Goal: Task Accomplishment & Management: Complete application form

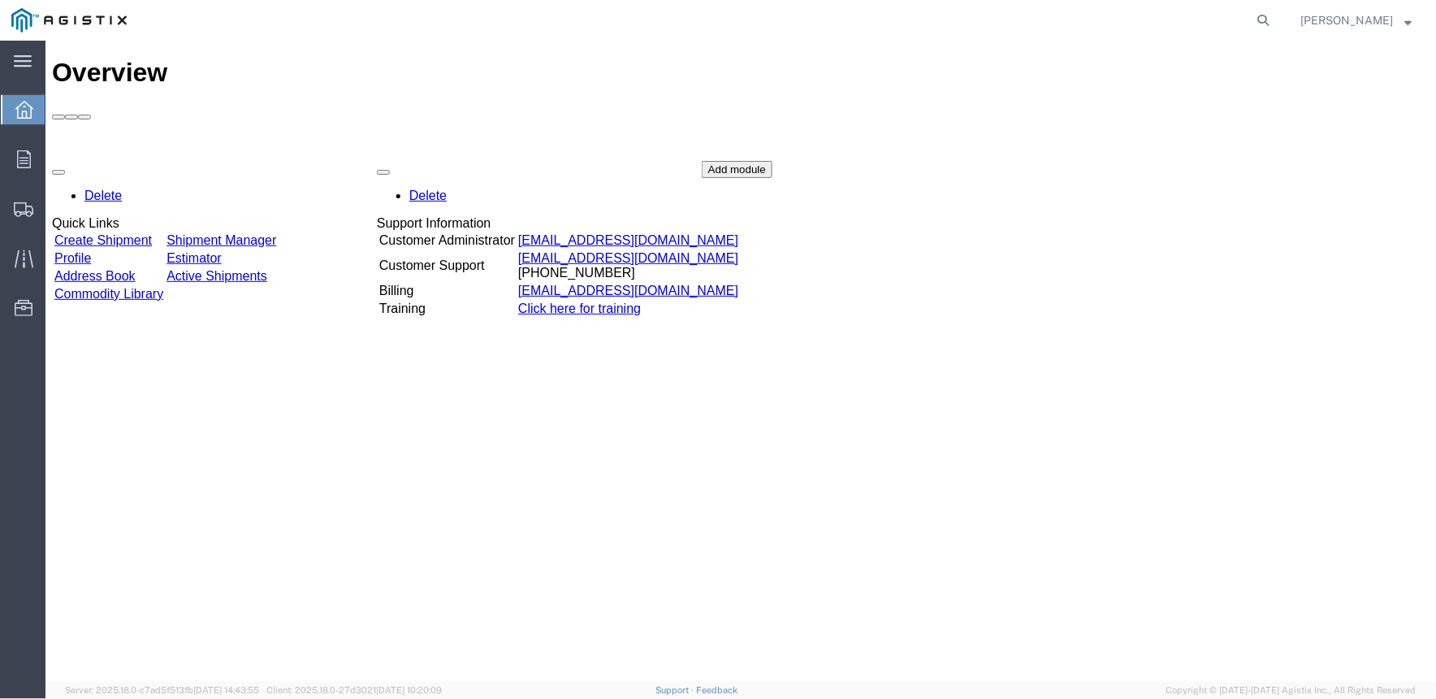
click at [102, 160] on div "Delete Quick Links Create Shipment Shipment Manager Profile Estimator Address B…" at bounding box center [740, 282] width 1378 height 244
click at [150, 232] on link "Create Shipment" at bounding box center [102, 239] width 97 height 14
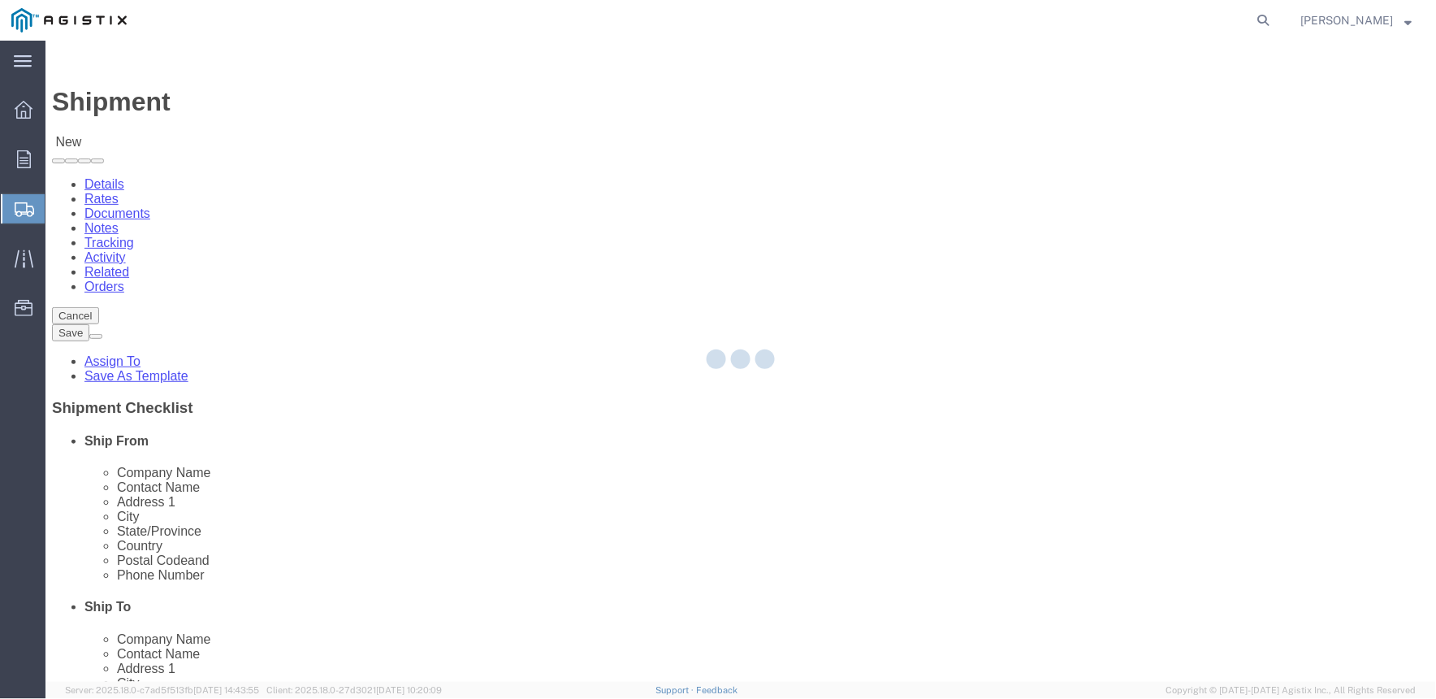
select select
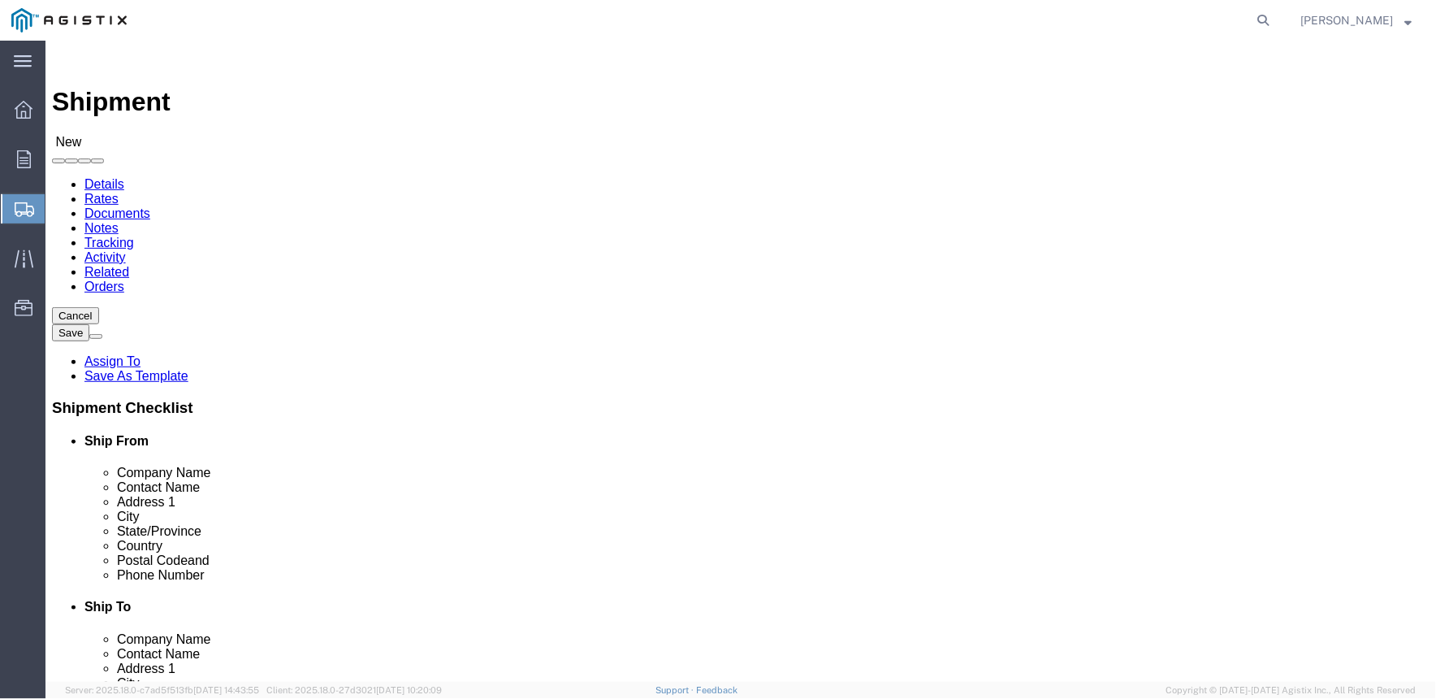
click select "Select MRC Global ([PERSON_NAME] Corp) PG&E"
select select "9596"
click select "Select MRC Global ([PERSON_NAME] Corp) PG&E"
select select "PURCHORD"
select select
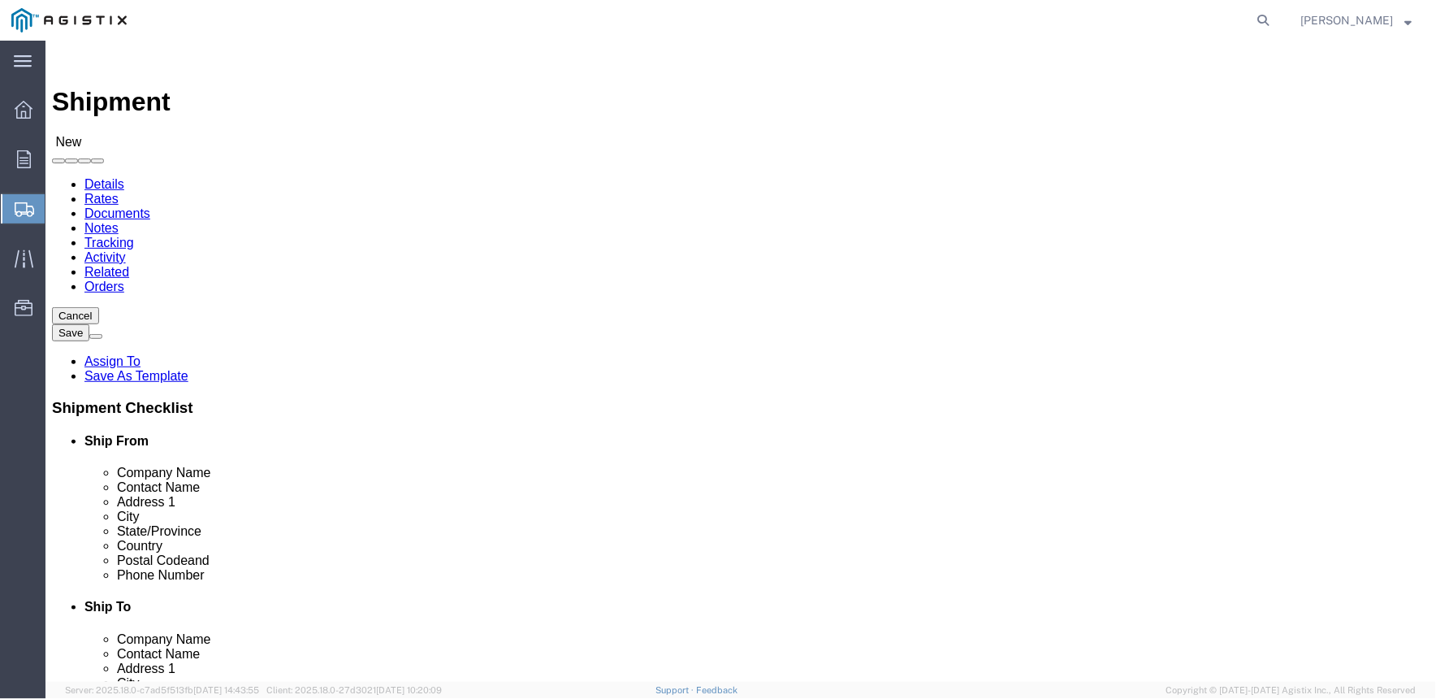
select select
click select "Select"
select select "23082"
click select "Select All Others [GEOGRAPHIC_DATA] [GEOGRAPHIC_DATA] [GEOGRAPHIC_DATA] [GEOGRA…"
click input "text"
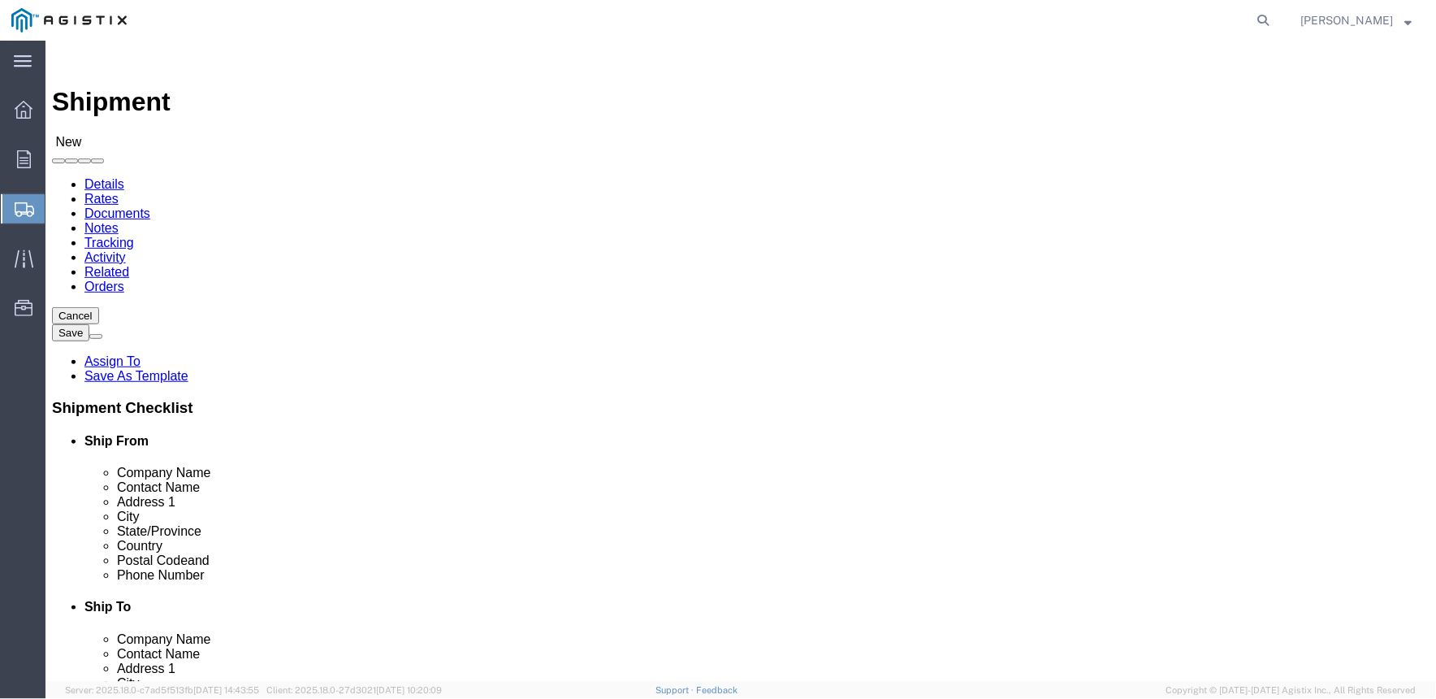
click input "text"
type input "GPT"
click input "text"
paste input "[STREET_ADDRESS]"
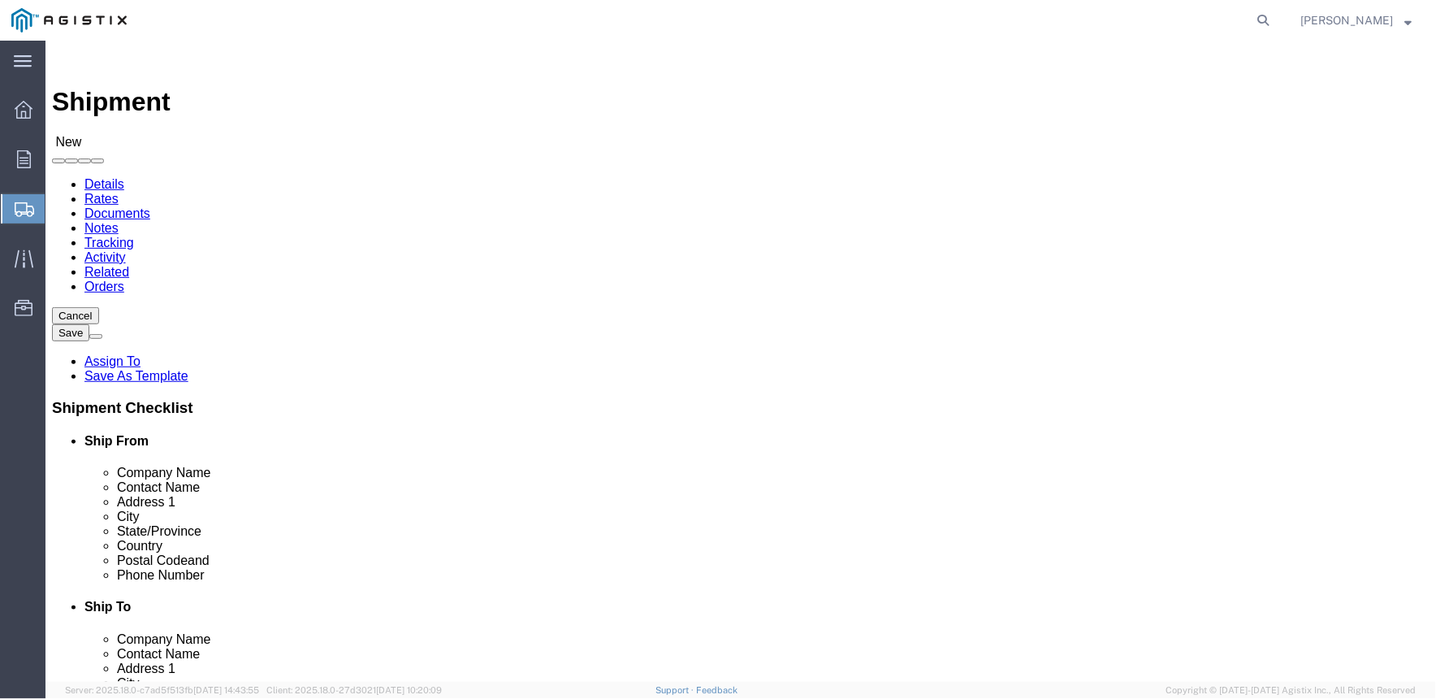
type input "[STREET_ADDRESS]"
select select
click input "text"
type input "W"
type input "[GEOGRAPHIC_DATA]"
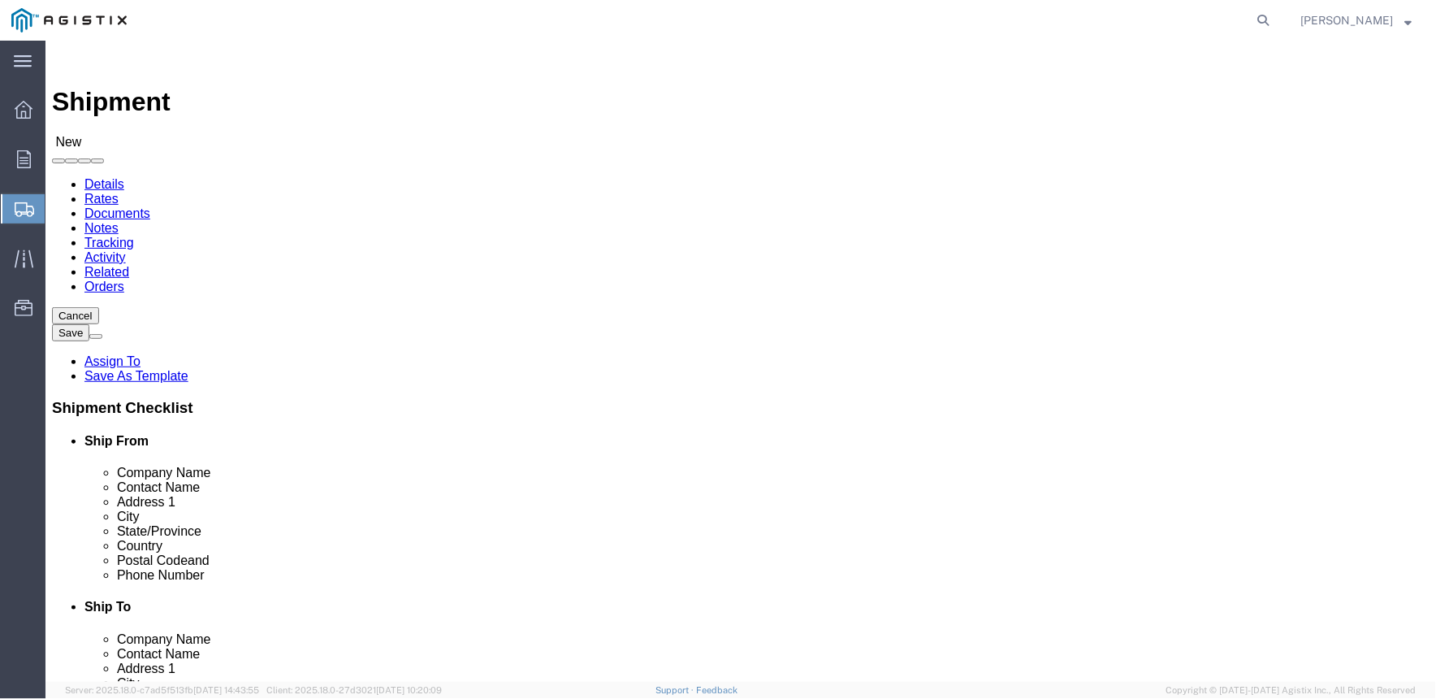
select select
type input "C"
select select
select select "CO"
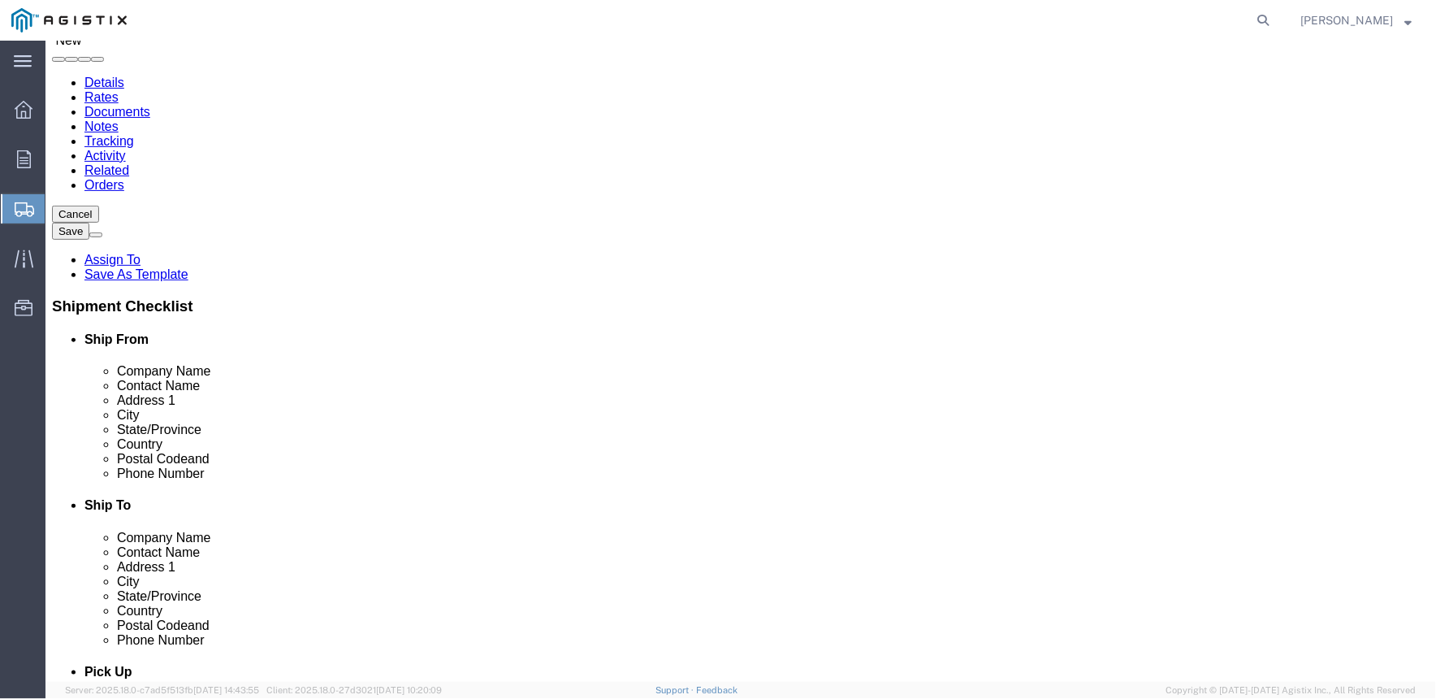
scroll to position [361, 0]
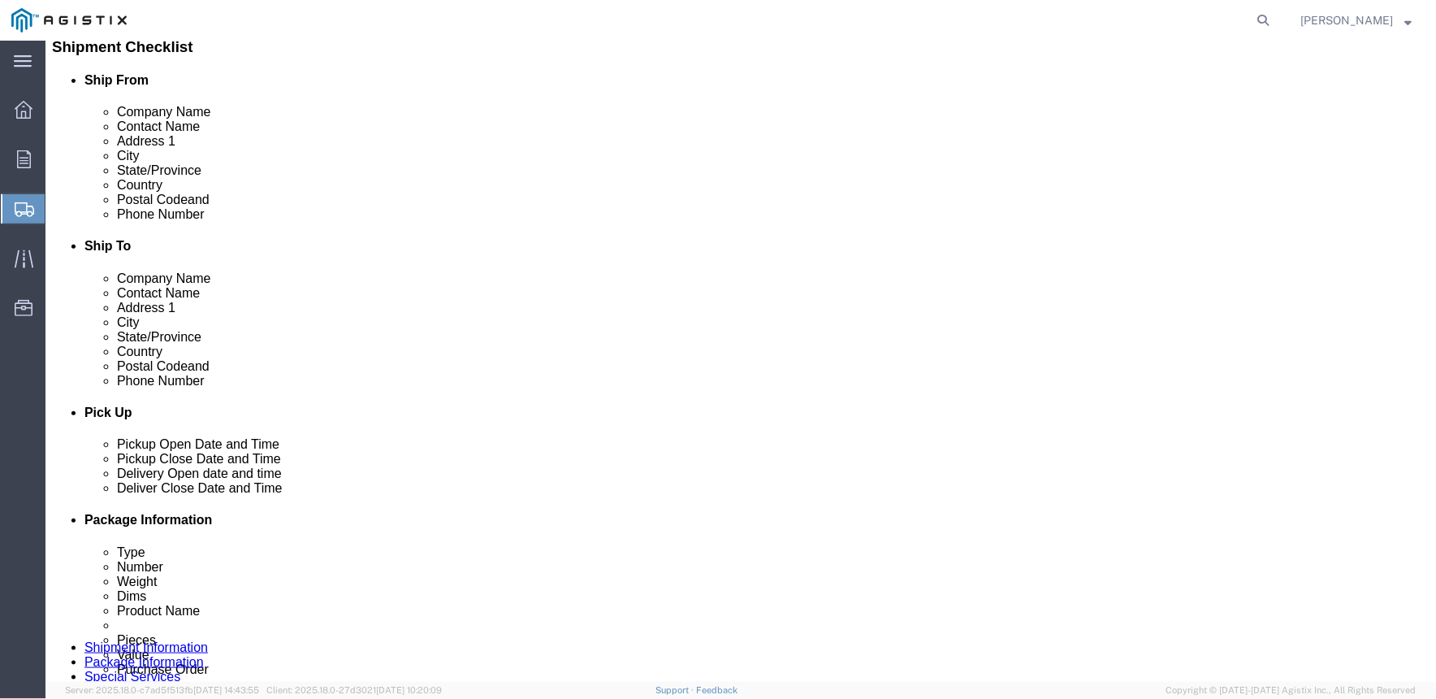
click input "text"
type input "80033"
select select
click input "text"
type input "[PHONE_NUMBER]"
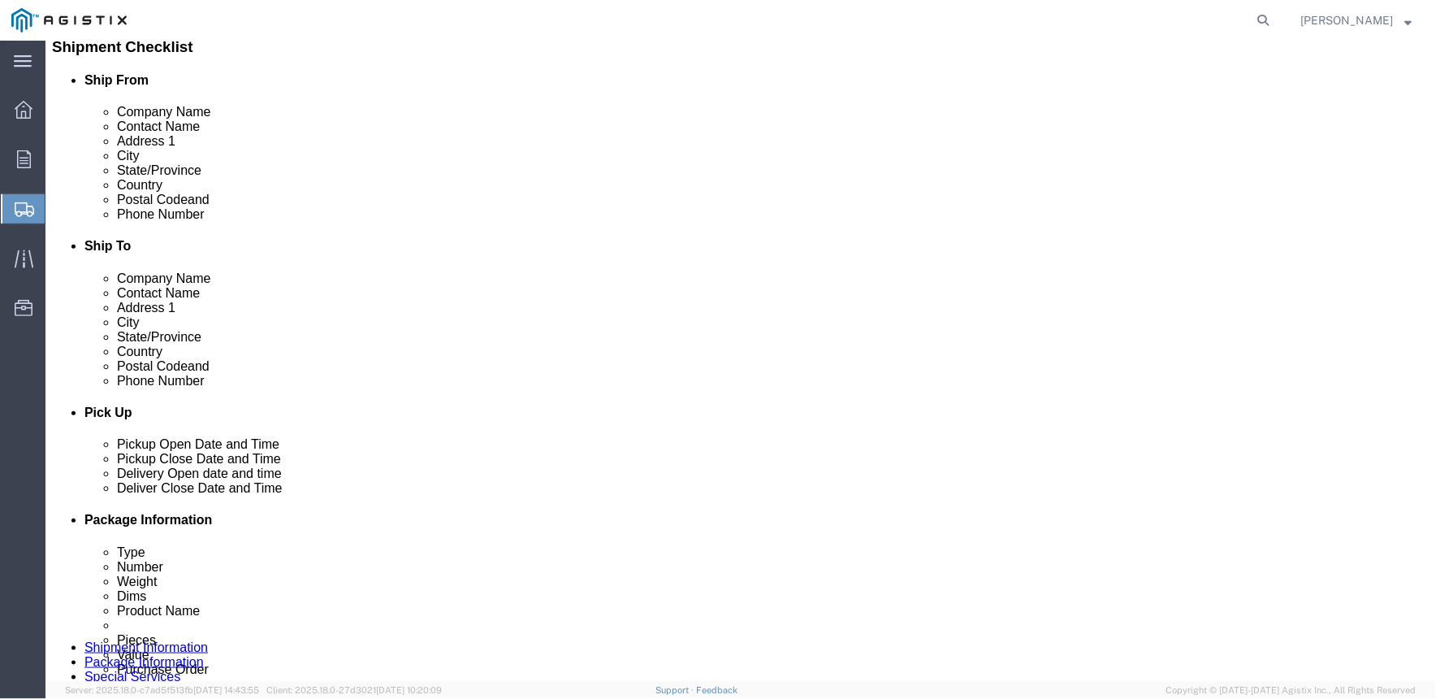
type input "[EMAIL_ADDRESS][DOMAIN_NAME]"
drag, startPoint x: 201, startPoint y: 385, endPoint x: 218, endPoint y: 387, distance: 16.4
click input "checkbox"
checkbox input "true"
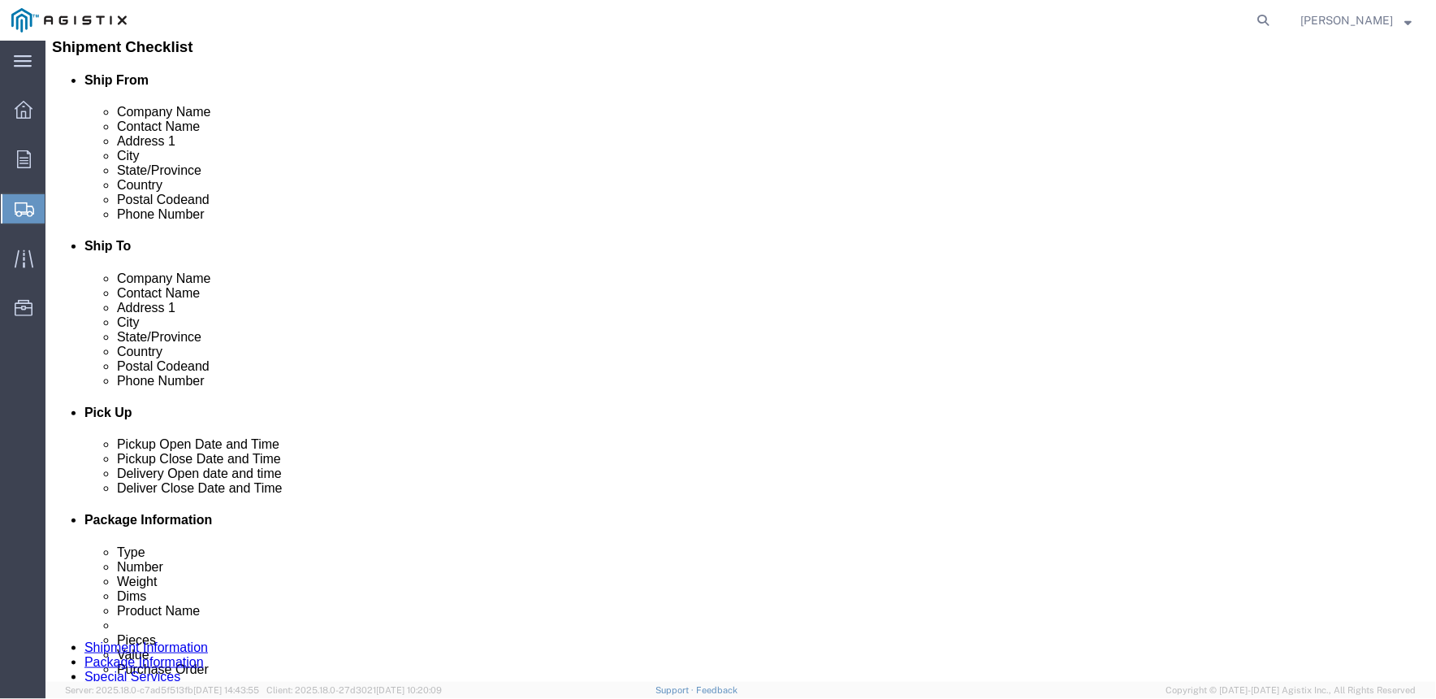
click input "text"
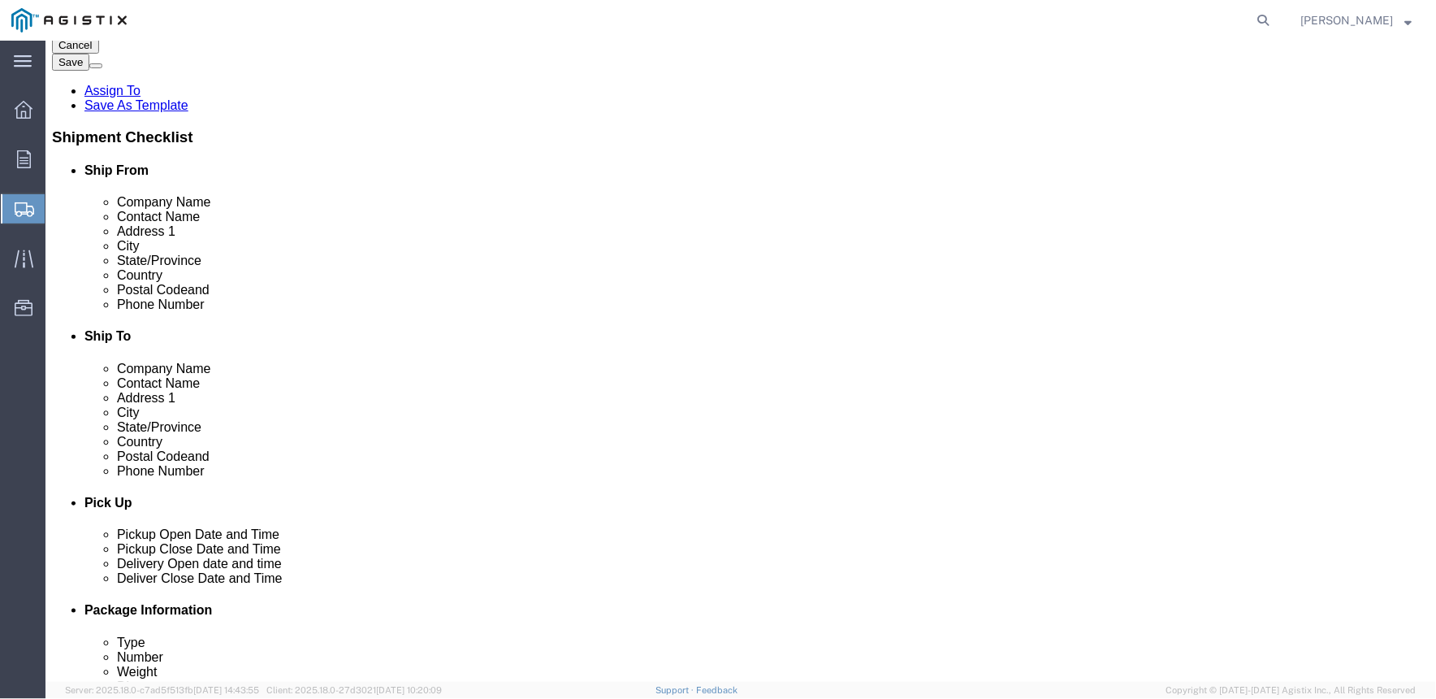
scroll to position [180, 0]
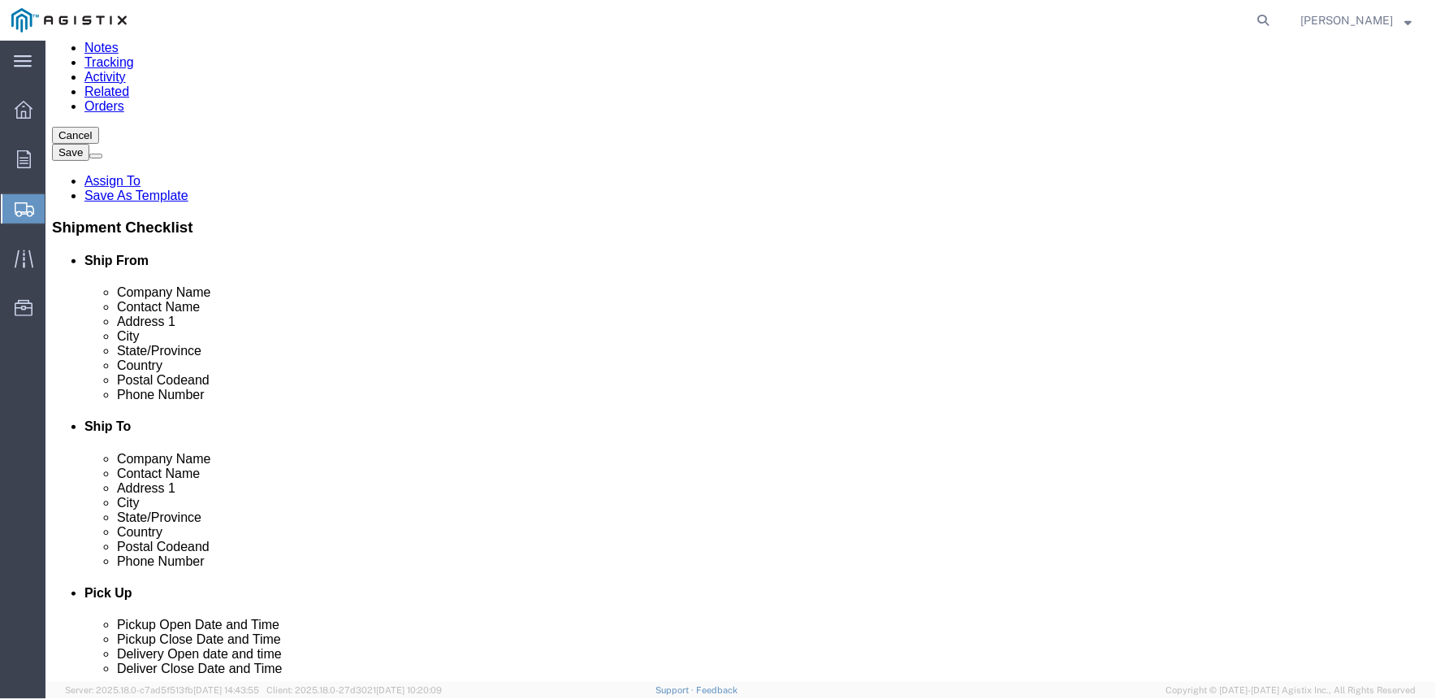
click input "text"
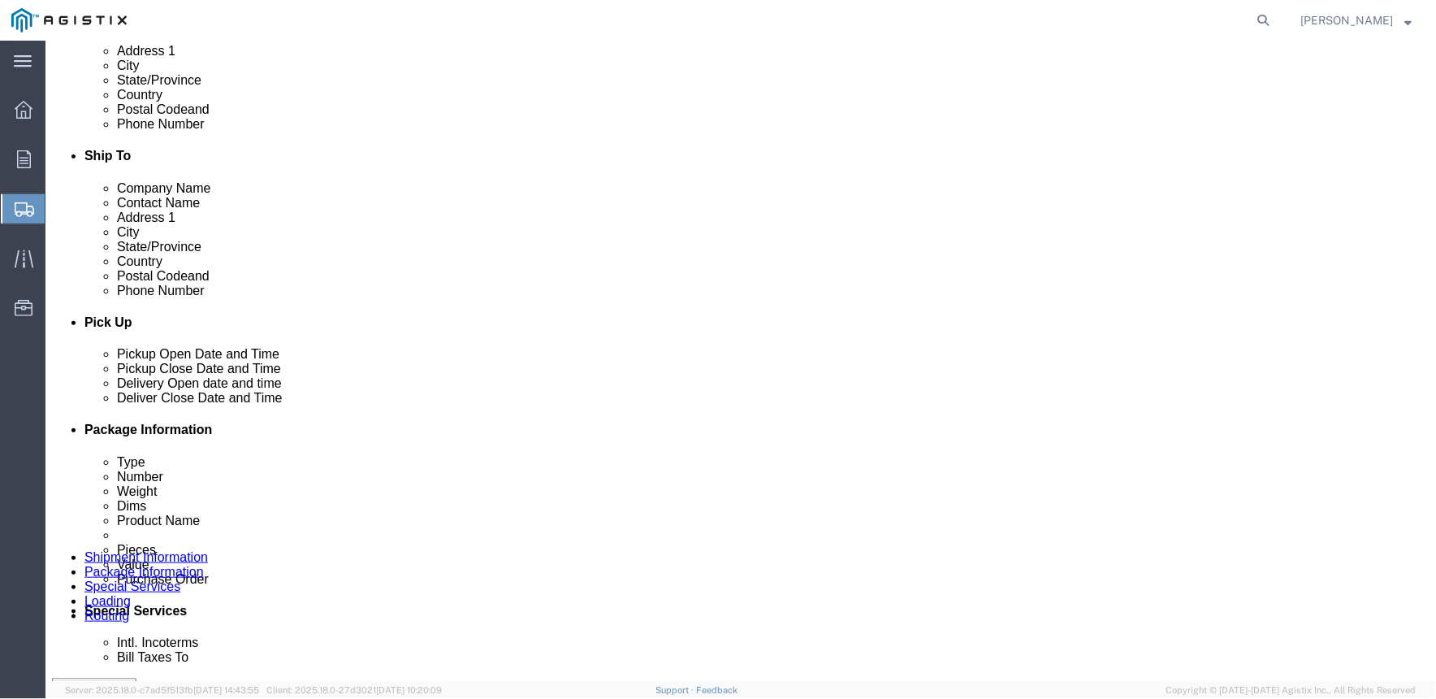
scroll to position [631, 0]
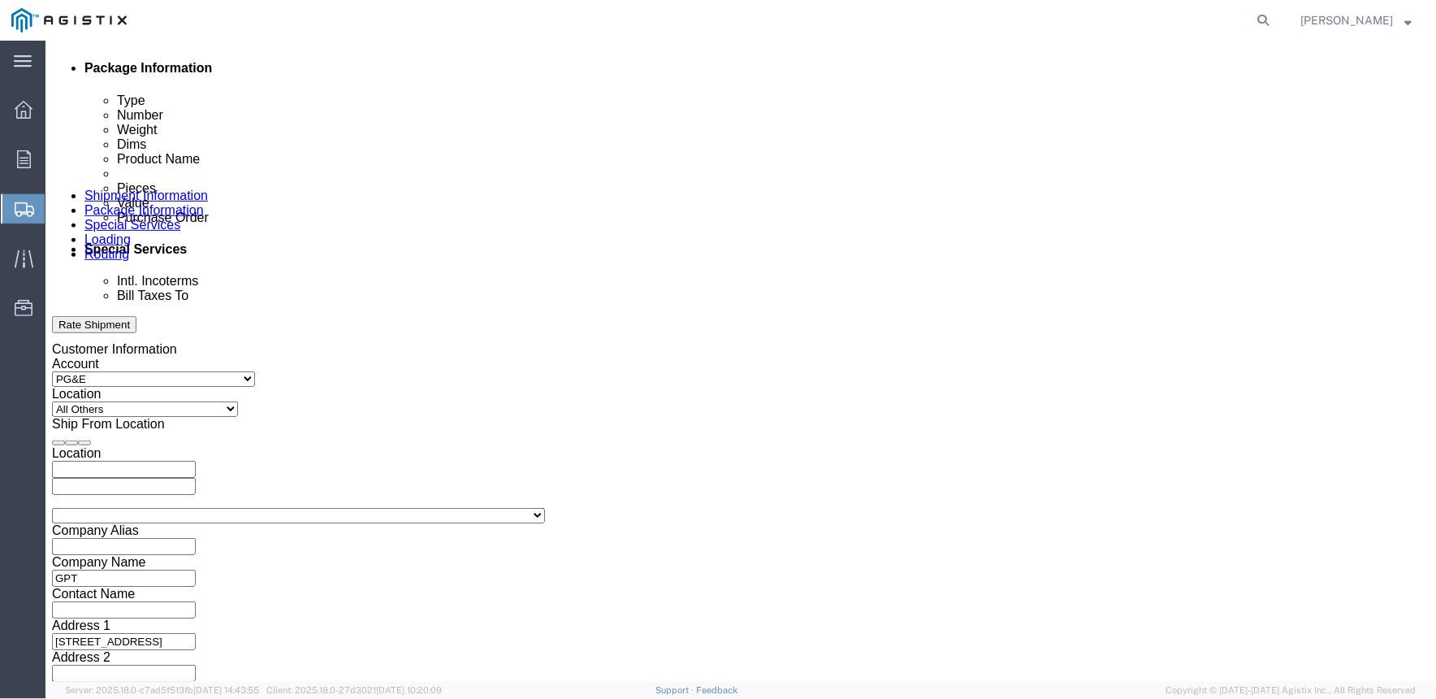
click div "[DATE] 12:00 PM"
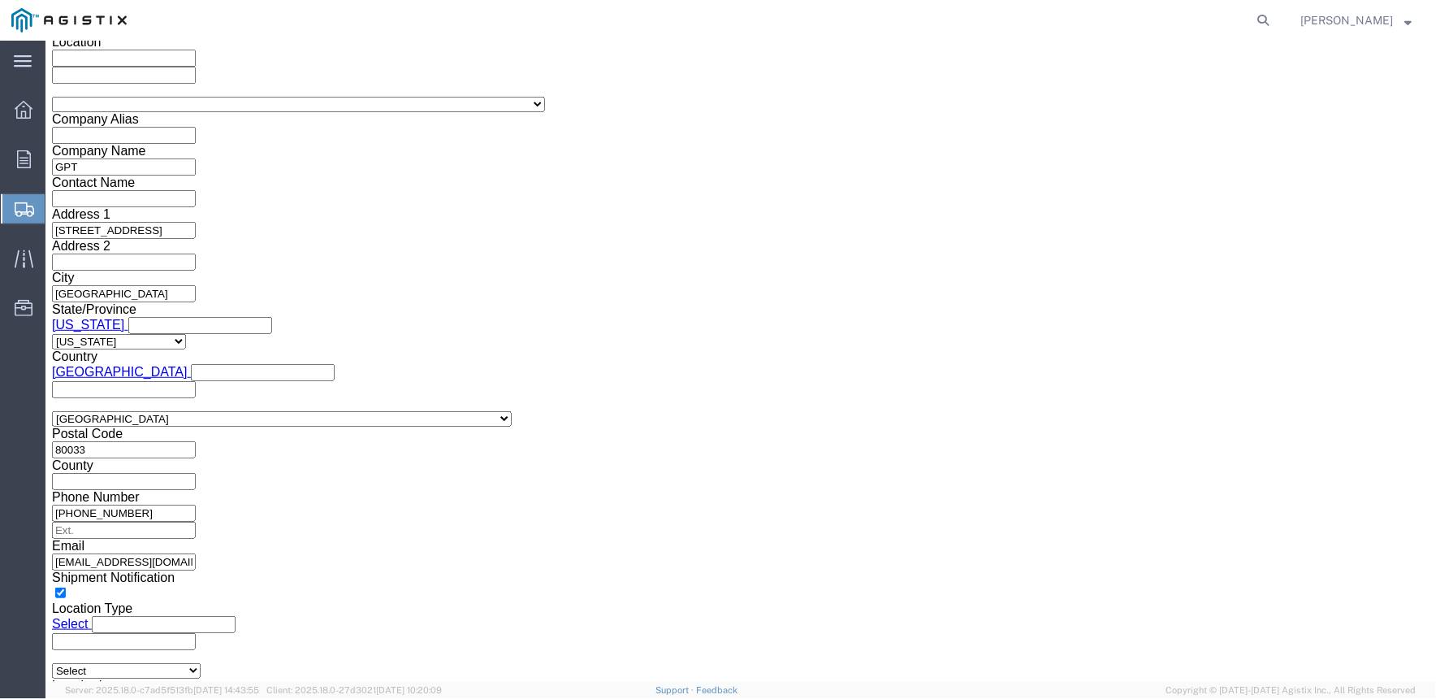
click input "12:00 PM"
type input "7:00 AM"
click button "Apply"
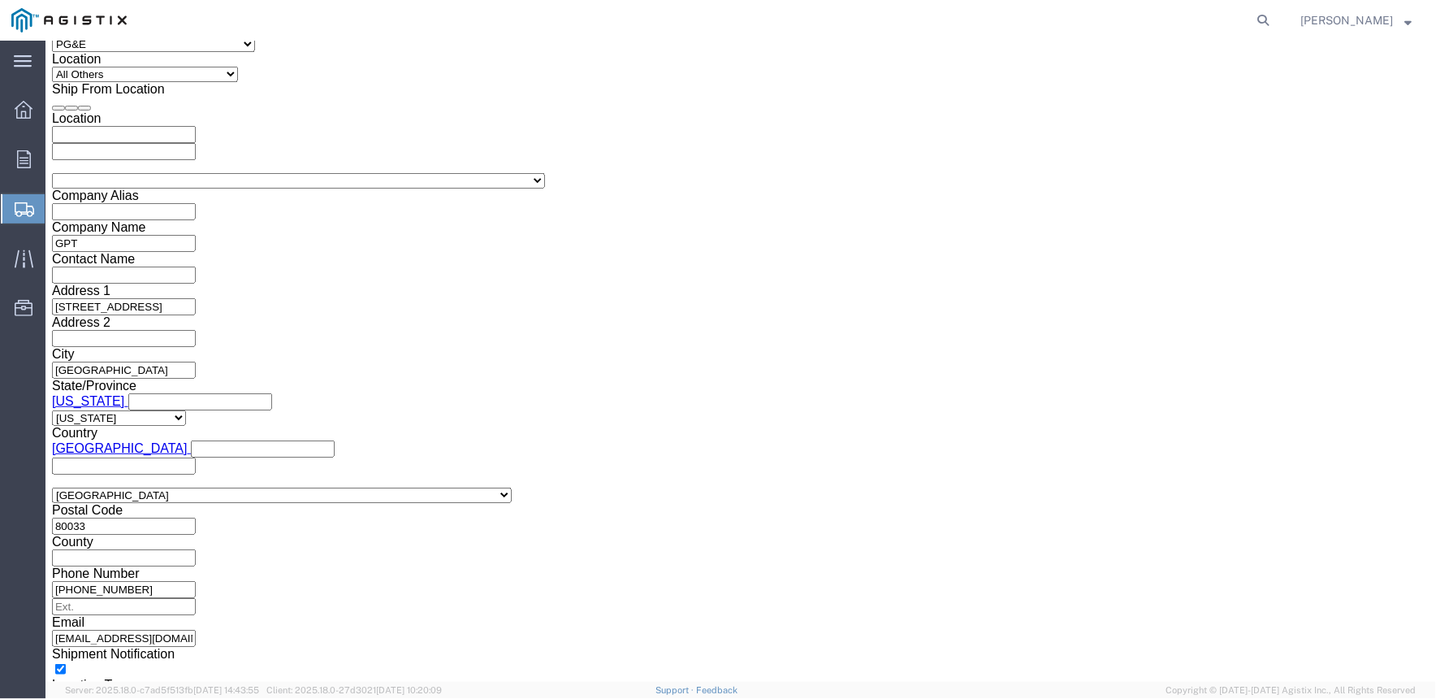
scroll to position [1043, 0]
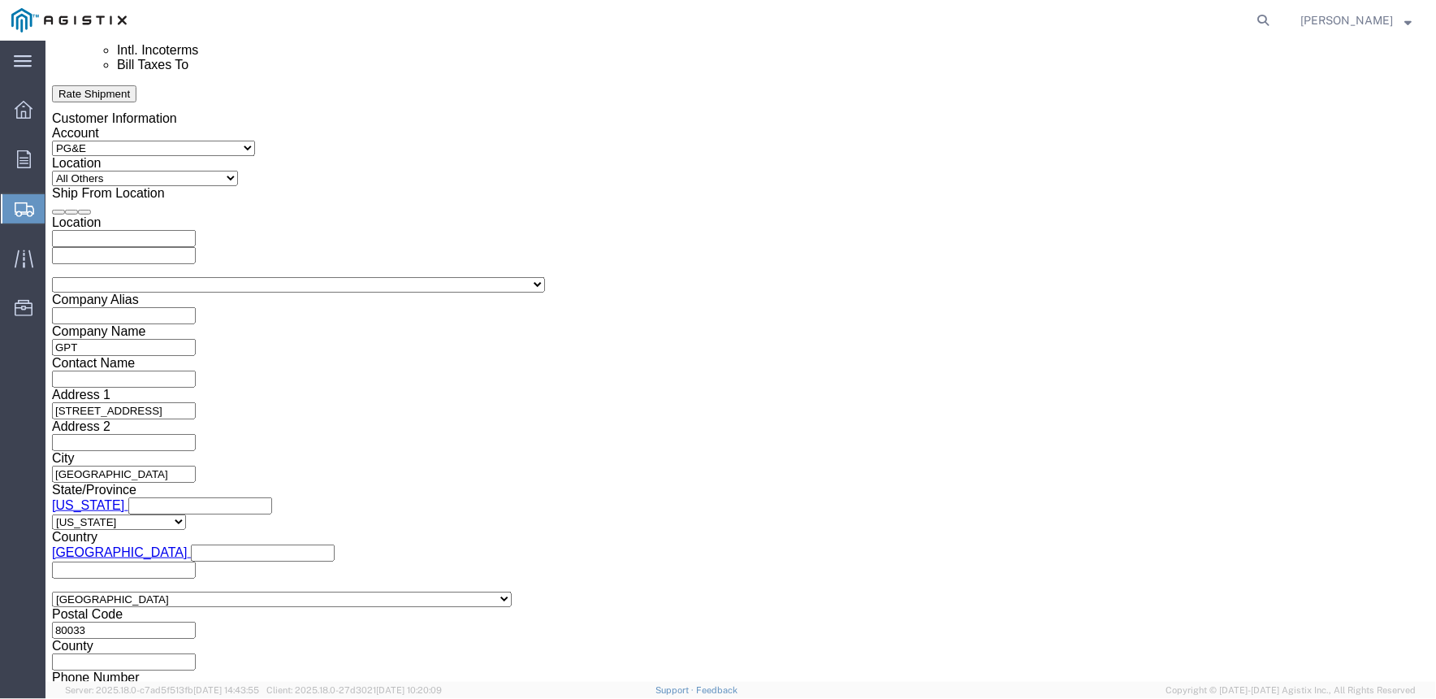
click div "[DATE] 8:00 AM"
type input "3:30 PM"
click button "Apply"
click div
click input "4:30 PM"
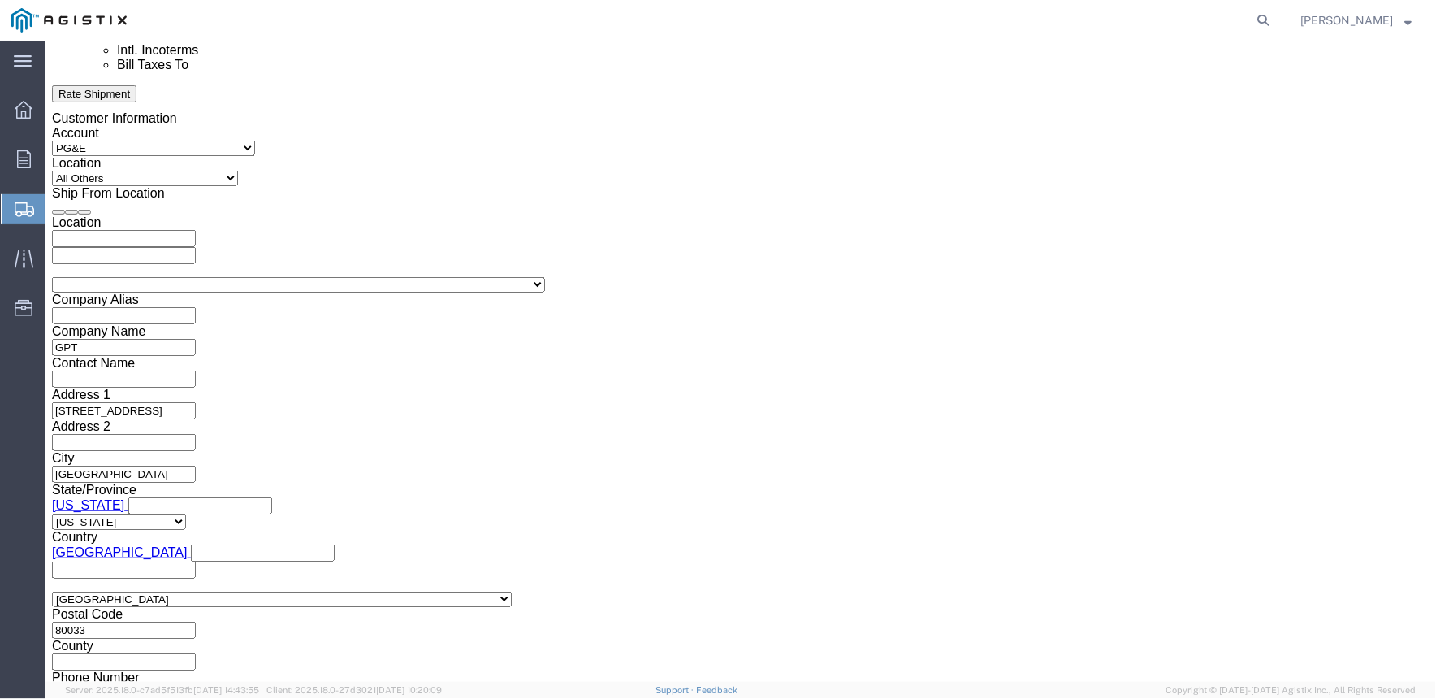
type input "7:00 AM"
click button "Apply"
click div
type input "4:00 PM"
click button "Apply"
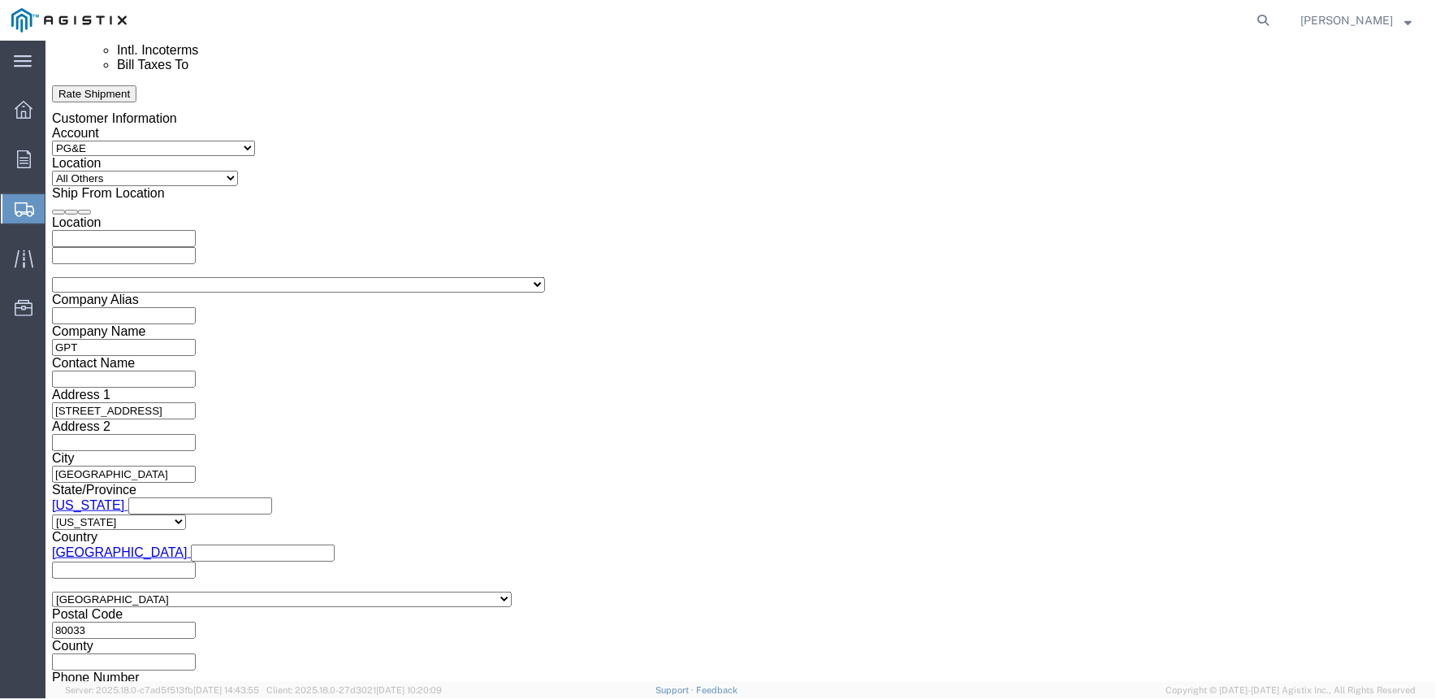
click div "[DATE] 7:00 PM"
type input "8:00 AM"
click button "Apply"
click div "[DATE] 8:00 PM"
click button "Apply"
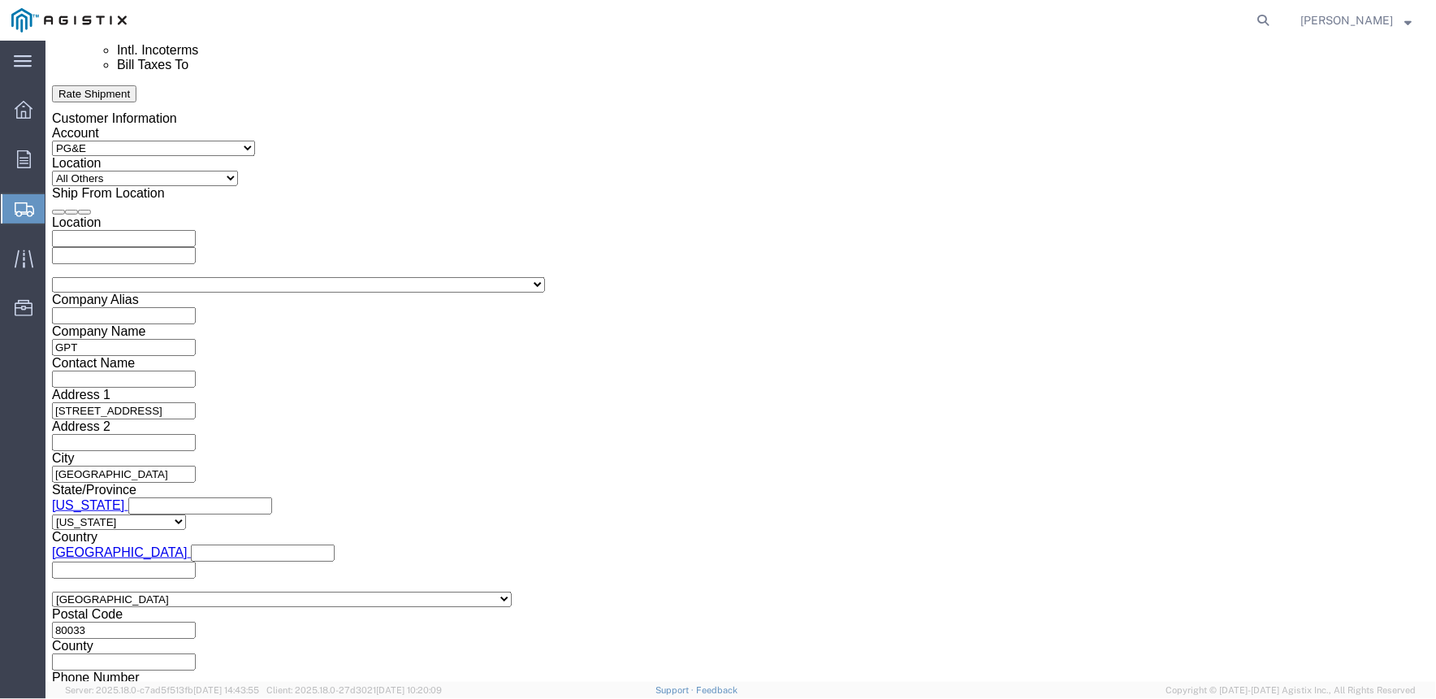
click div "[DATE] 8:00 PM"
click input "3:00 PM"
click div "[DATE] 7:00 PM"
click button "Apply"
click div "[DATE] 9:00 AM"
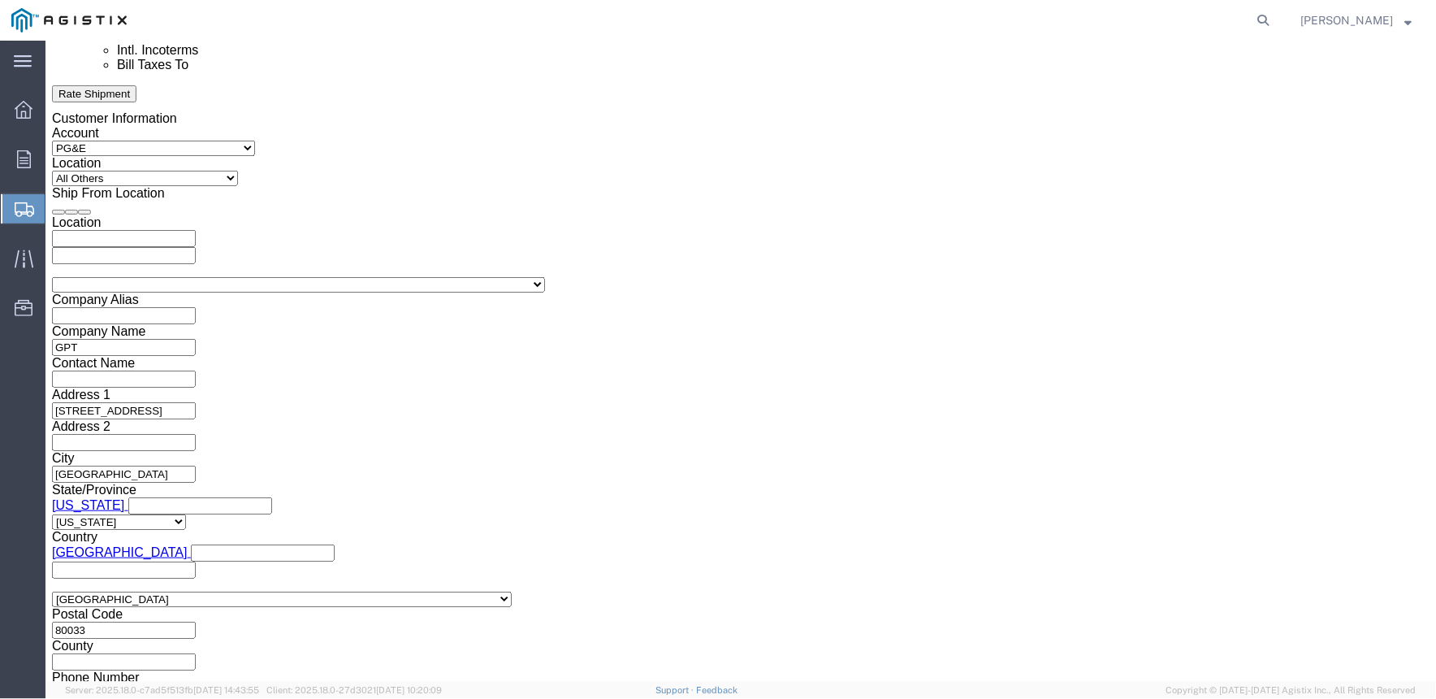
type input "3:00 PM"
click button "Apply"
click input "text"
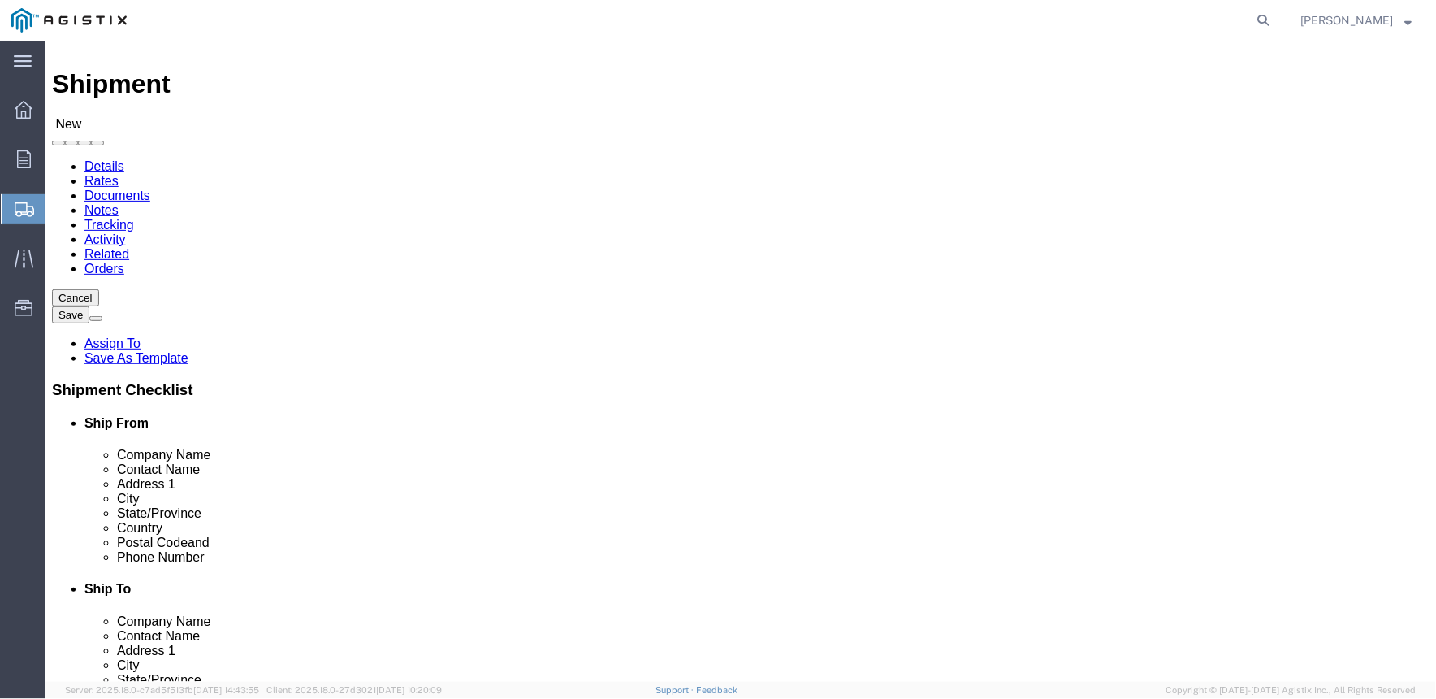
scroll to position [0, 0]
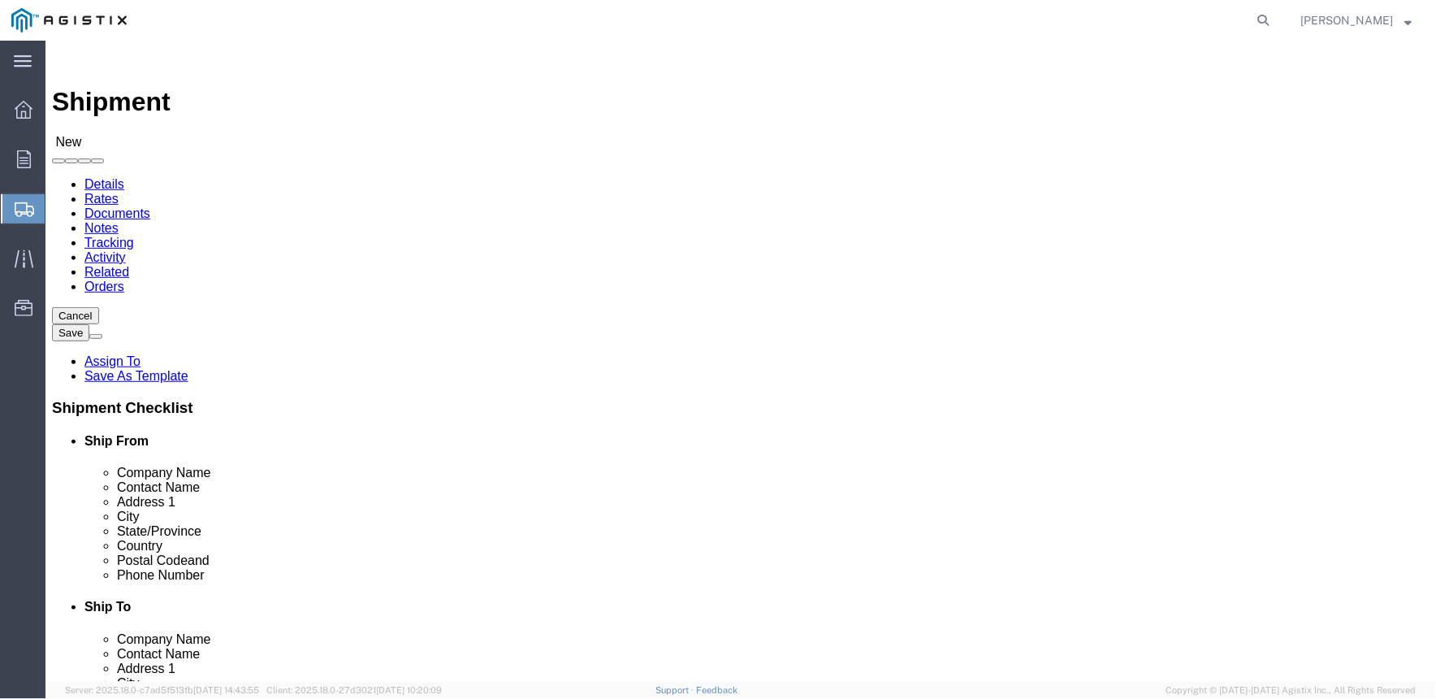
click input "text"
type input "M"
type input "PG&E"
click input "text"
type input "[STREET_ADDRESS]"
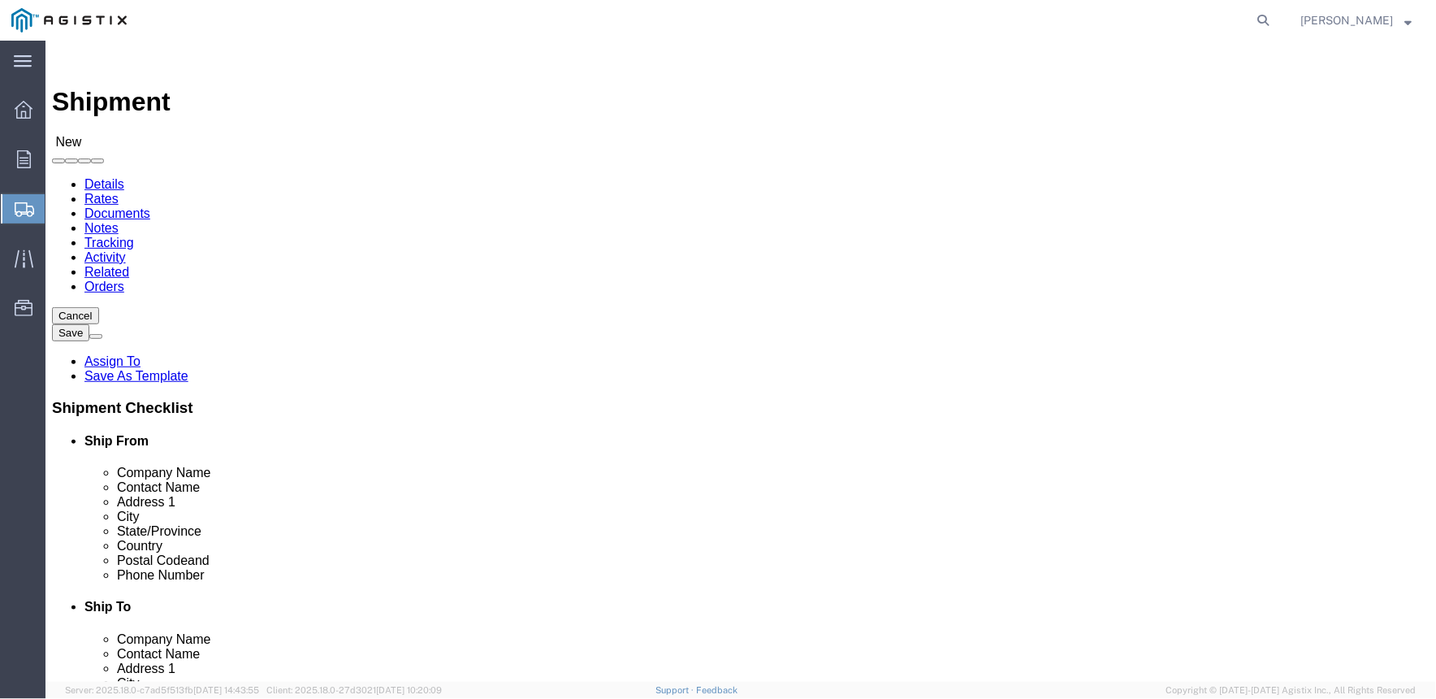
select select
click input "text"
type input "Wheatland"
select select
type input "C"
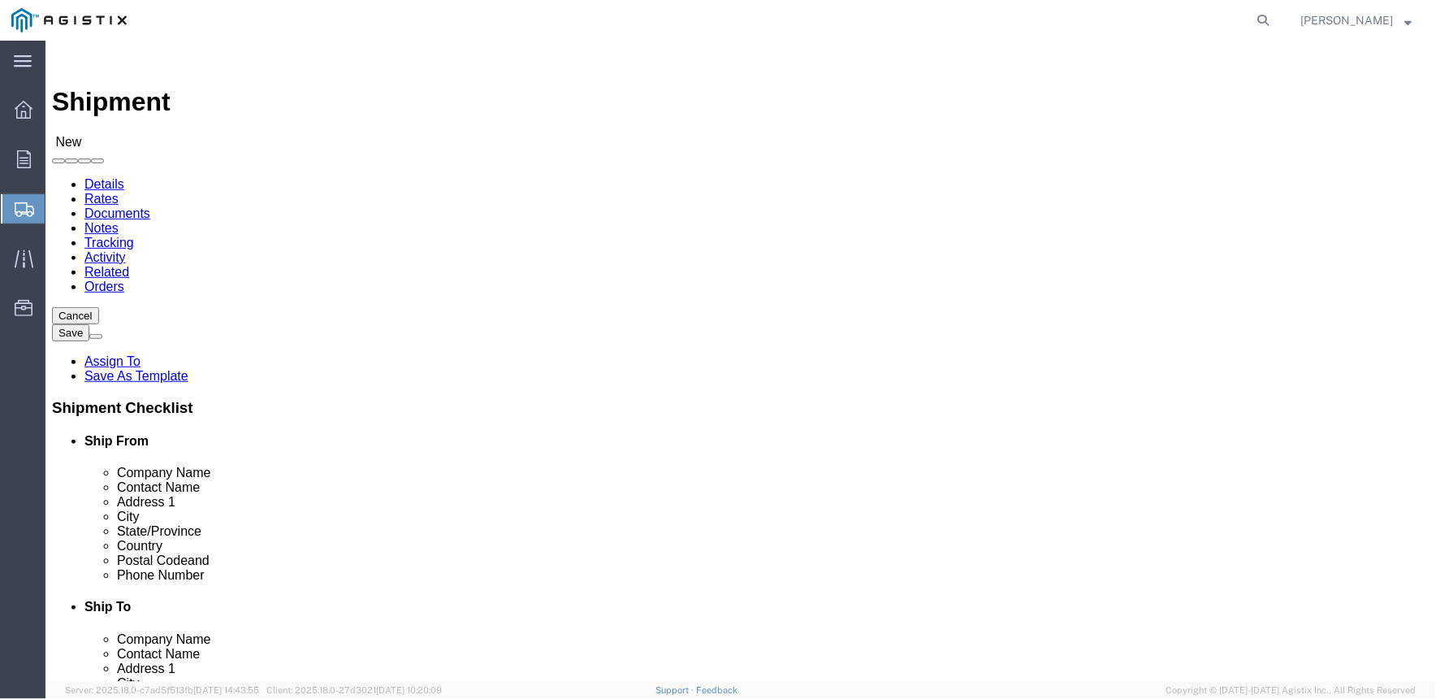
type input "C"
type input "Ca"
select select
select select "CA"
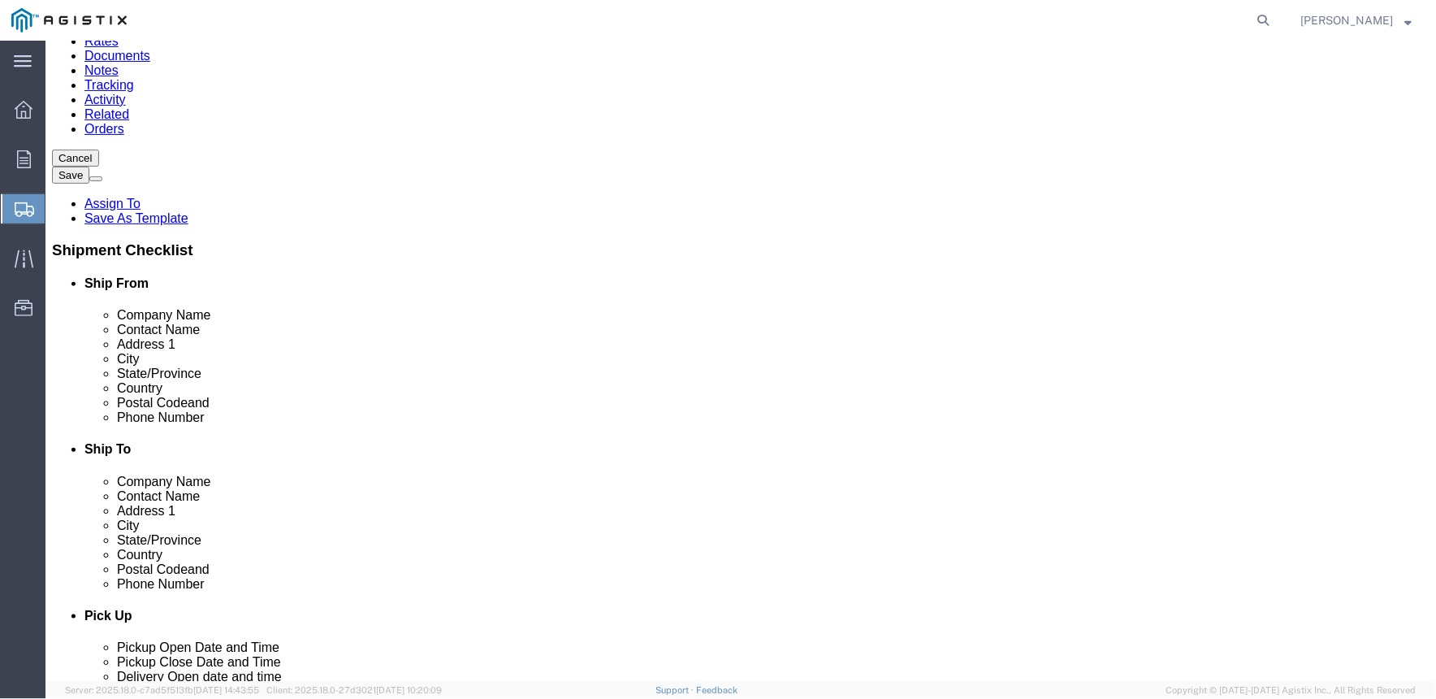
scroll to position [180, 0]
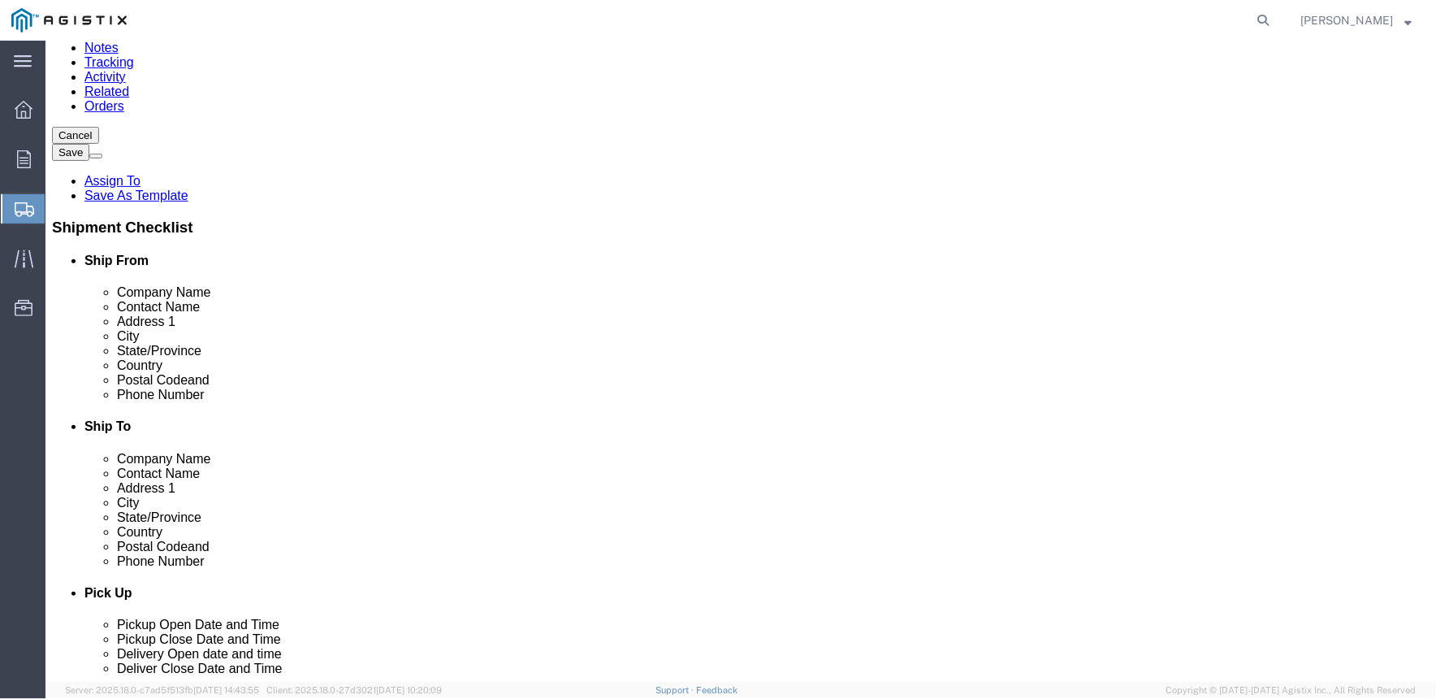
click input "Postal Code"
type input "95692"
click input "text"
select select
click input "text"
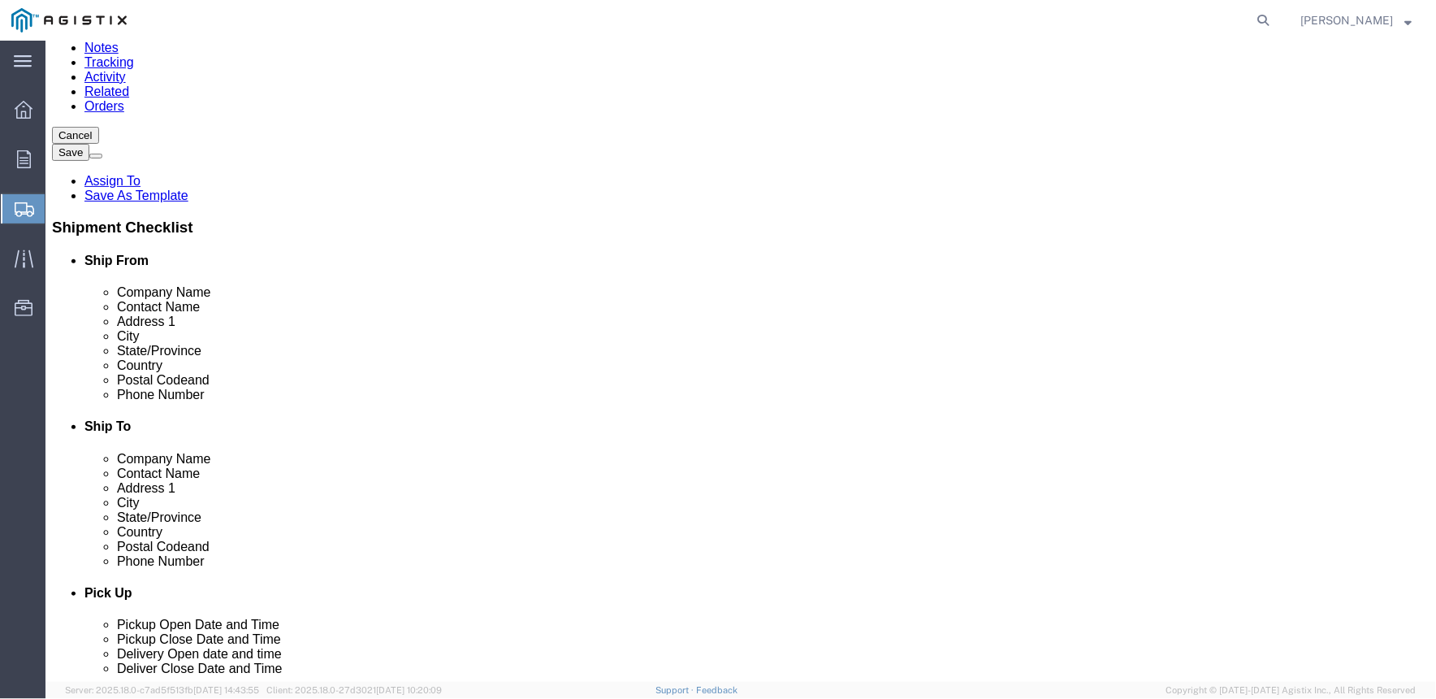
drag, startPoint x: 848, startPoint y: 506, endPoint x: 698, endPoint y: 533, distance: 152.7
click div "Location My Profile Location (OBSOLETE) [PERSON_NAME] SC - GC TRAILER (OBSOLETE…"
type input "8"
type input "[PHONE_NUMBER]"
drag, startPoint x: 784, startPoint y: 291, endPoint x: 713, endPoint y: 290, distance: 70.7
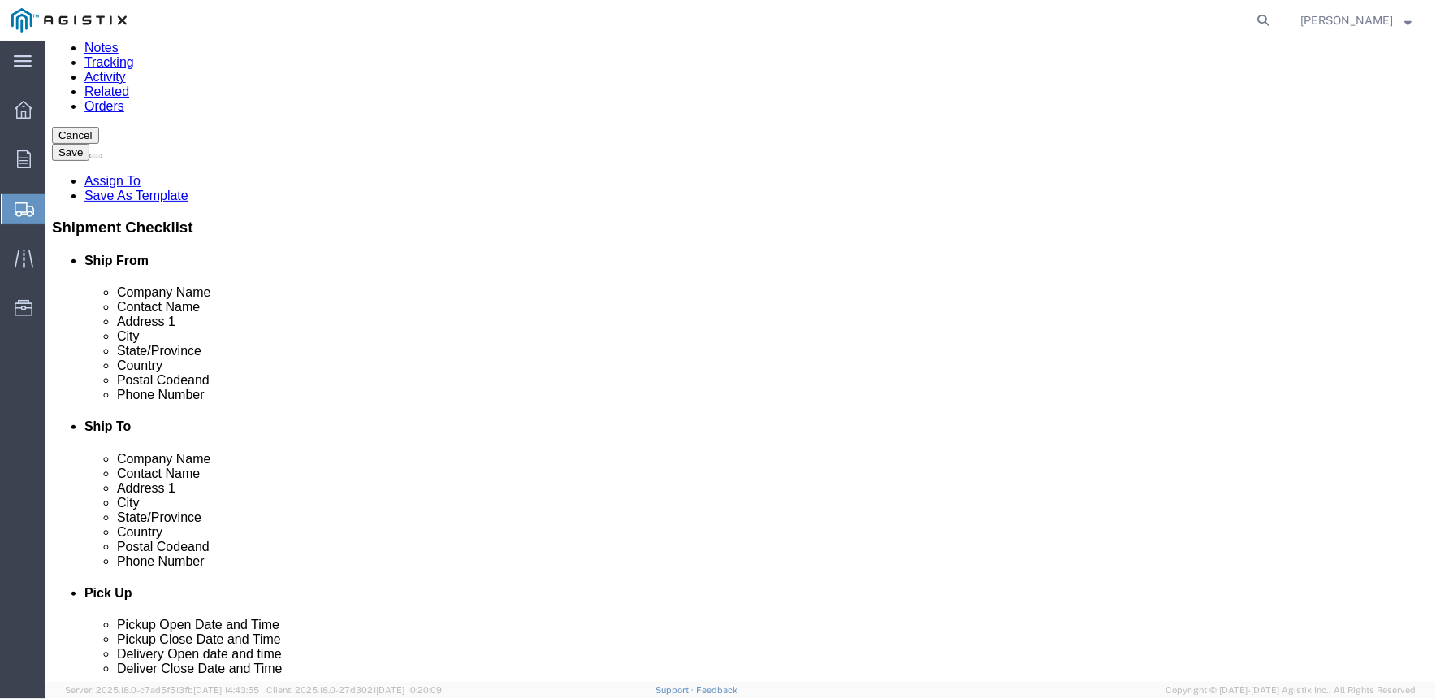
click div "Contact Name PG&E"
type input "[PERSON_NAME]"
click input "text"
type input "MROIS C/O PACIFIC GAS & ELEC # 4591301"
click input "text"
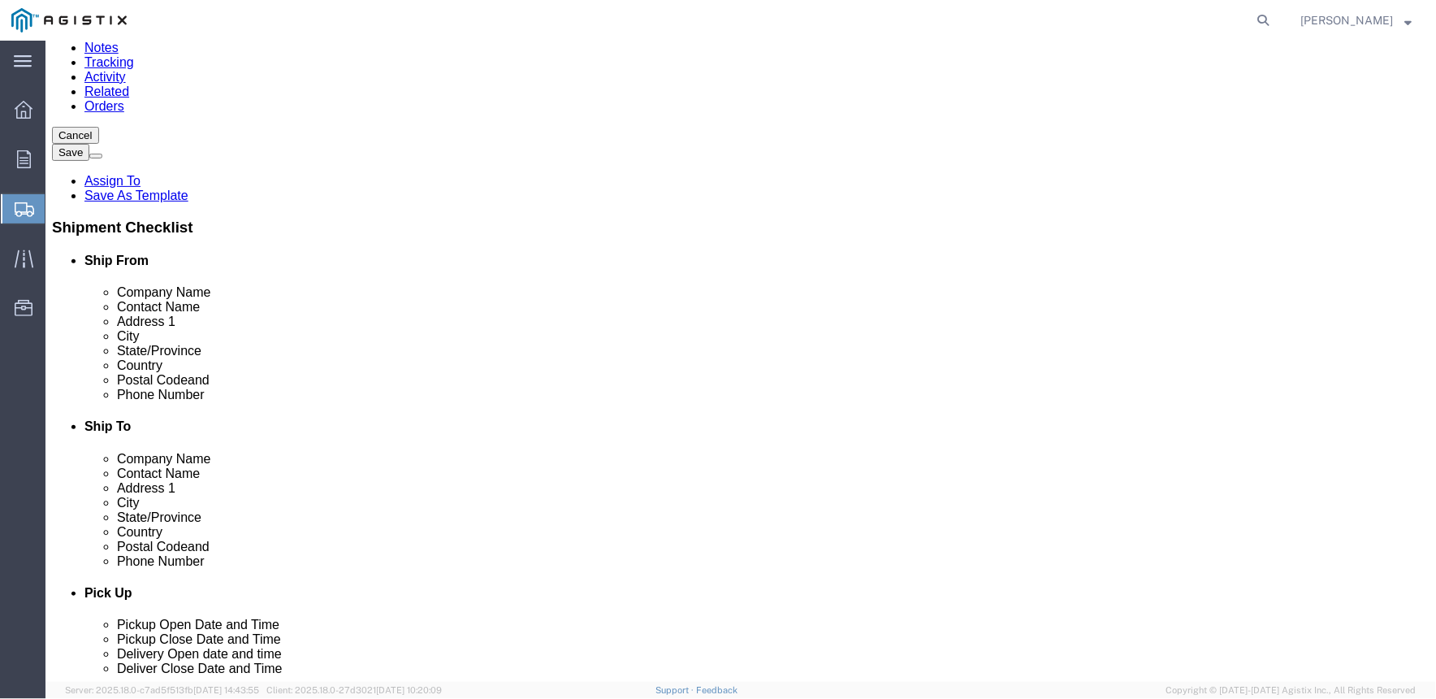
drag, startPoint x: 730, startPoint y: 531, endPoint x: 699, endPoint y: 531, distance: 30.9
click div "Email [EMAIL_ADDRESS][DOMAIN_NAME]"
type input "r"
type input "[EMAIL_ADDRESS][DOMAIN_NAME]"
click input "checkbox"
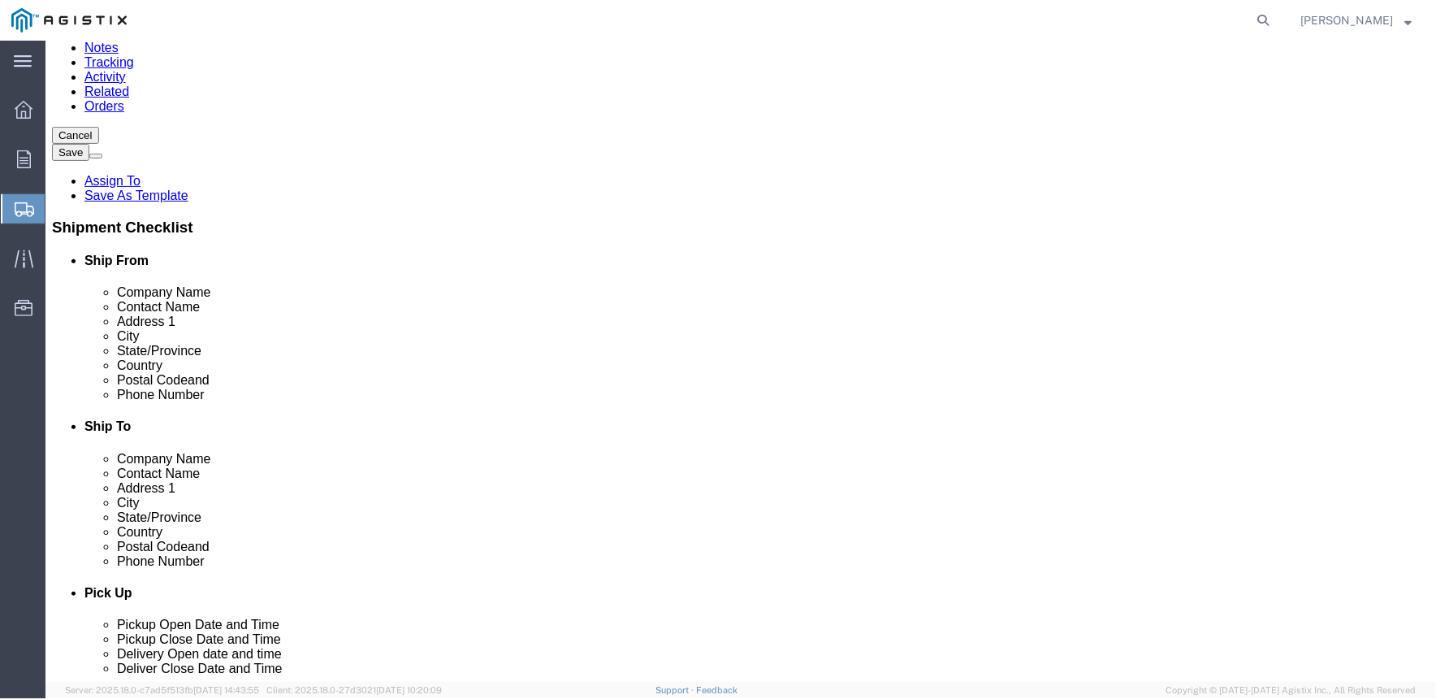
click input "checkbox"
checkbox input "true"
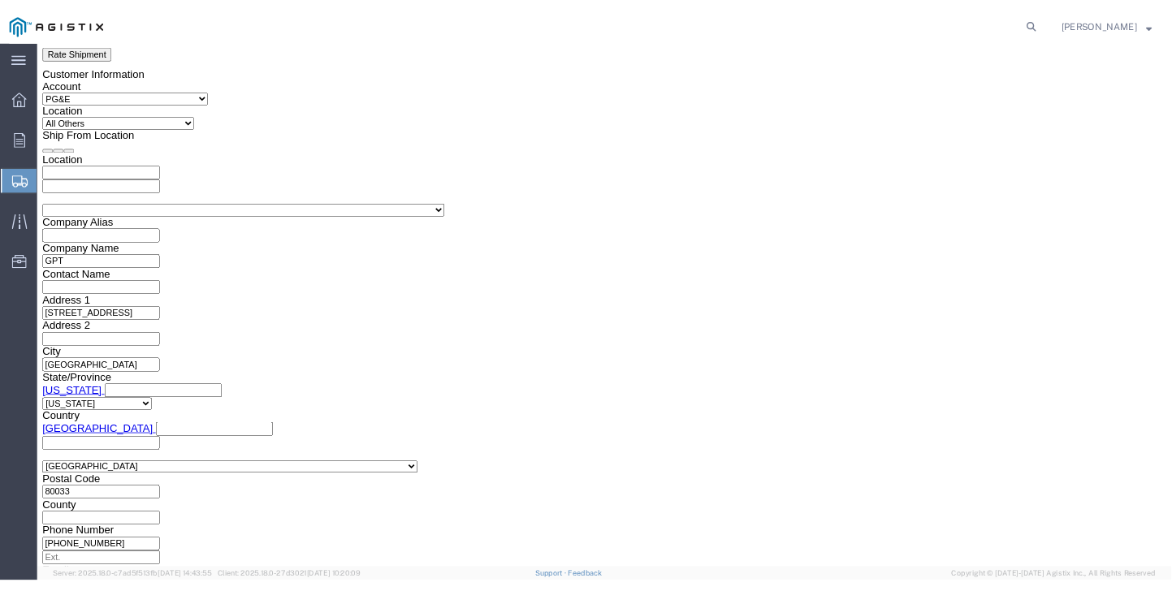
scroll to position [1111, 0]
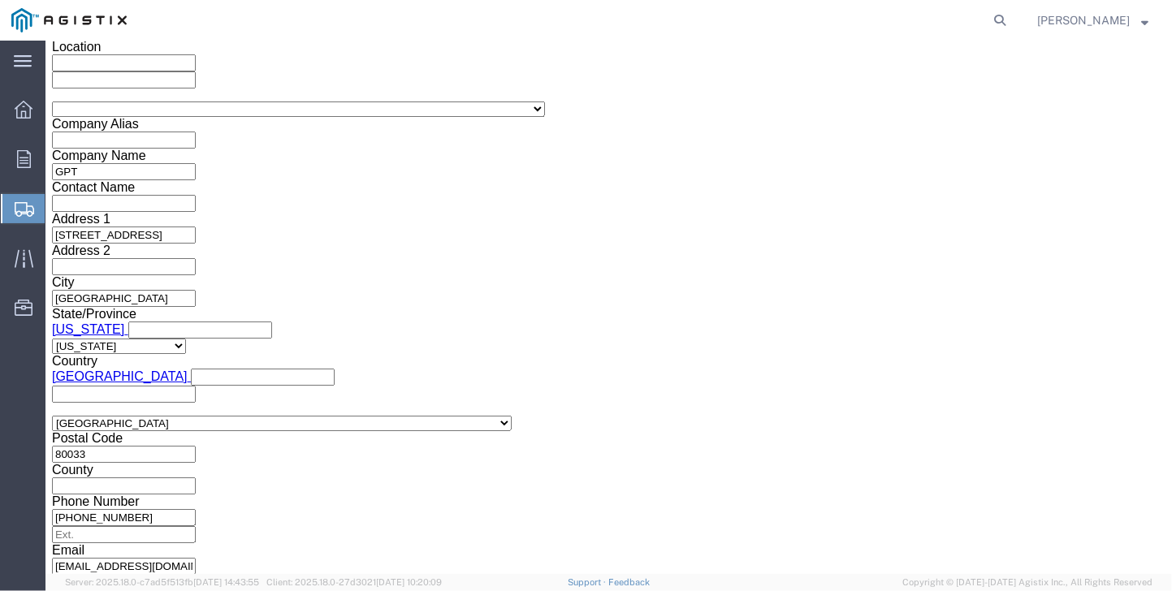
click div "[DATE] 8:00 AM"
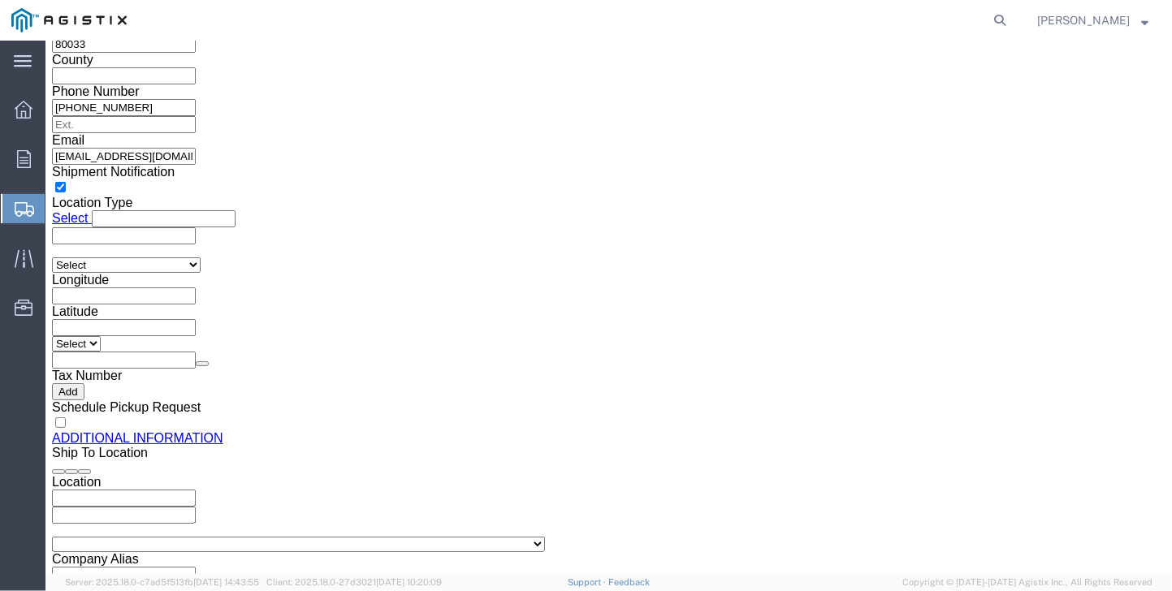
type input "7:00 AM"
click button "Apply"
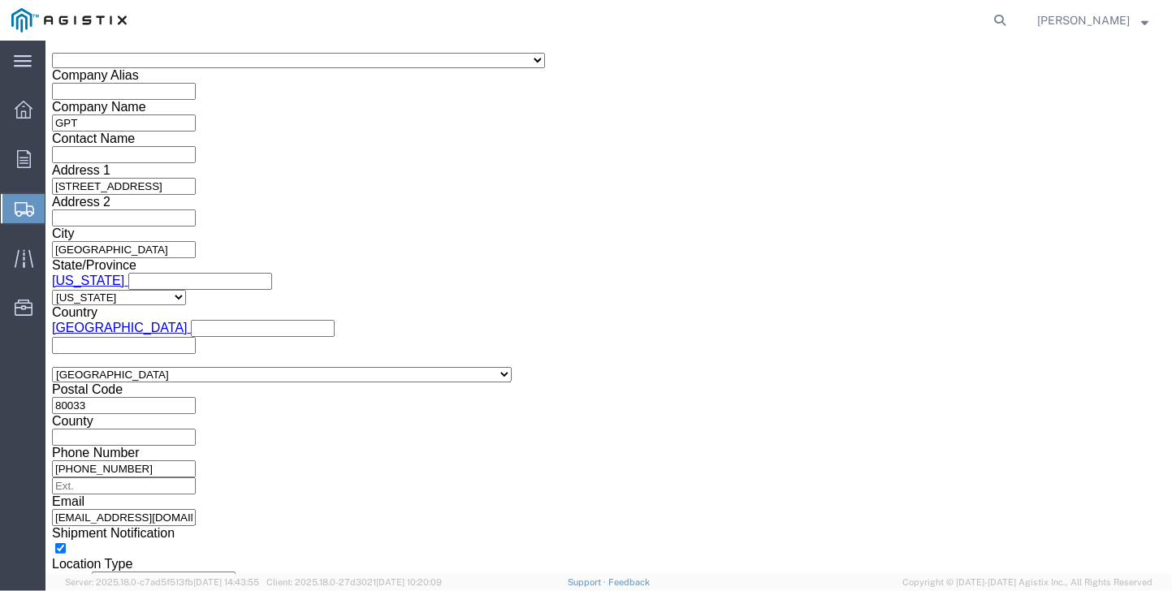
click div "[DATE] 3:00 PM"
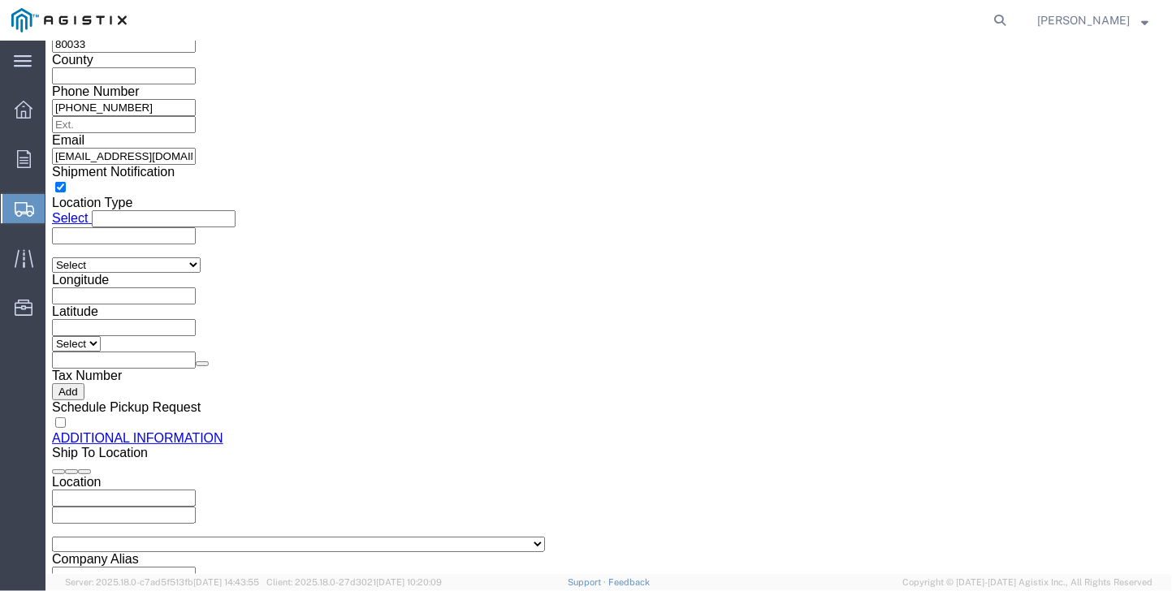
type input "2:30 PM"
click button "Apply"
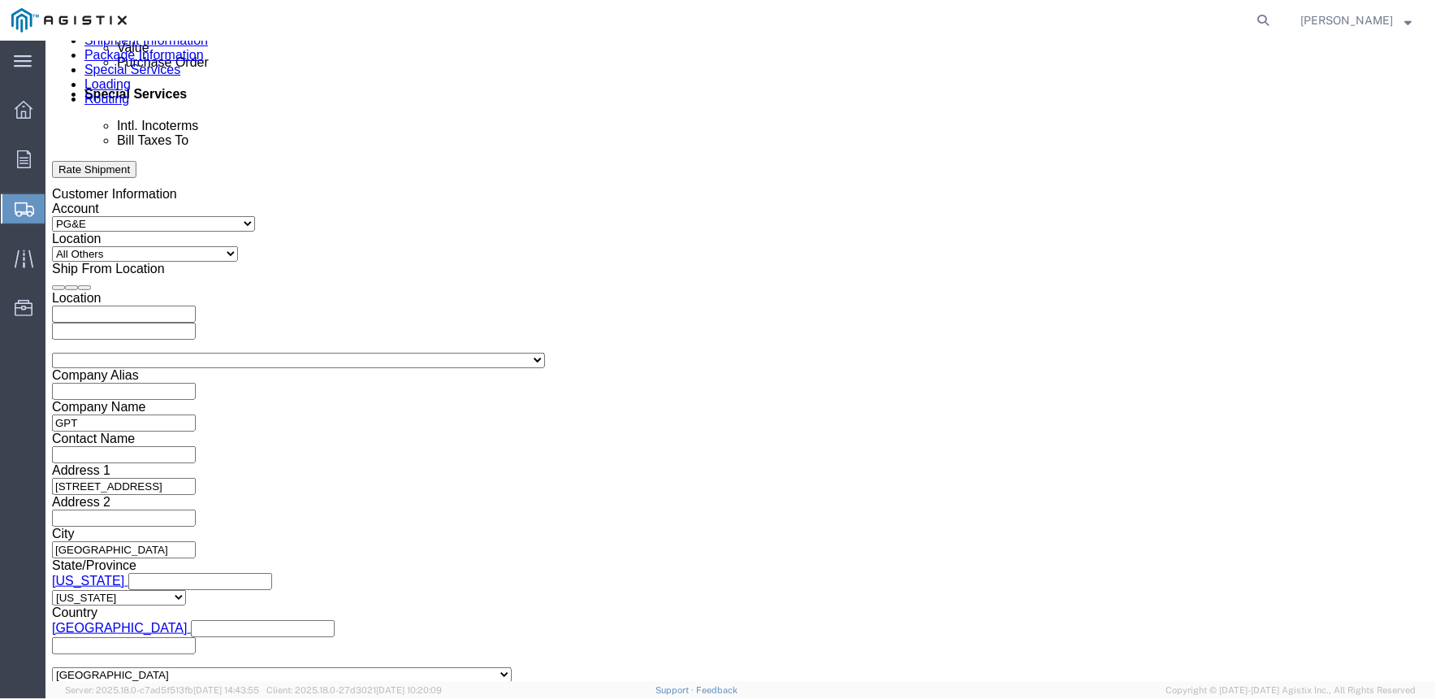
scroll to position [967, 0]
click input "text"
type input "3501418363"
drag, startPoint x: 532, startPoint y: 510, endPoint x: 511, endPoint y: 510, distance: 21.1
click input "text"
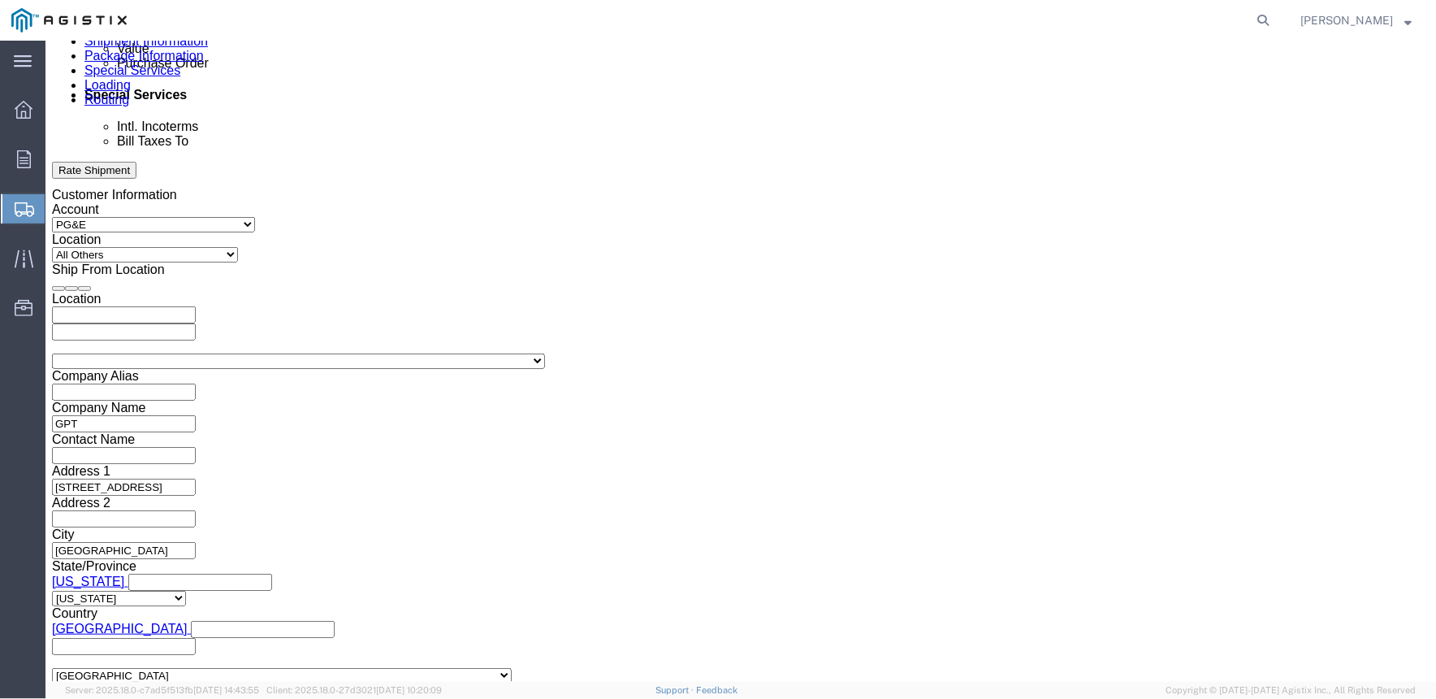
click select "Select Account Type Activity ID Airline Appointment Number ASN Batch Request # …"
select select "SALEORDR"
click select "Select Account Type Activity ID Airline Appointment Number ASN Batch Request # …"
click input "text"
type input "S100627939"
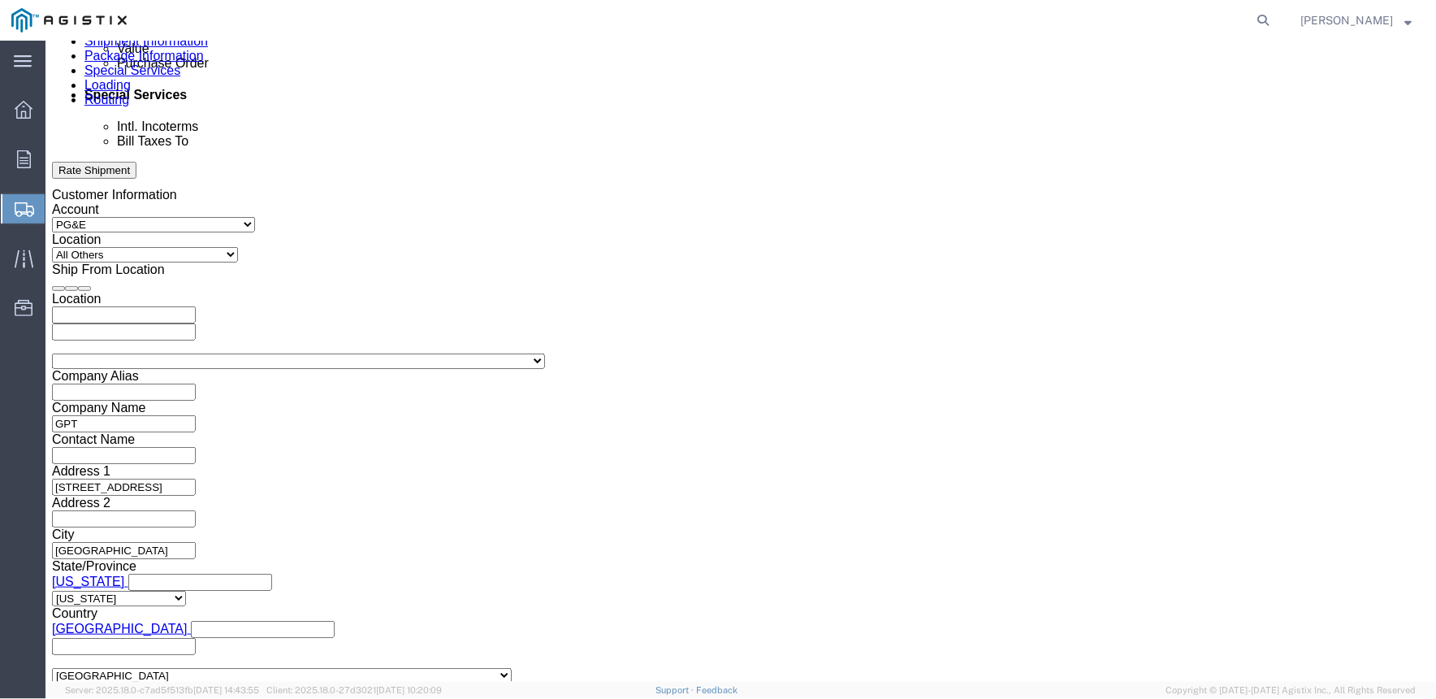
select select "PURCHORD"
drag, startPoint x: 933, startPoint y: 509, endPoint x: 820, endPoint y: 509, distance: 112.9
click div "Select Account Type Activity ID Airline Appointment Number ASN Batch Request # …"
paste input "3646PO"
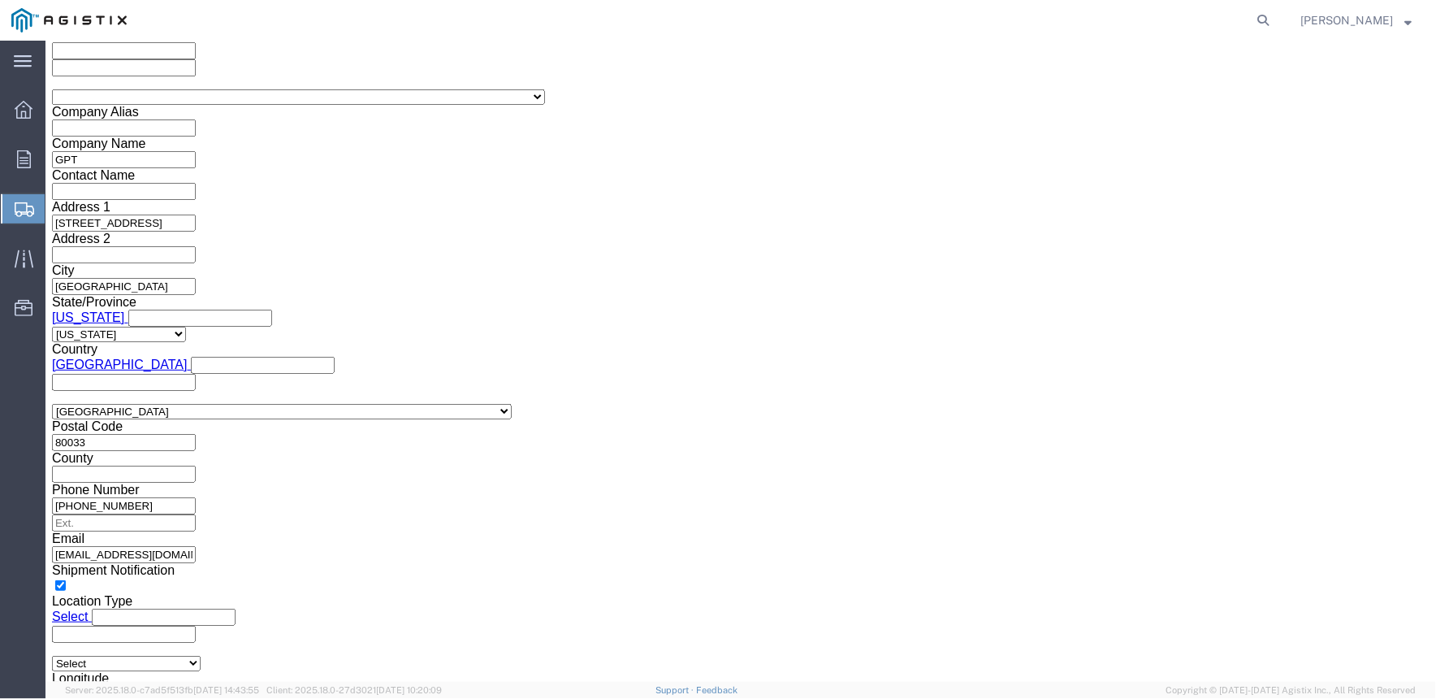
scroll to position [1237, 0]
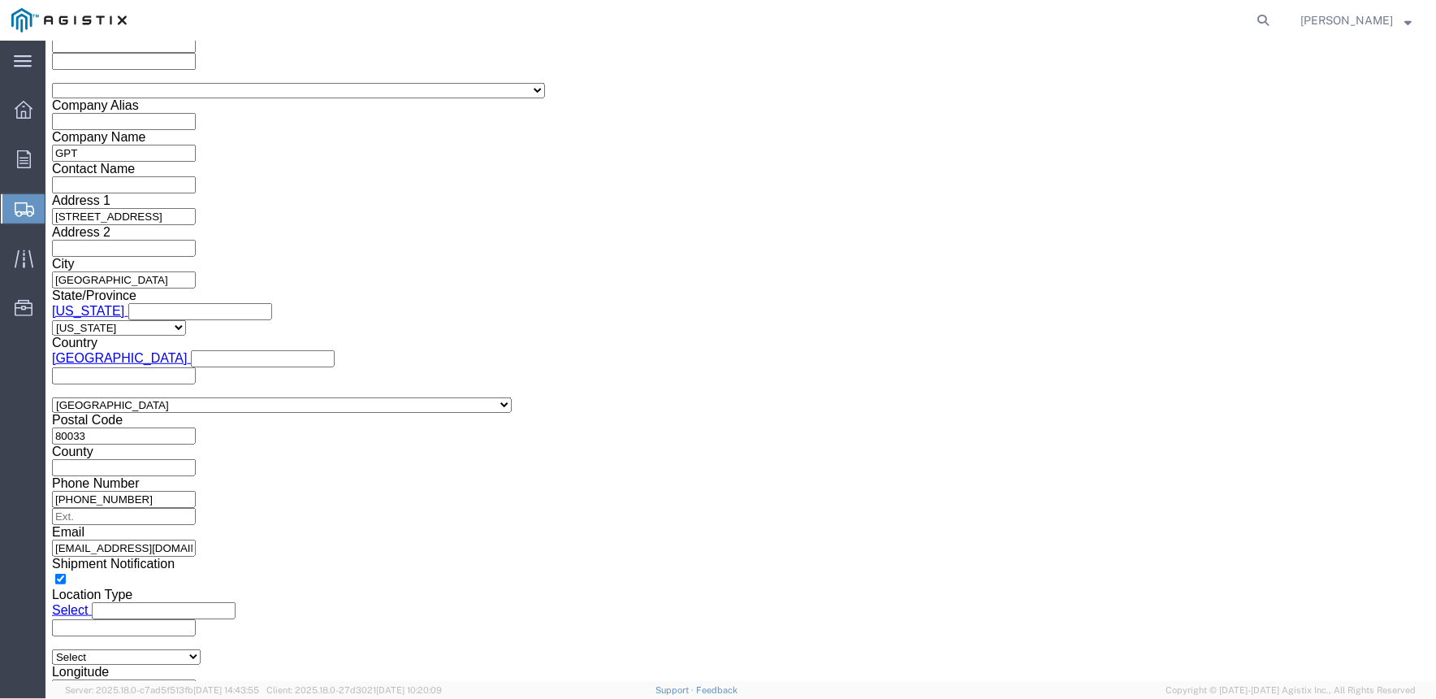
type input "US1013646PO"
click button "Continue"
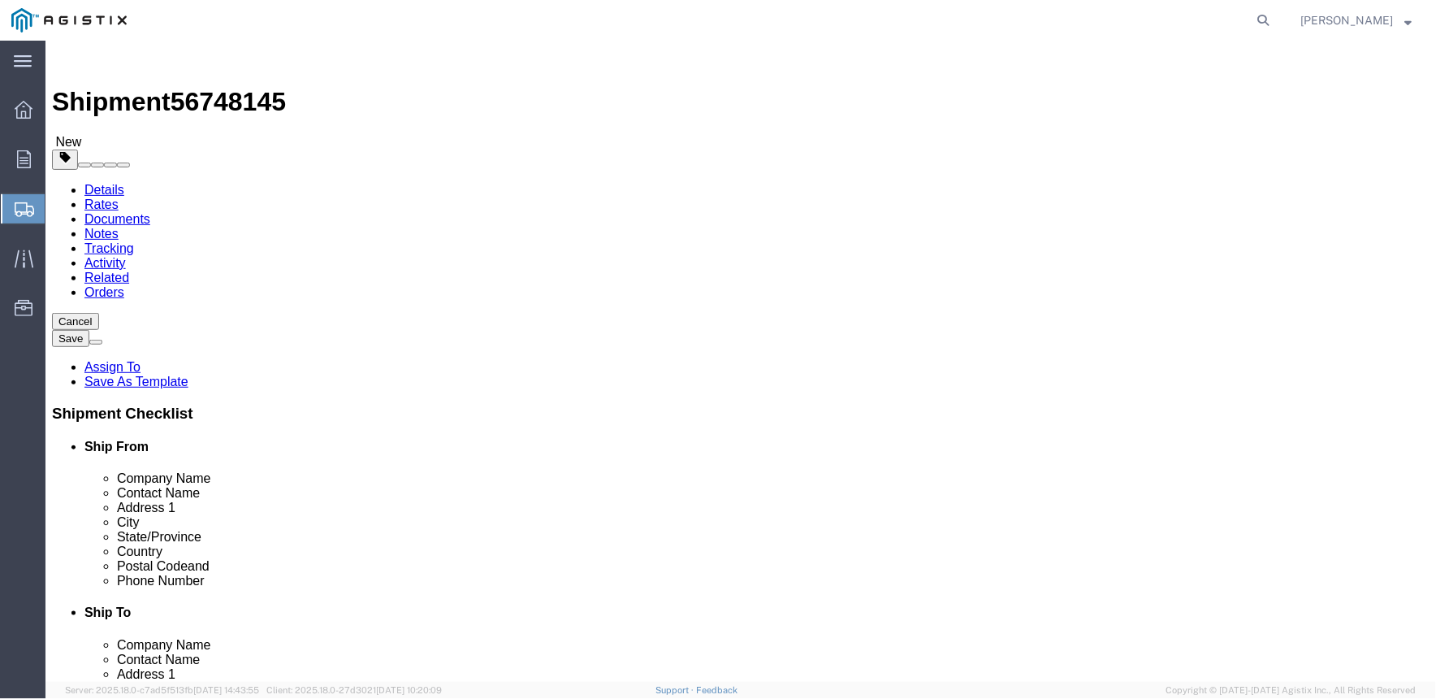
click select "Select Bulk Bundle(s) Cardboard Box(es) Carton(s) Crate(s) Drum(s) (Fiberboard)…"
select select "PSNS"
click select "Select Bulk Bundle(s) Cardboard Box(es) Carton(s) Crate(s) Drum(s) (Fiberboard)…"
click link "Add Content"
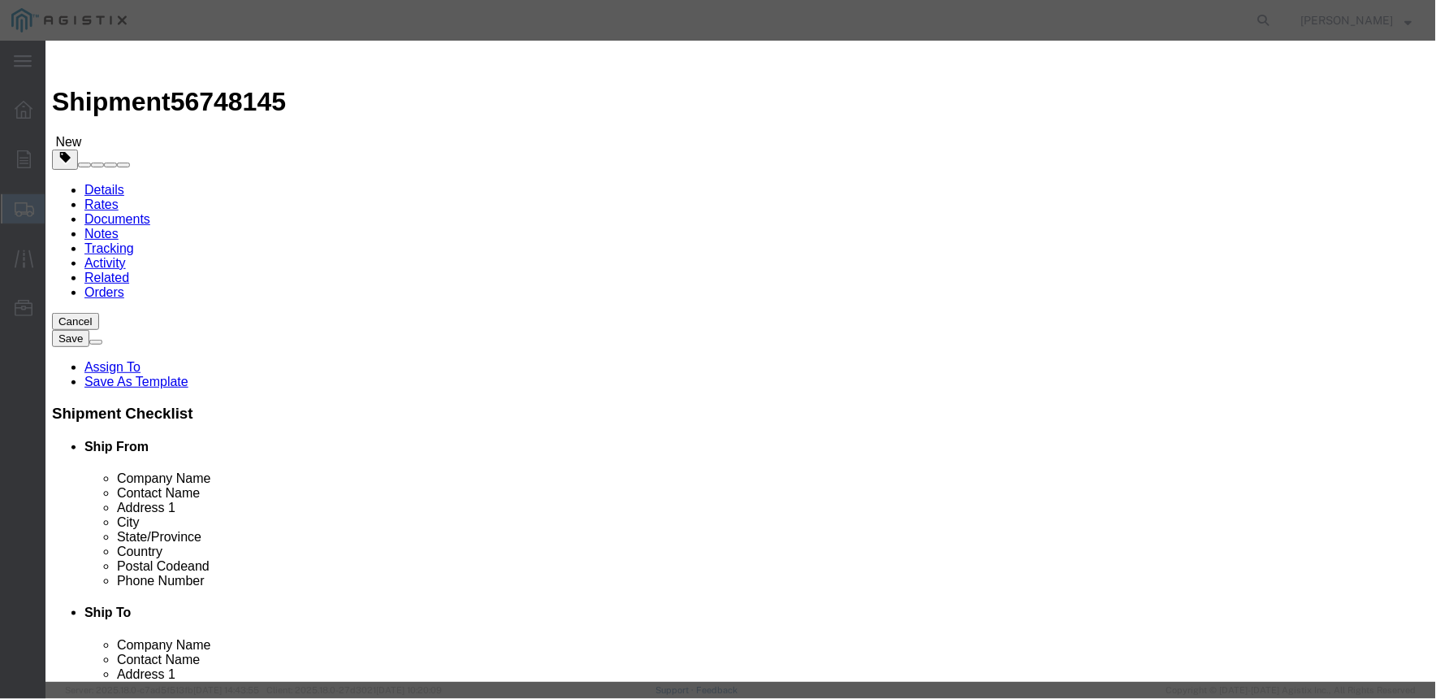
click input "text"
paste input "EJ-6-300-600-X52 / ELECTROJOINT, NPS 6, CLASS 300/600, PIPE GRADE X52, 0.280 WA…"
type input "EJ-6-300-600-X52 / ELECTROJOINT, NPS 6, CLASS 300/600, PIPE GRADE X52, 0.280 WA…"
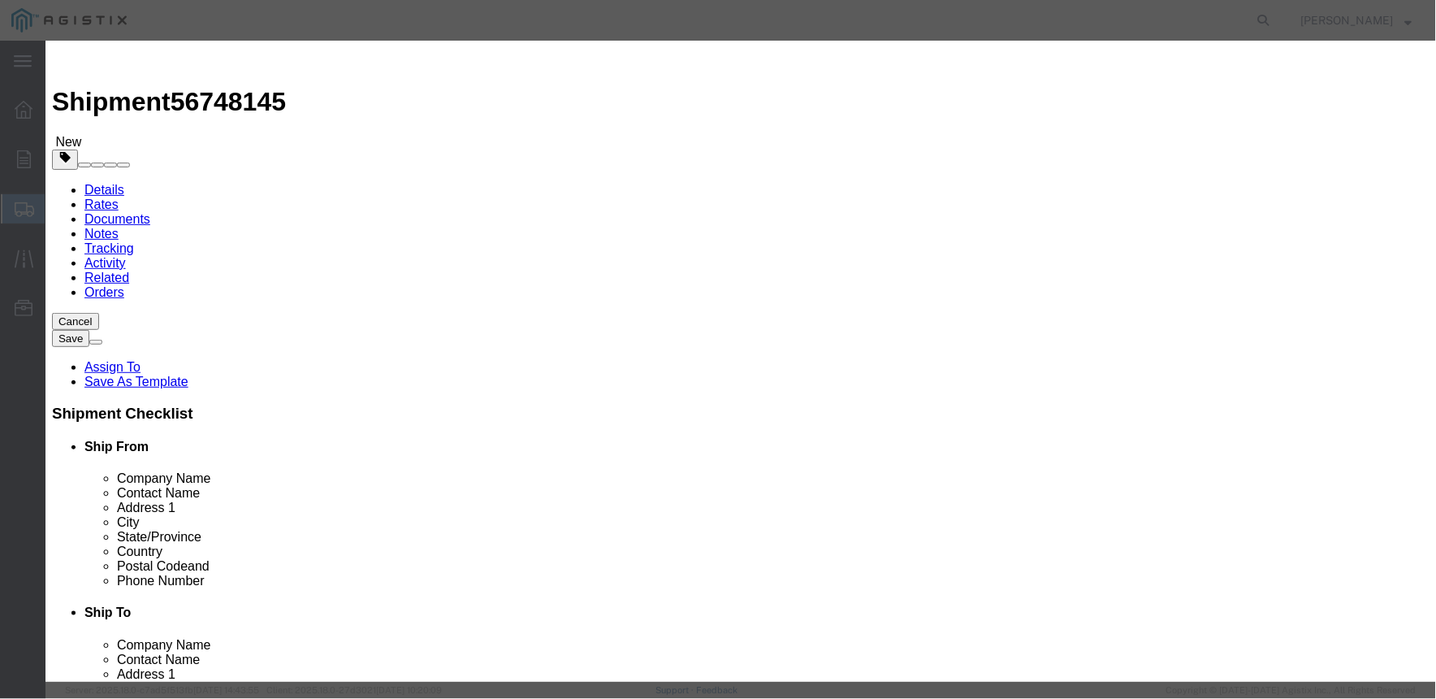
drag, startPoint x: 439, startPoint y: 156, endPoint x: 375, endPoint y: 156, distance: 63.4
click div "Pieces Number of pieces inside all the packages 0 Select Bag Barrels 100Board F…"
type input "1"
click input "text"
type input "2490"
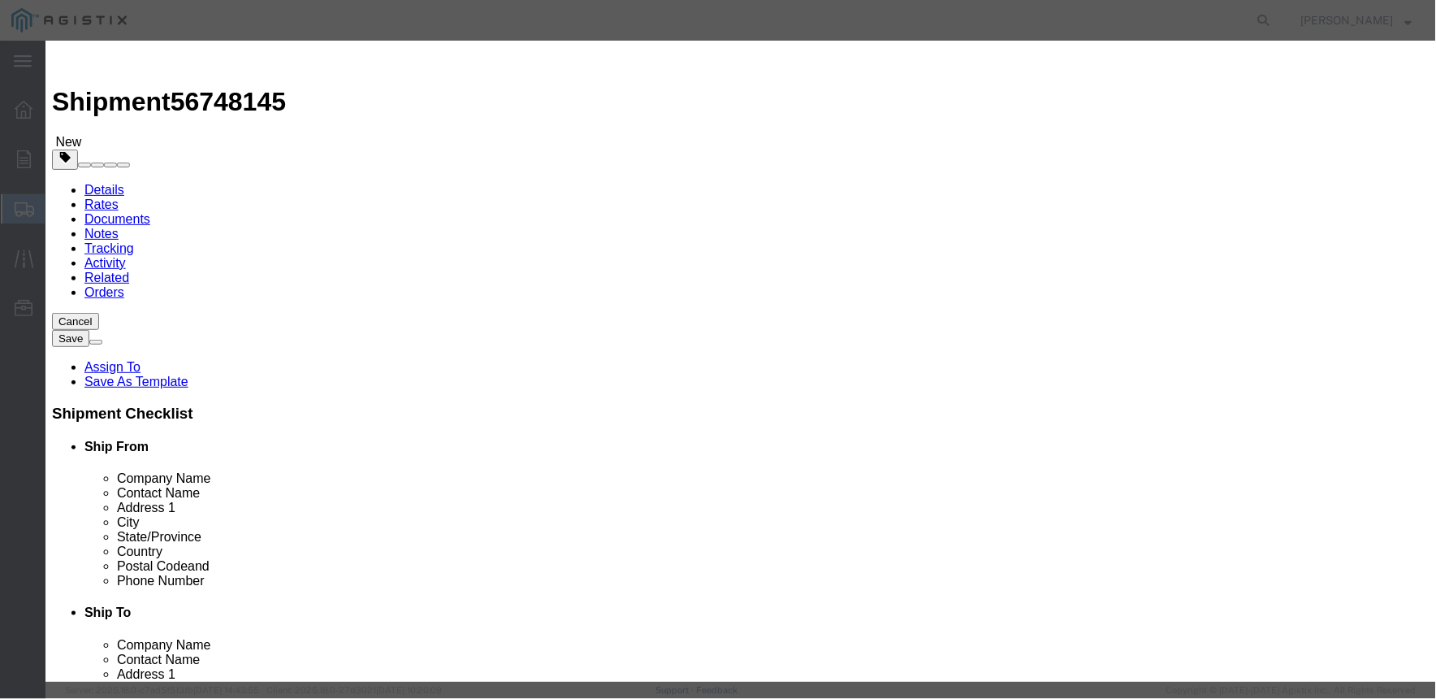
drag, startPoint x: 583, startPoint y: 216, endPoint x: 574, endPoint y: 216, distance: 9.7
click select "Select 50 55 60 65 70 85 92.5 100 125 175 250 300 400"
select select "50"
click select "Select 50 55 60 65 70 85 92.5 100 125 175 250 300 400"
click textarea
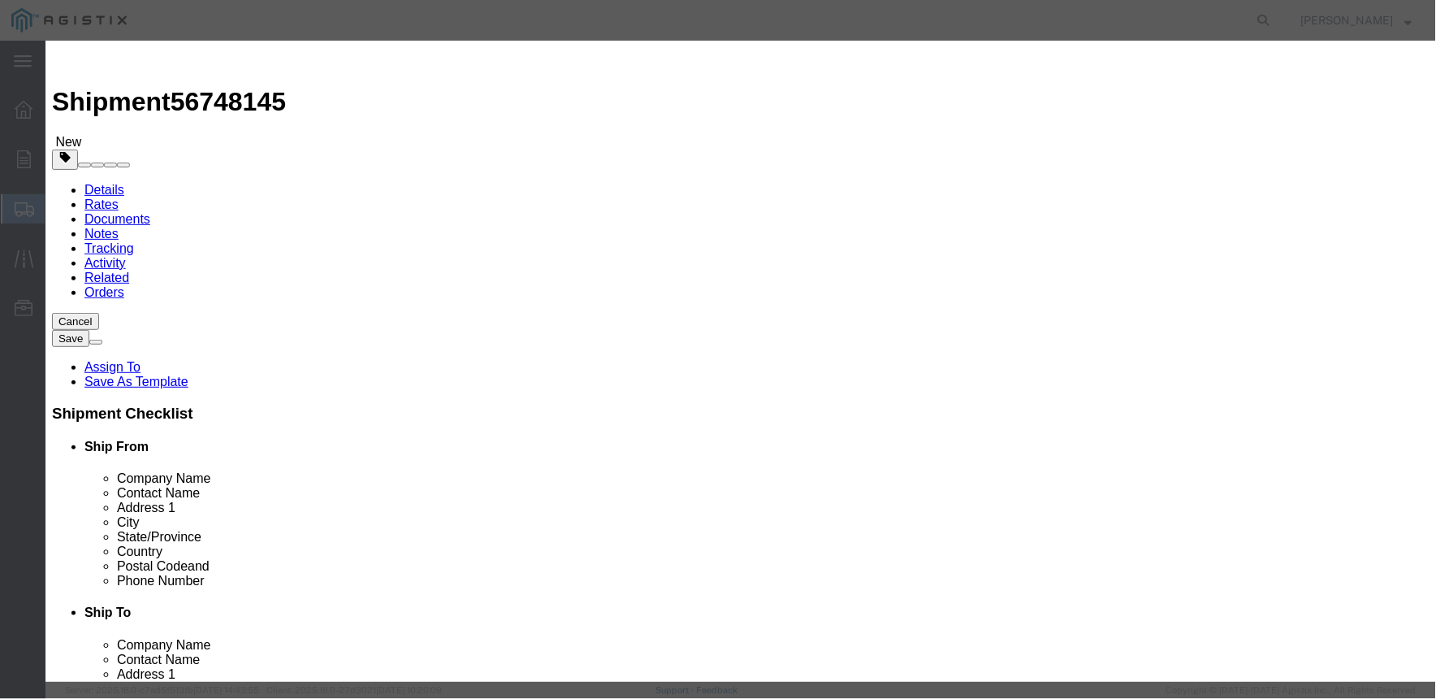
type textarea "M024176"
click button "Save & Close"
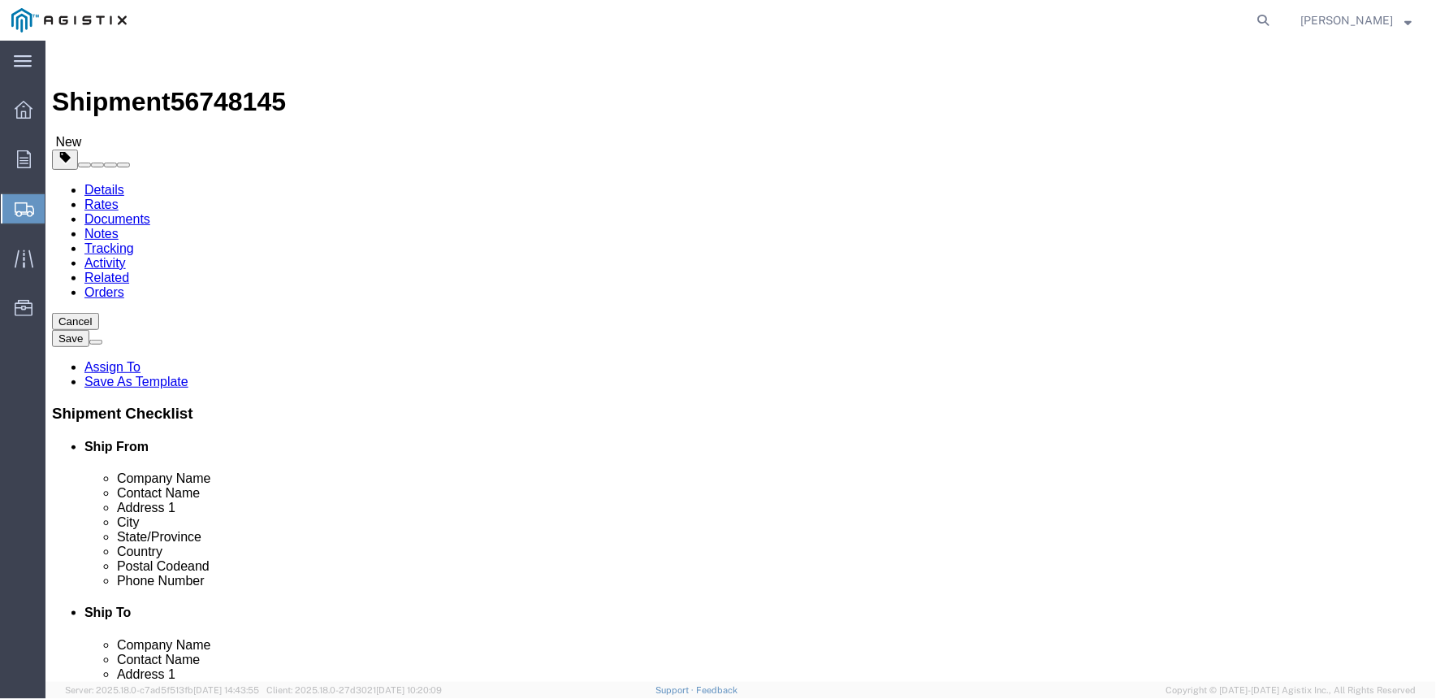
click input "text"
type input "31"
type input "20"
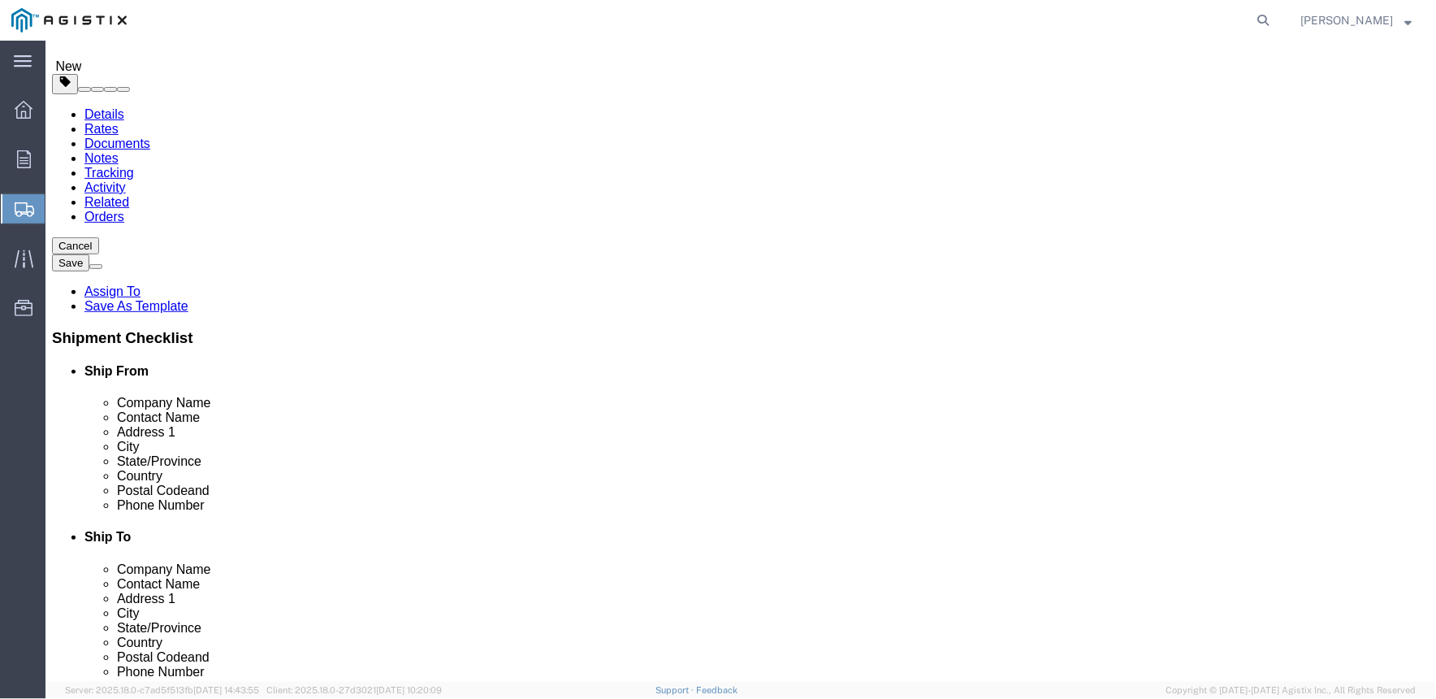
type input "125"
click link "Details"
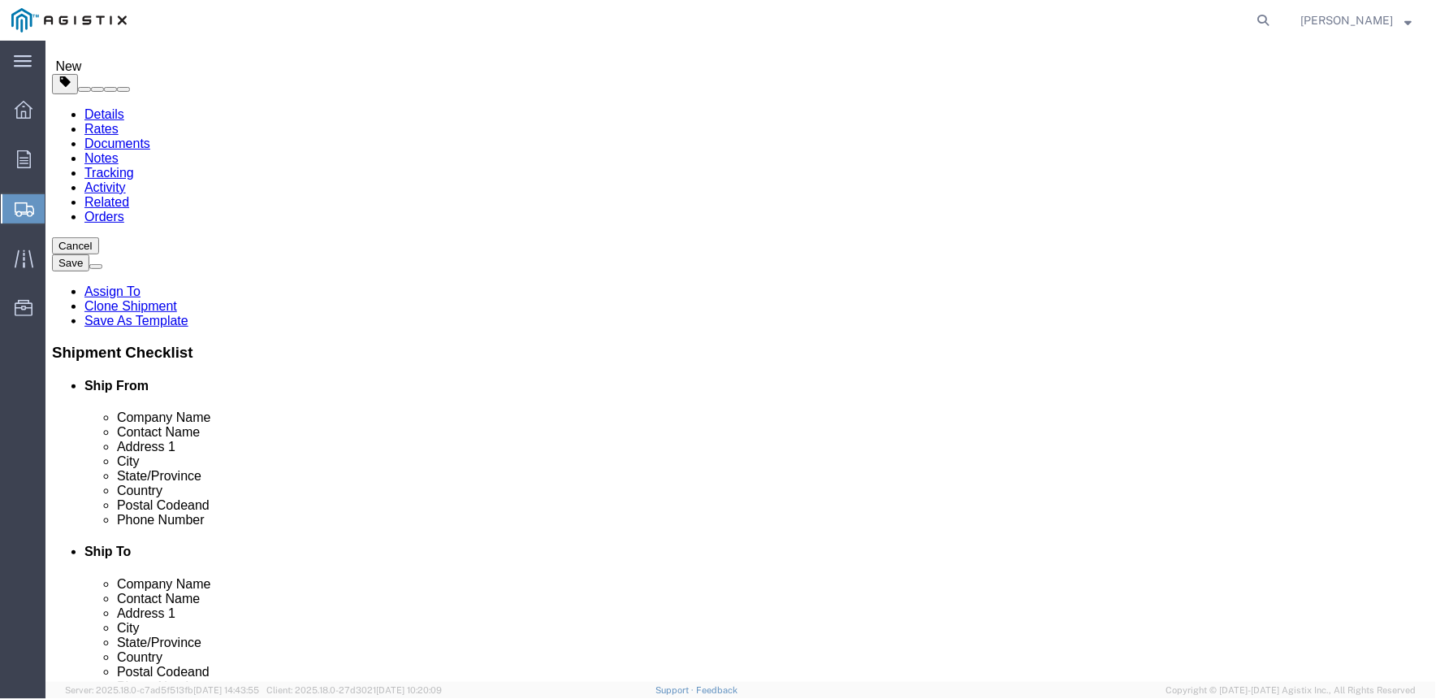
click div "Ship From Location Location Select Select My Profile Location (OBSOLETE) [GEOGR…"
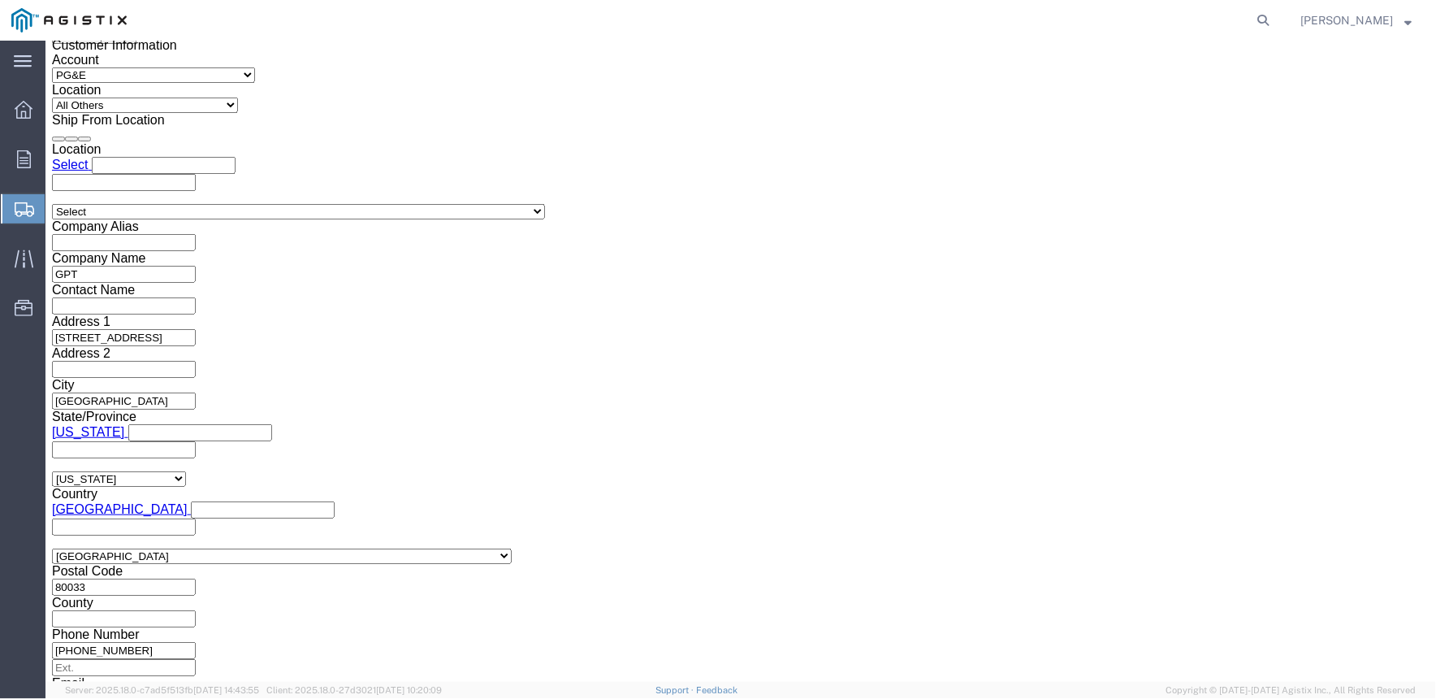
scroll to position [1150, 0]
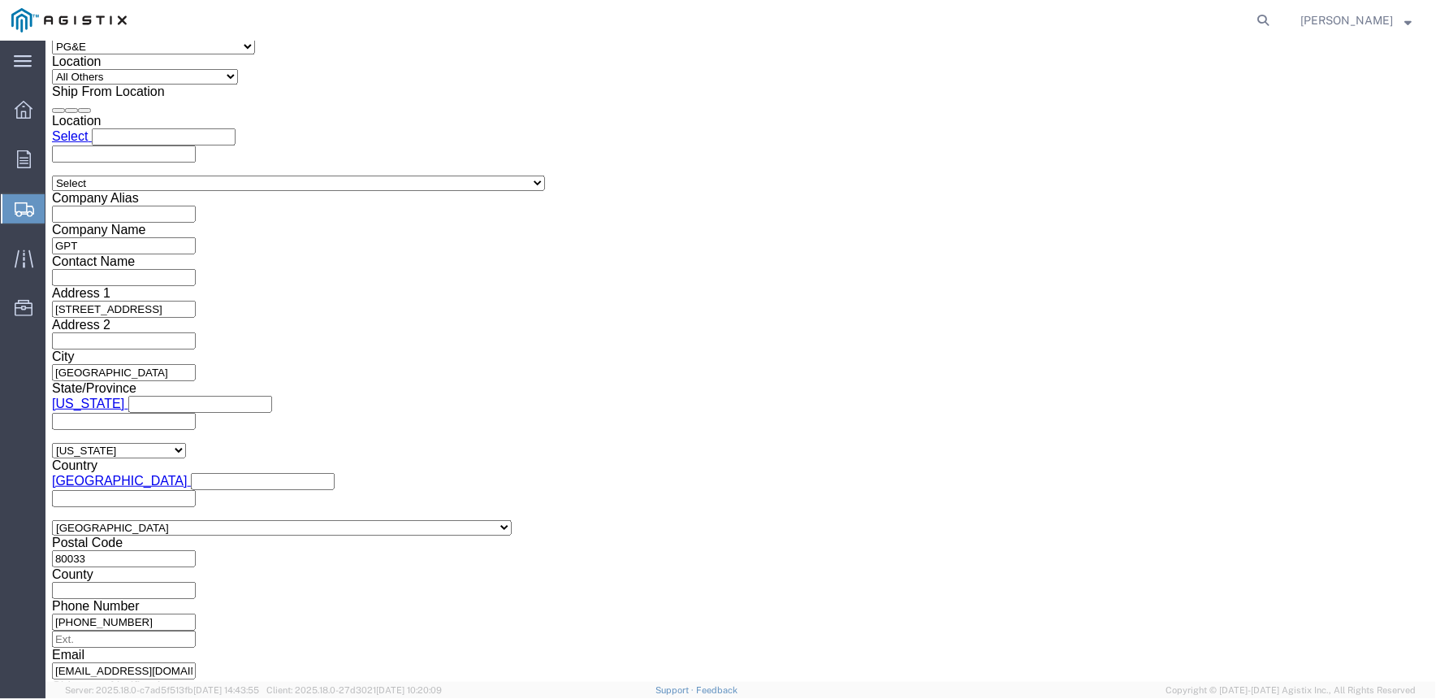
click button "Continue"
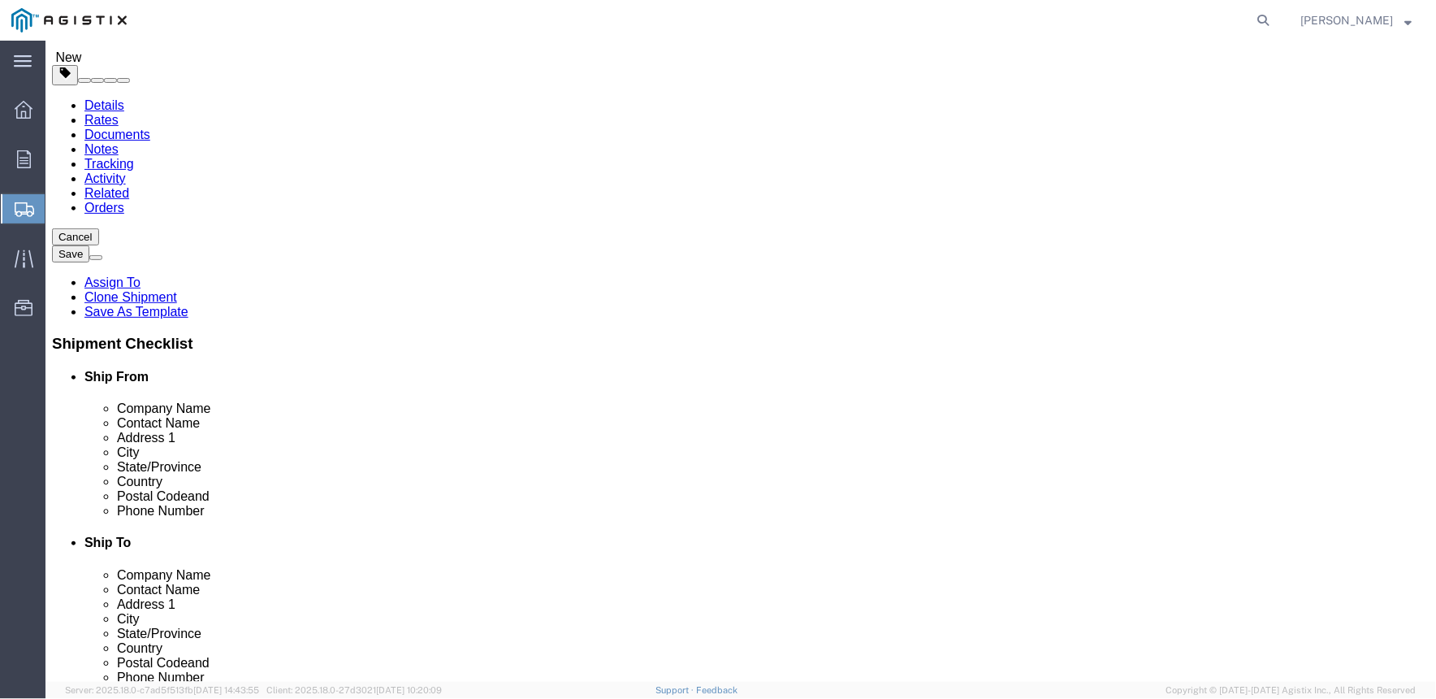
scroll to position [119, 0]
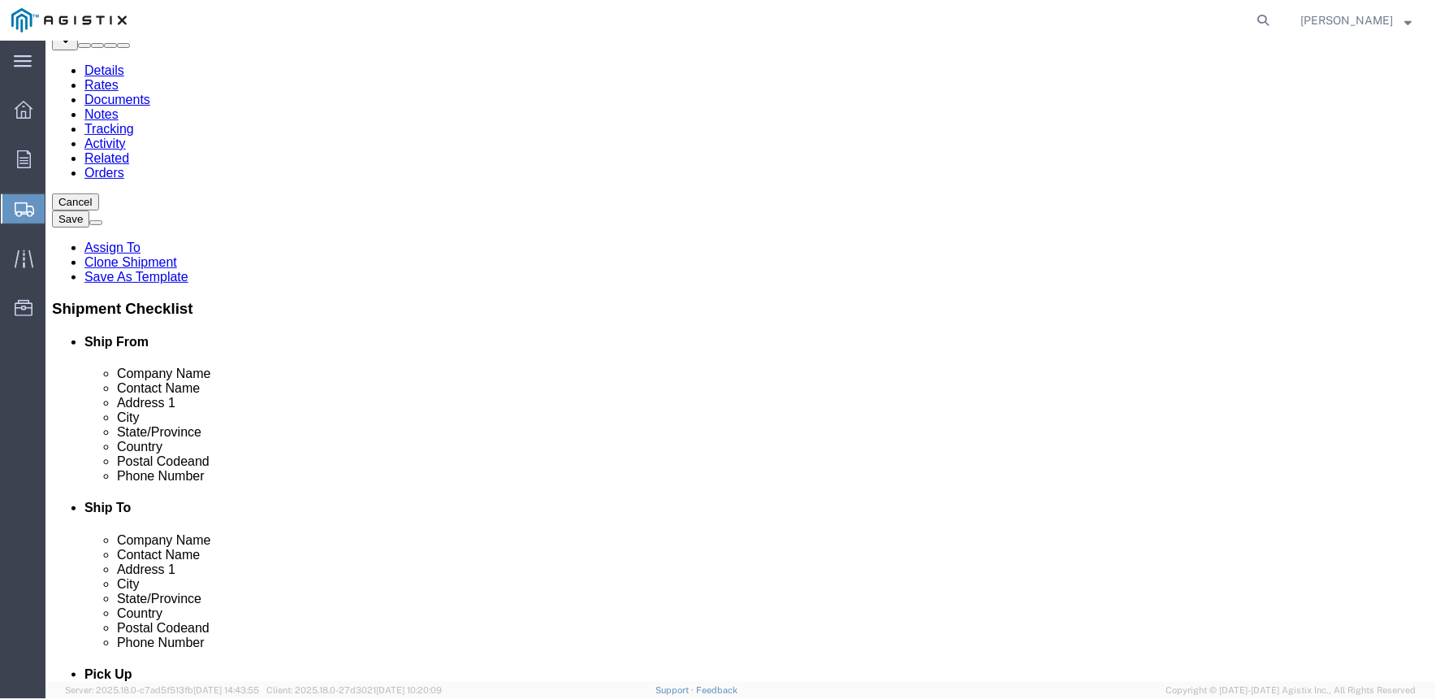
click button "Continue"
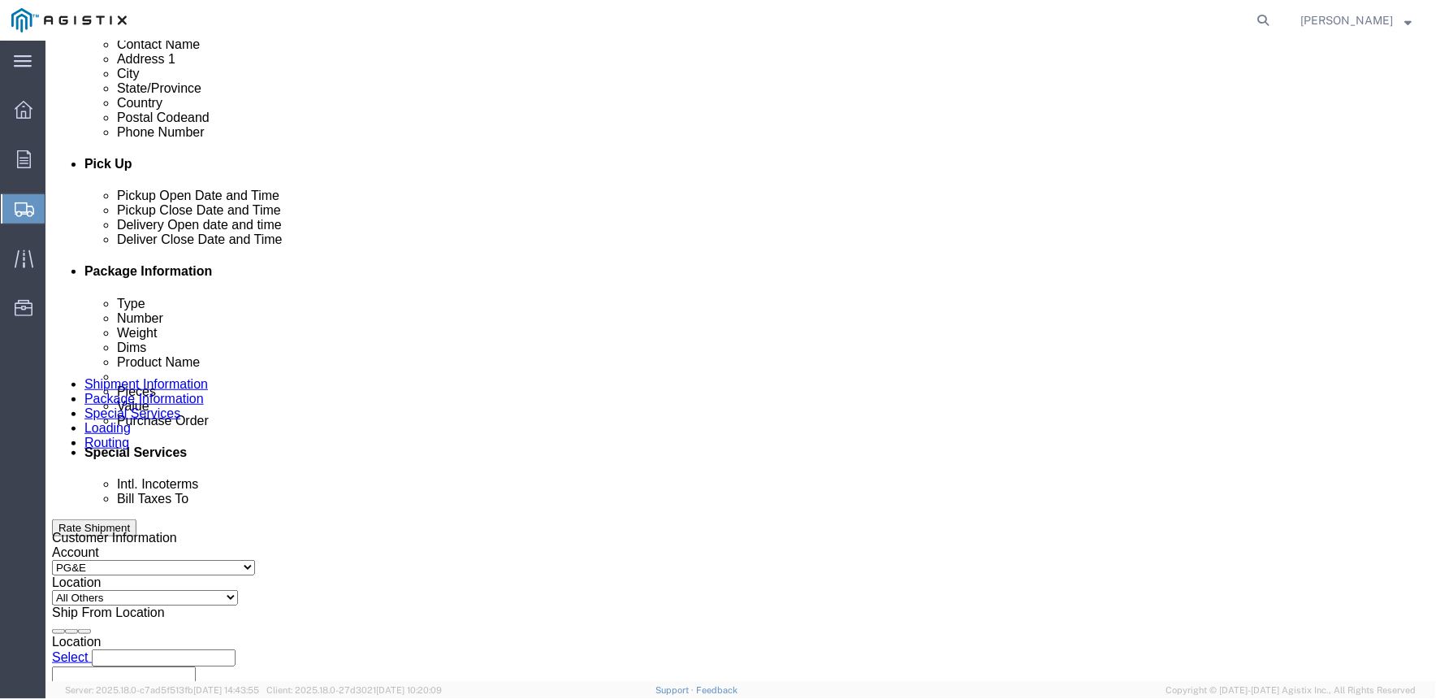
scroll to position [661, 0]
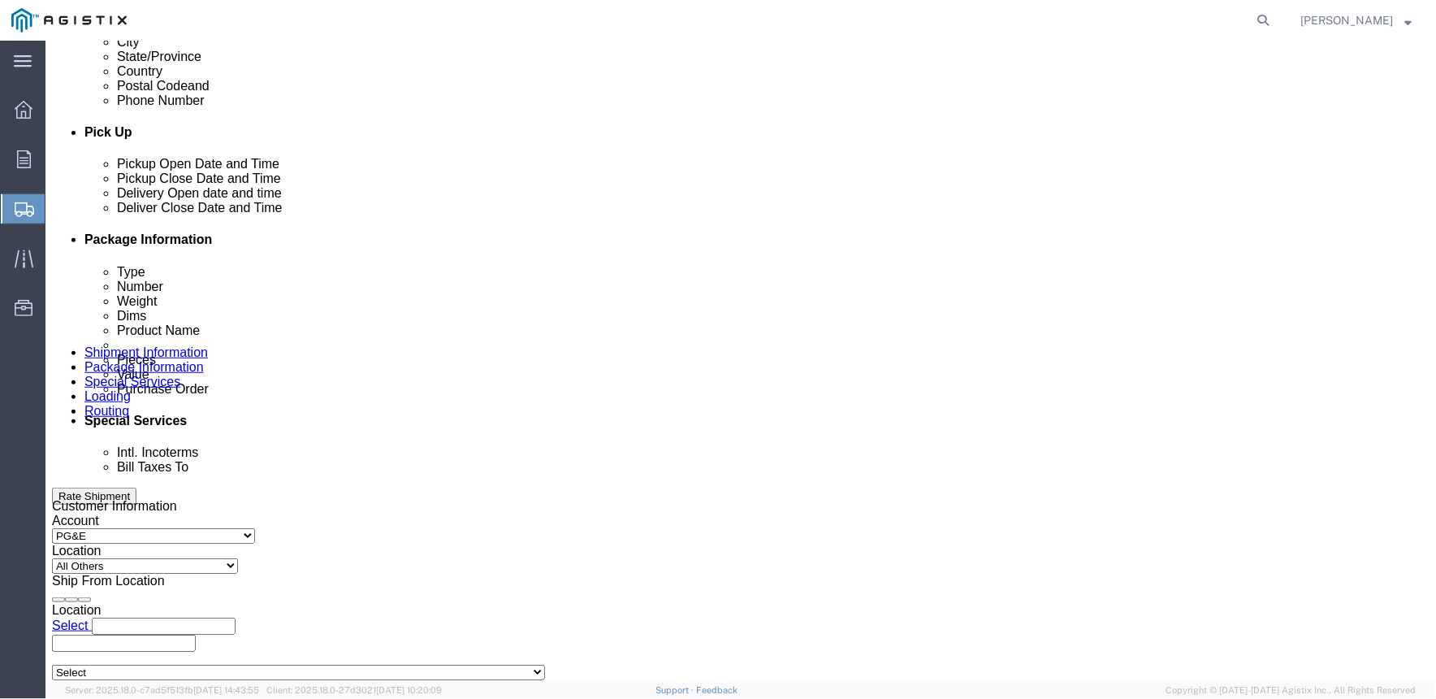
click input "text"
type input "P"
type input "p"
type input "[DOMAIN_NAME][EMAIL_ADDRESS][DOMAIN_NAME]"
type input "Enter Email Address"
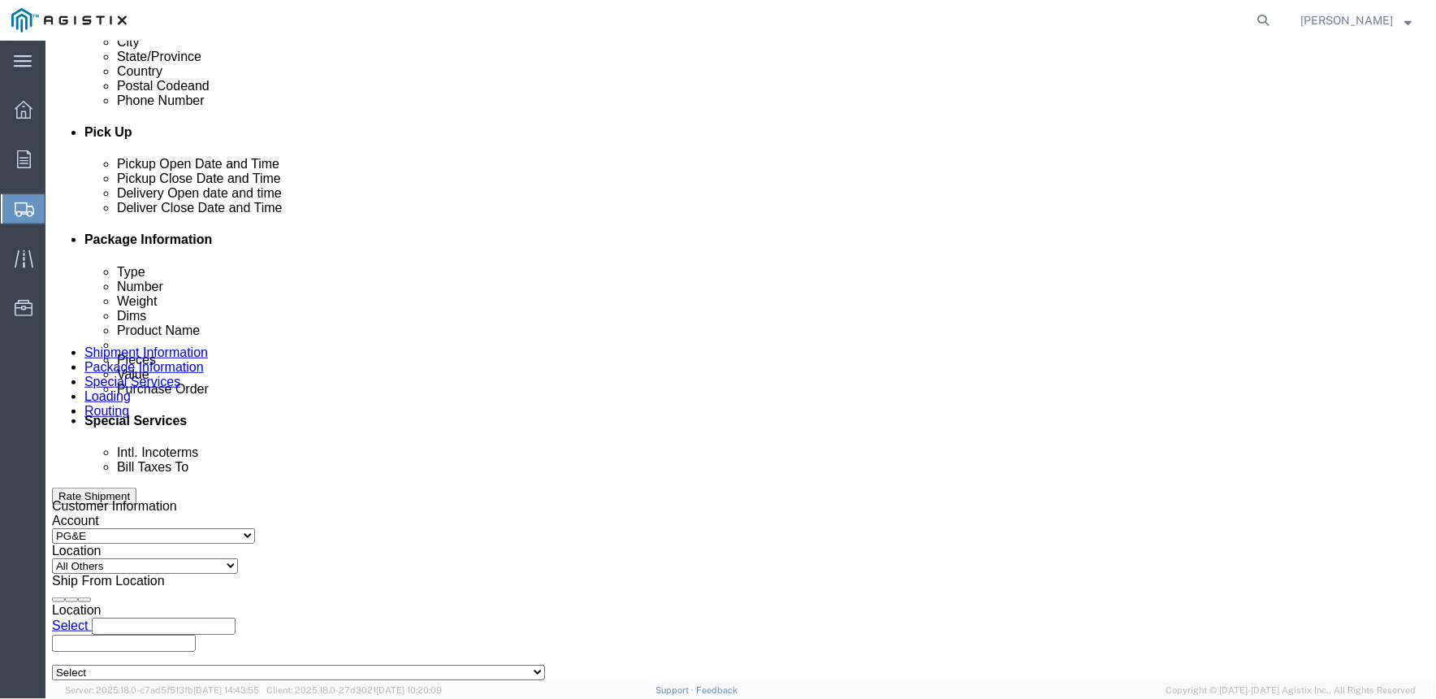
click input "Include shipping documents"
checkbox input "true"
click input "text"
type input "[DOMAIN_NAME][EMAIL_ADDRESS][DOMAIN_NAME]"
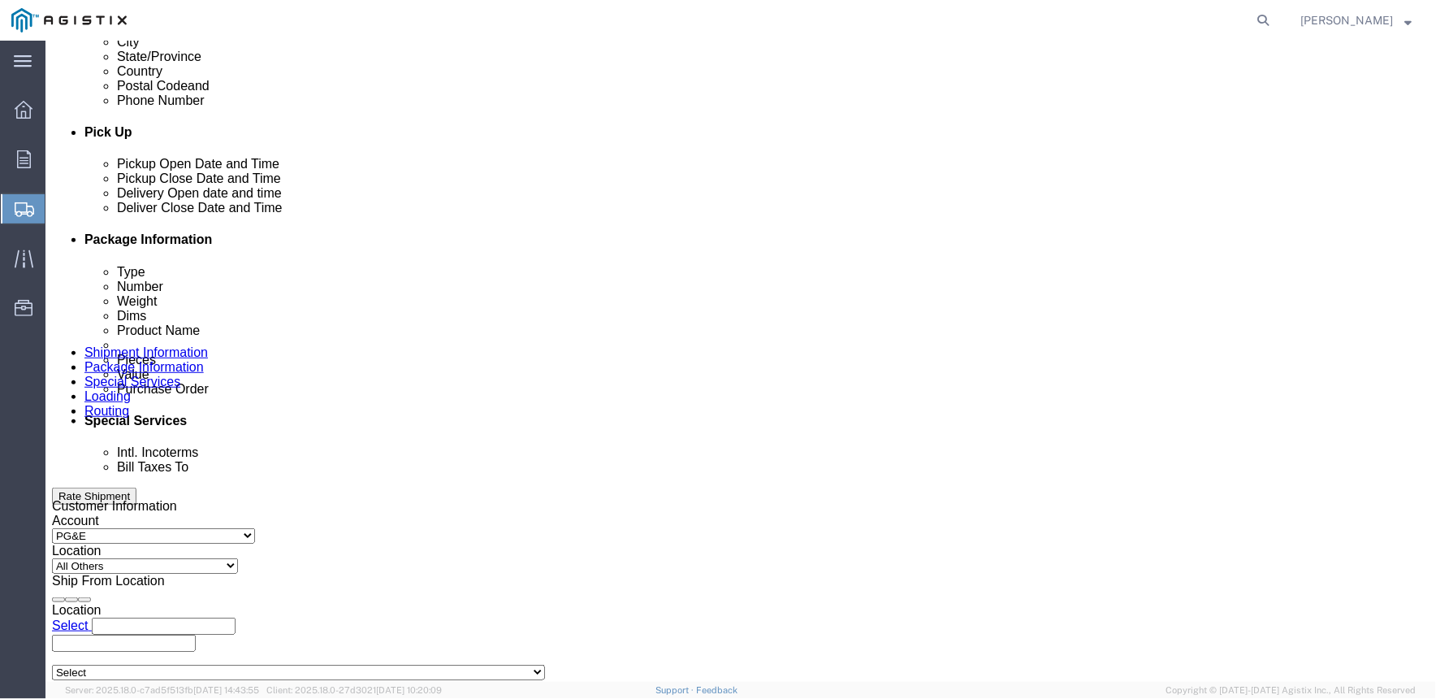
click input "BOL"
checkbox input "true"
click input "Packing List"
checkbox input "true"
click input "Shipping Label"
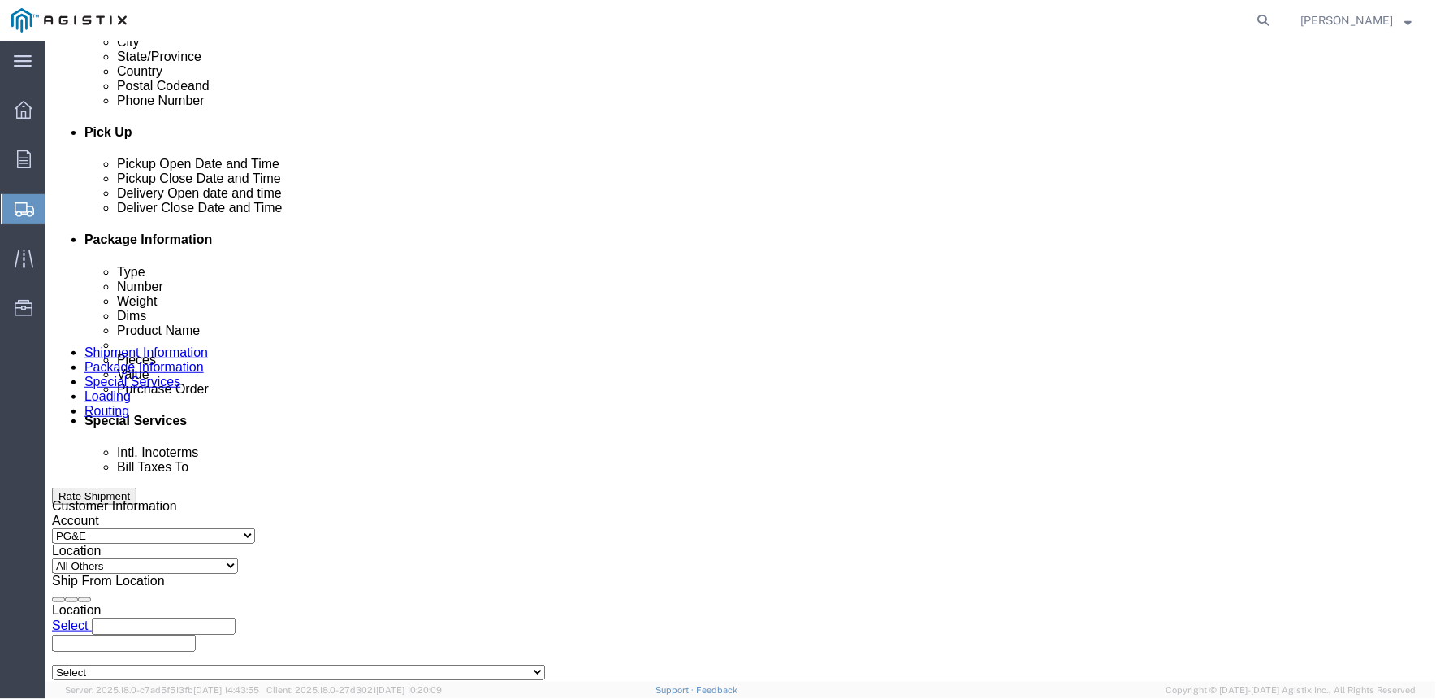
checkbox input "true"
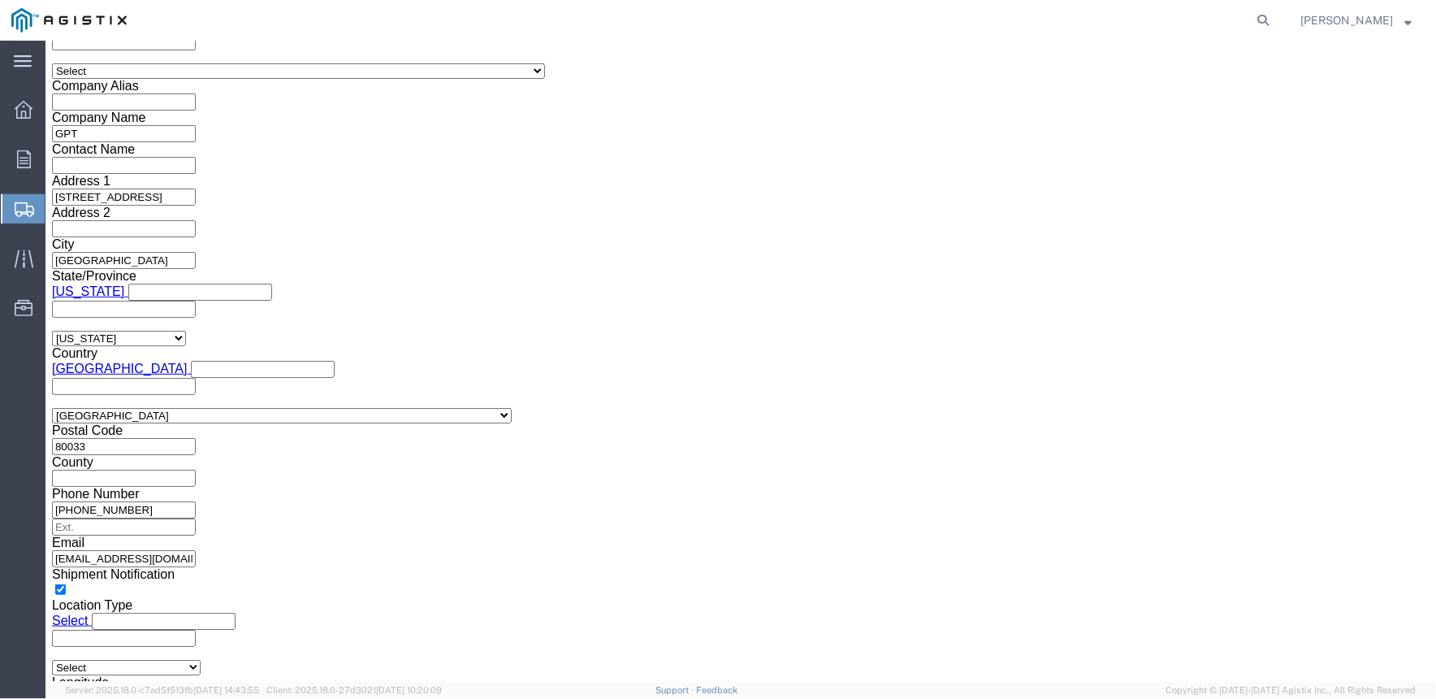
scroll to position [1452, 0]
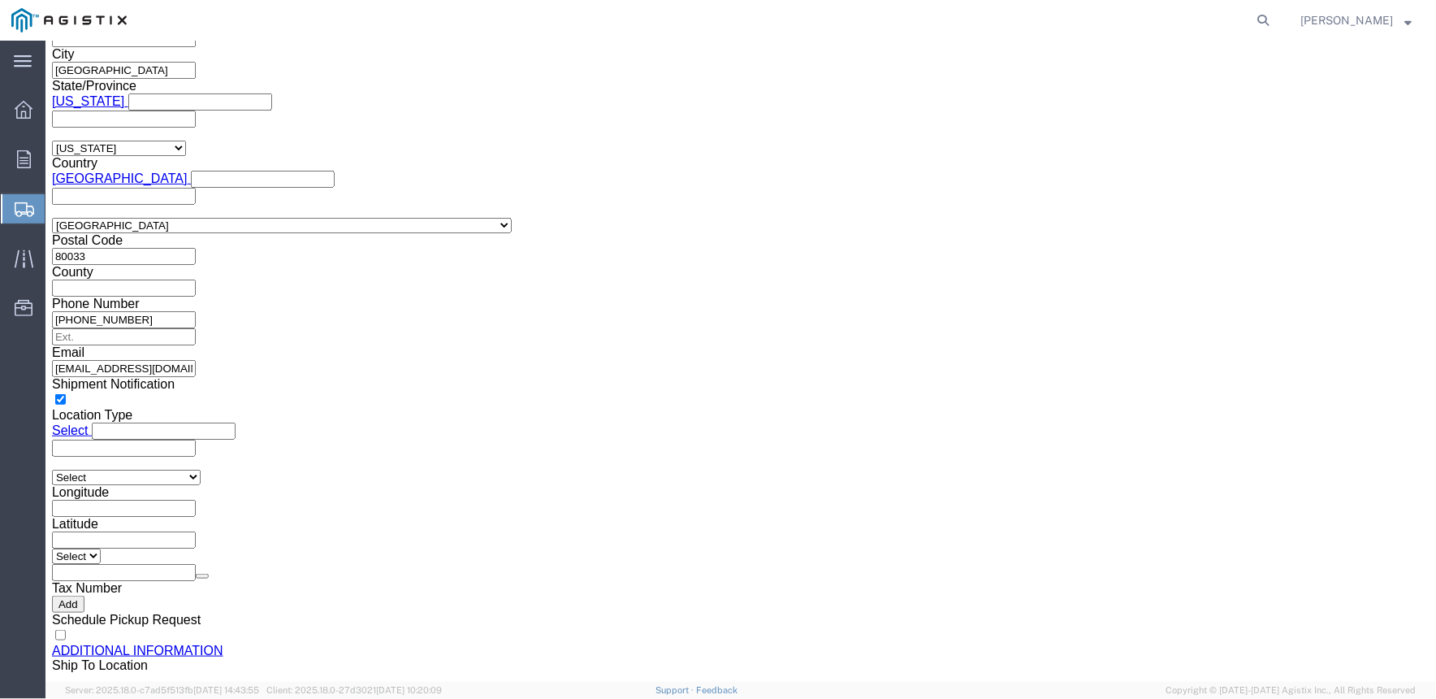
click button "Rate Shipment"
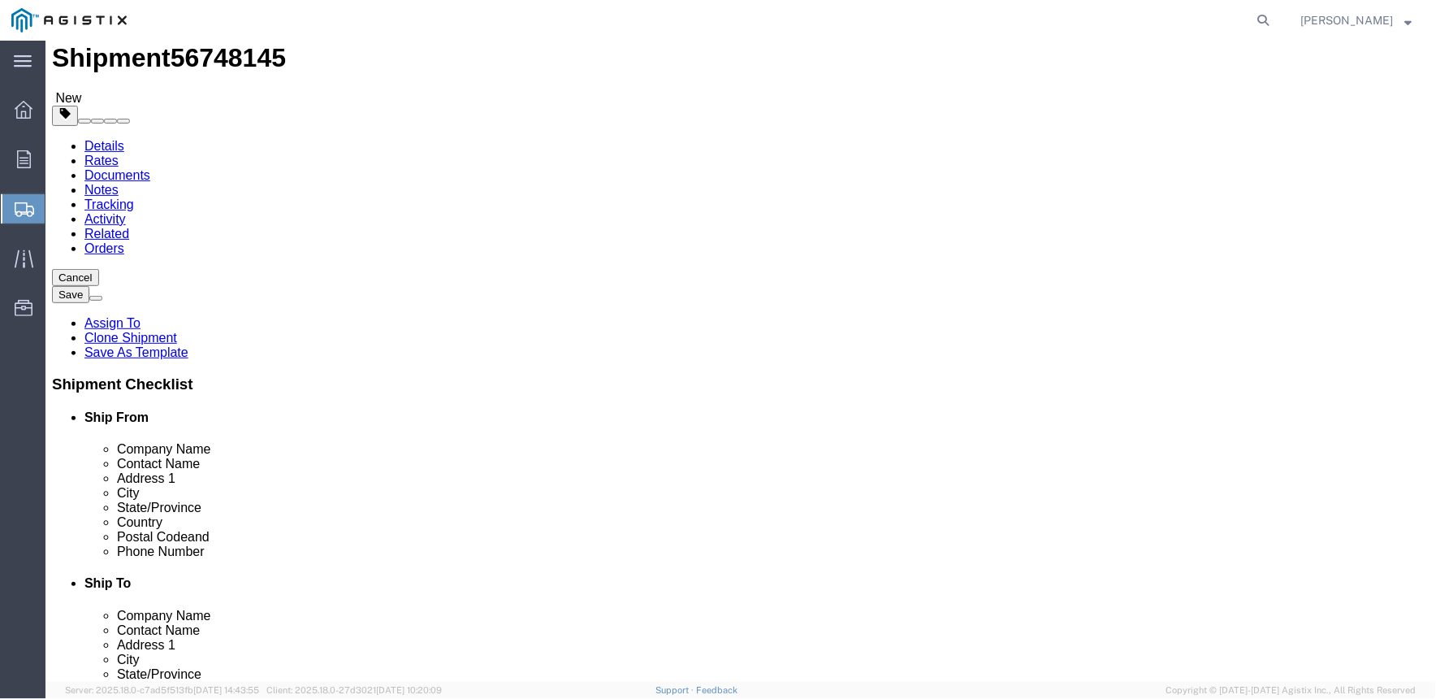
scroll to position [0, 0]
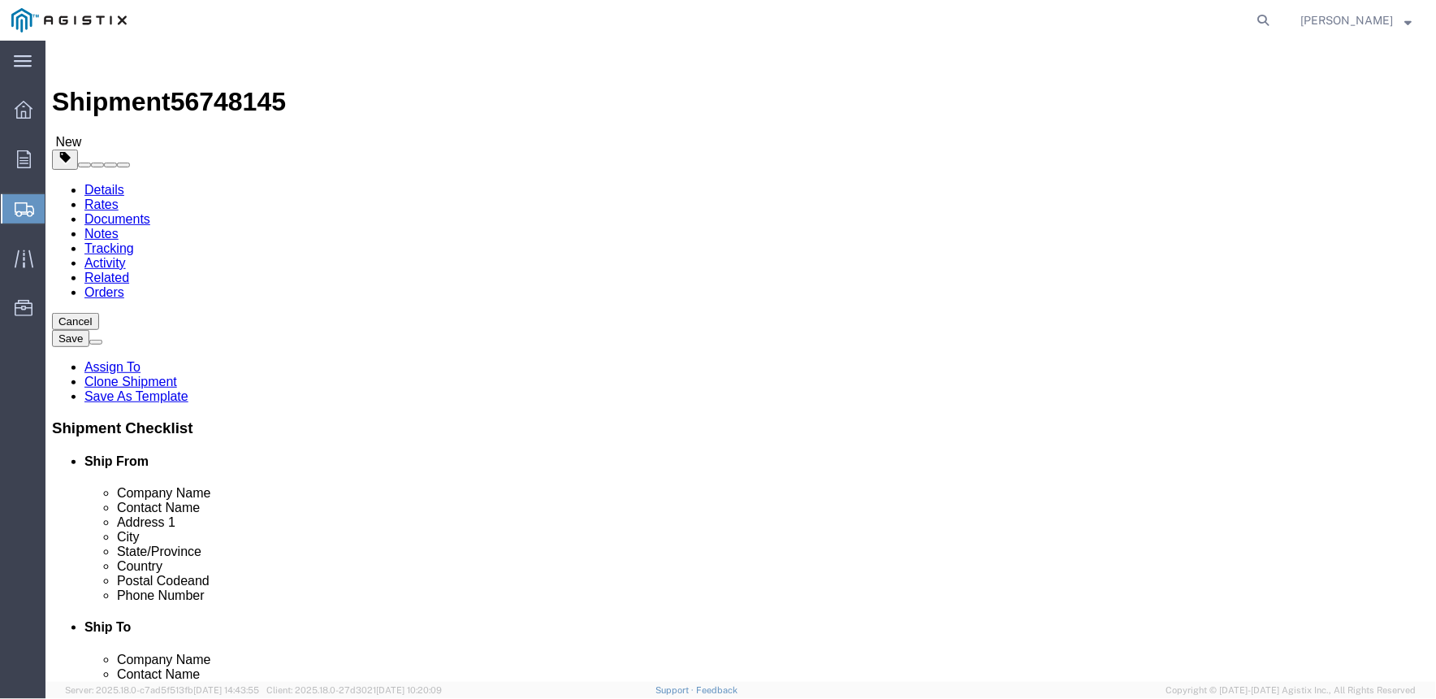
click link "Details"
click input "text"
click input "Mirtch / Gabby"
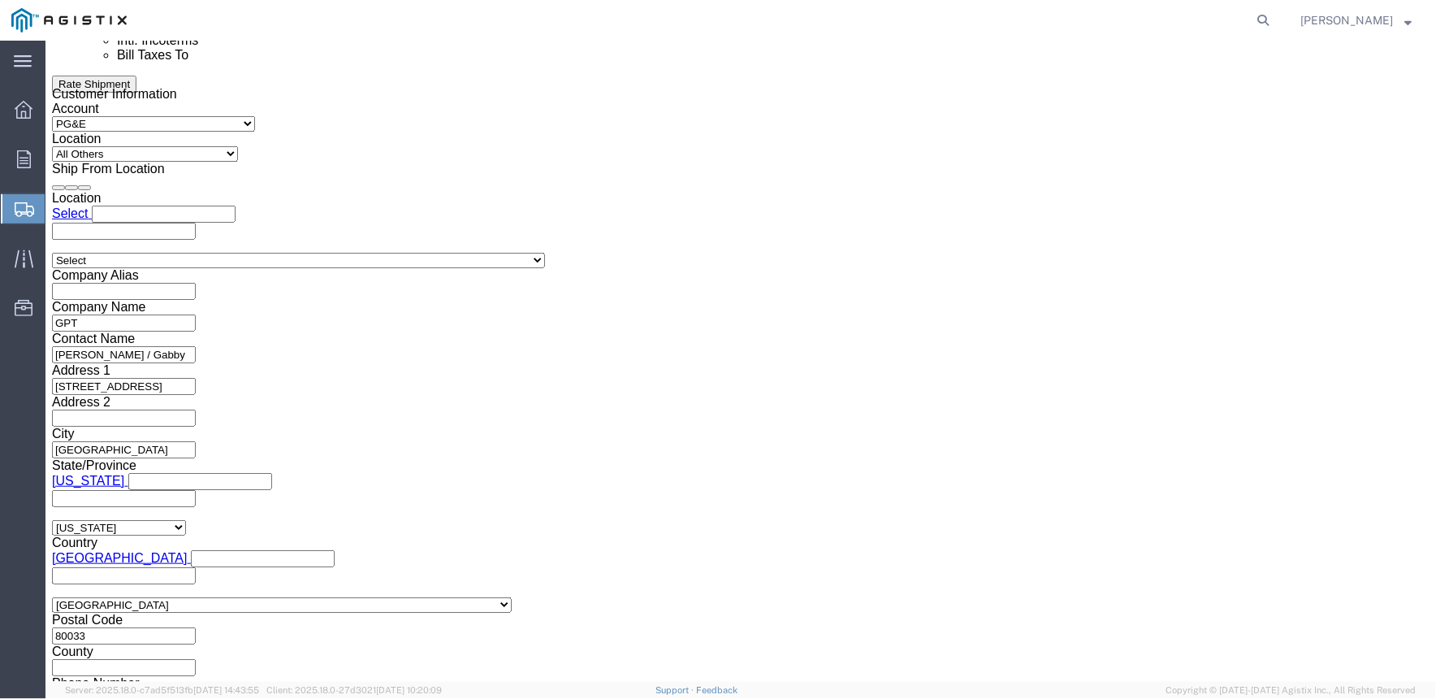
scroll to position [1150, 0]
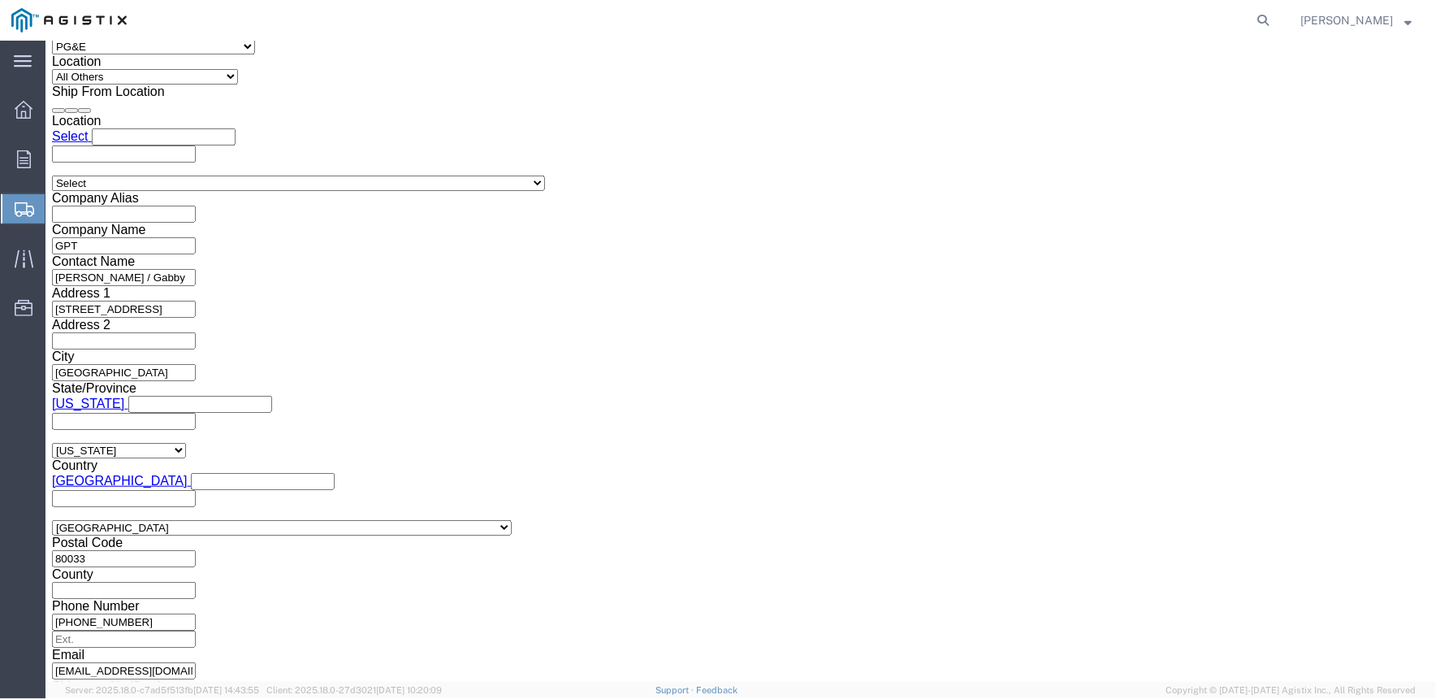
type input "[PERSON_NAME] / Gabby"
click button "Continue"
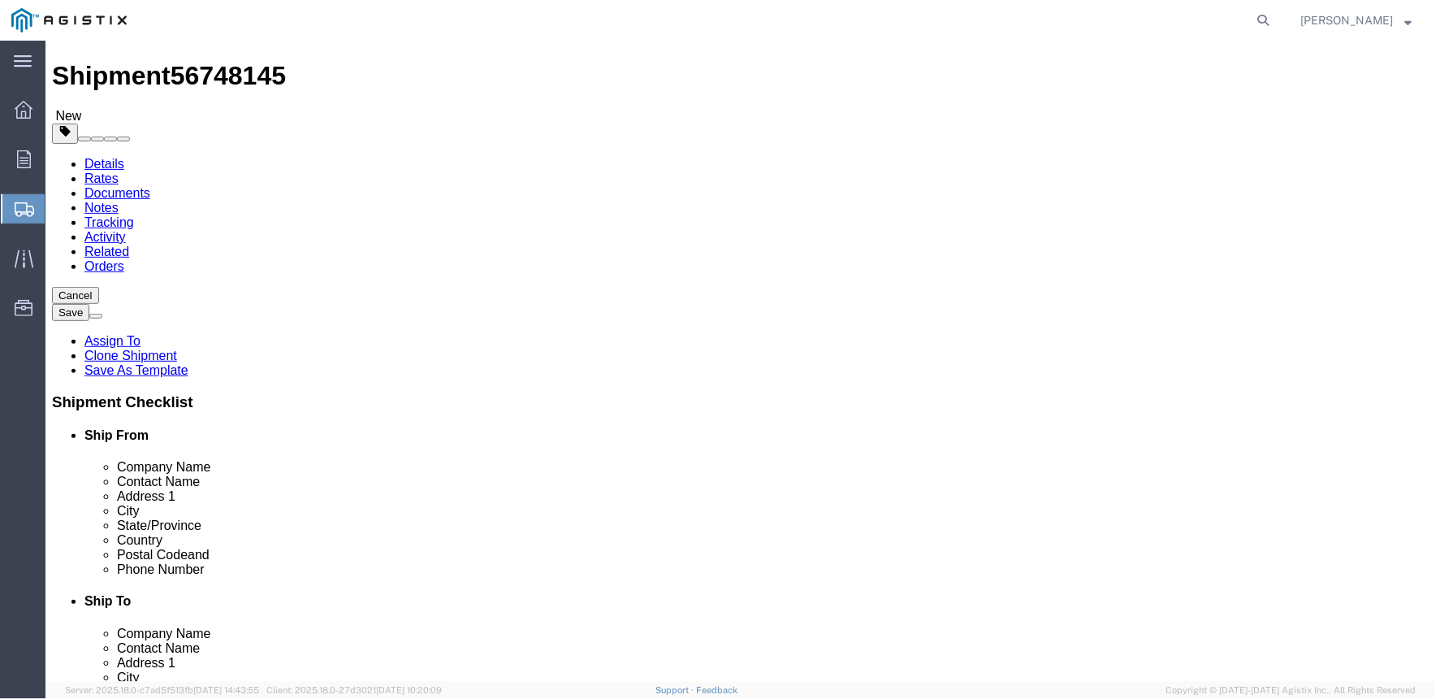
scroll to position [119, 0]
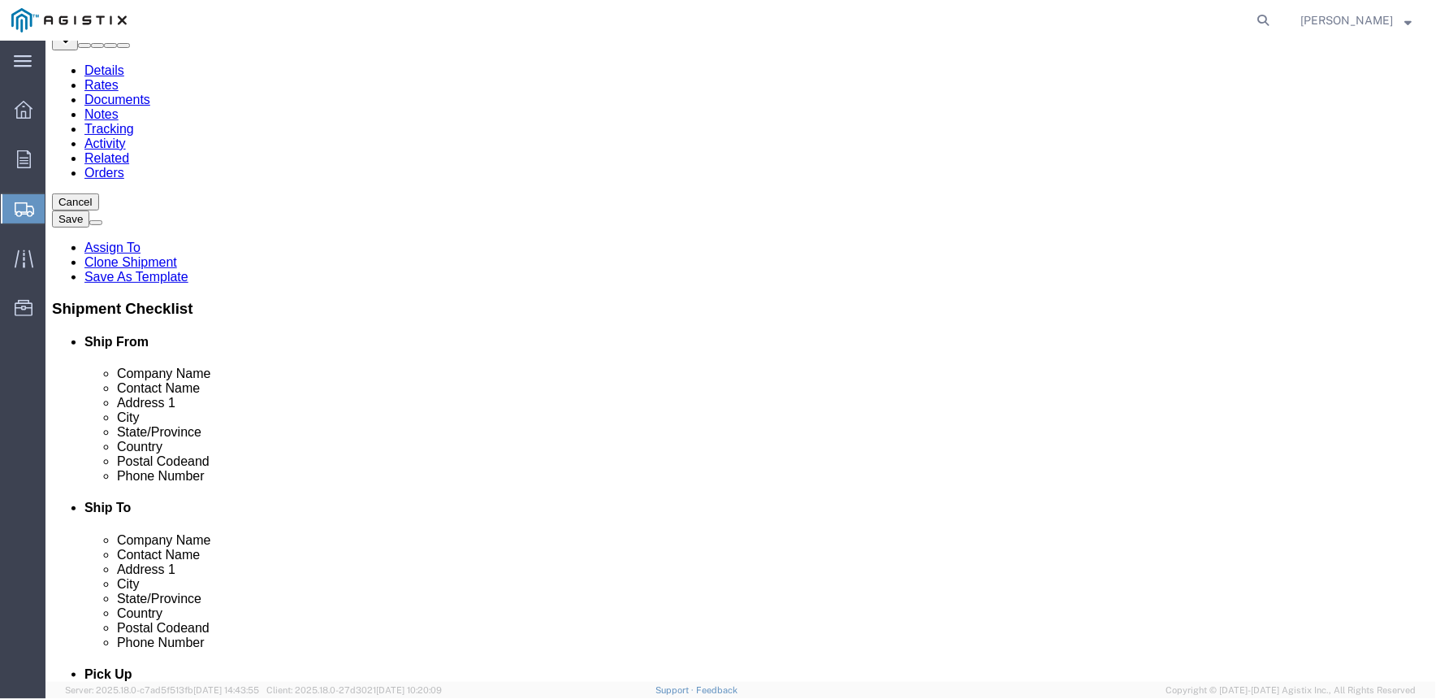
click button "Continue"
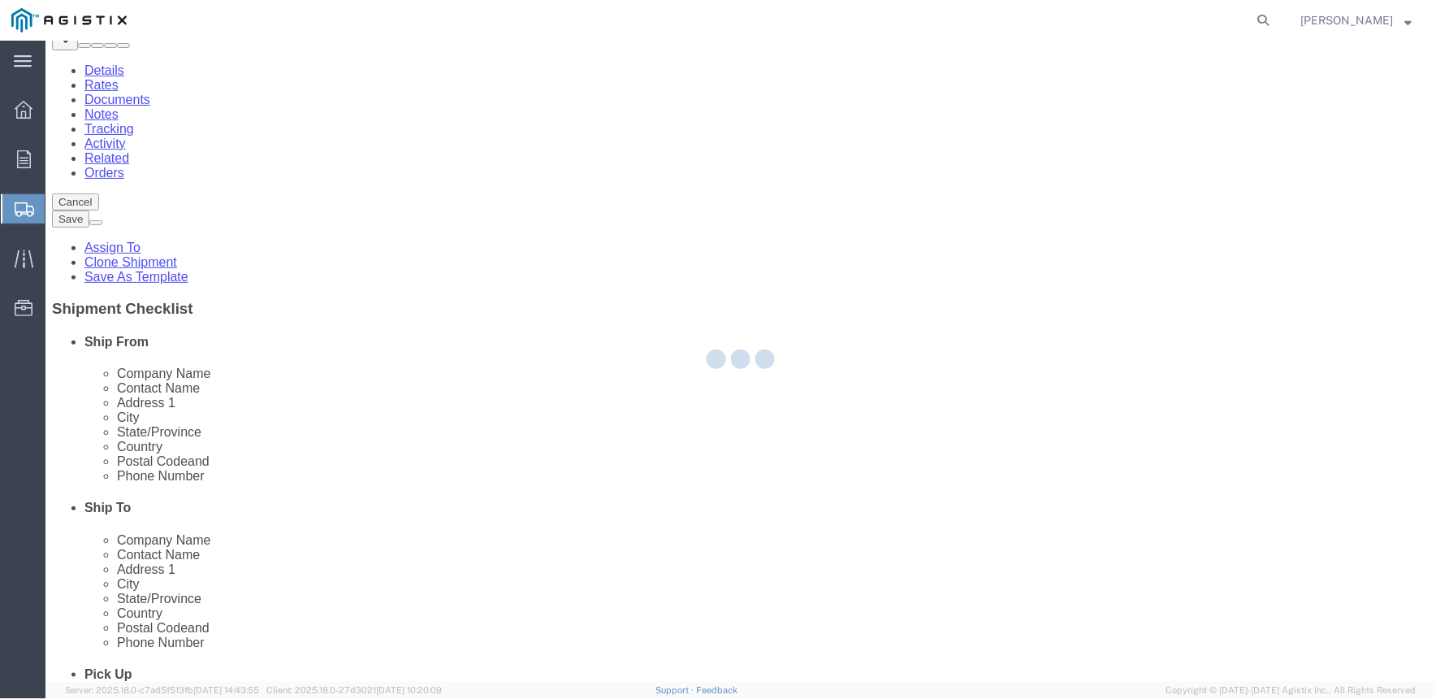
select select
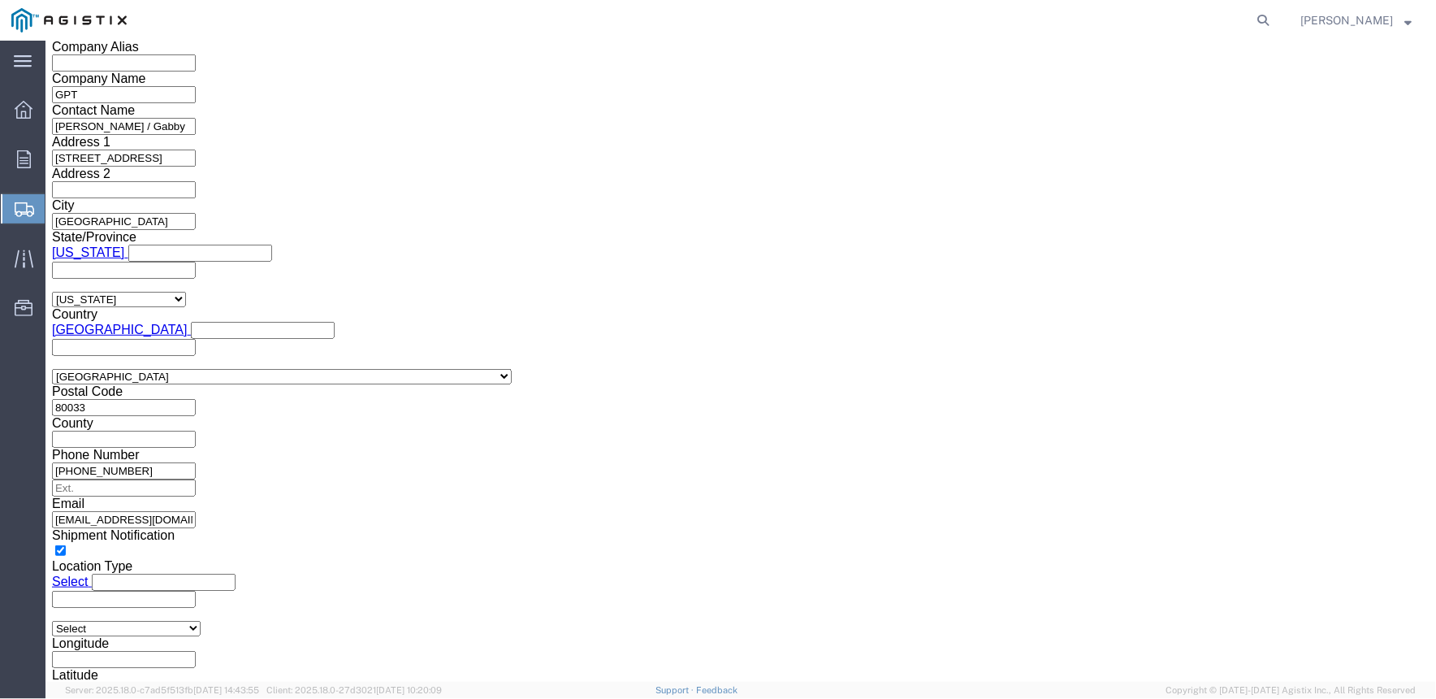
scroll to position [1452, 0]
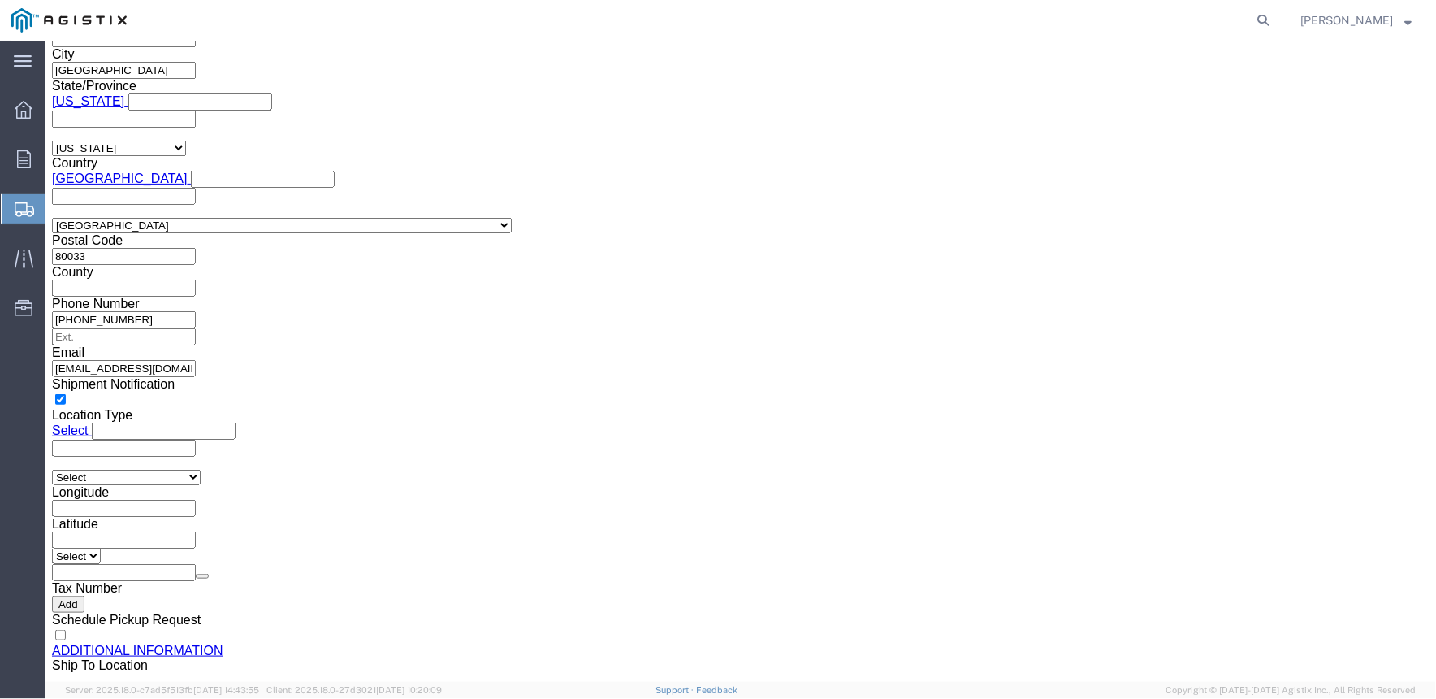
click button "Rate Shipment"
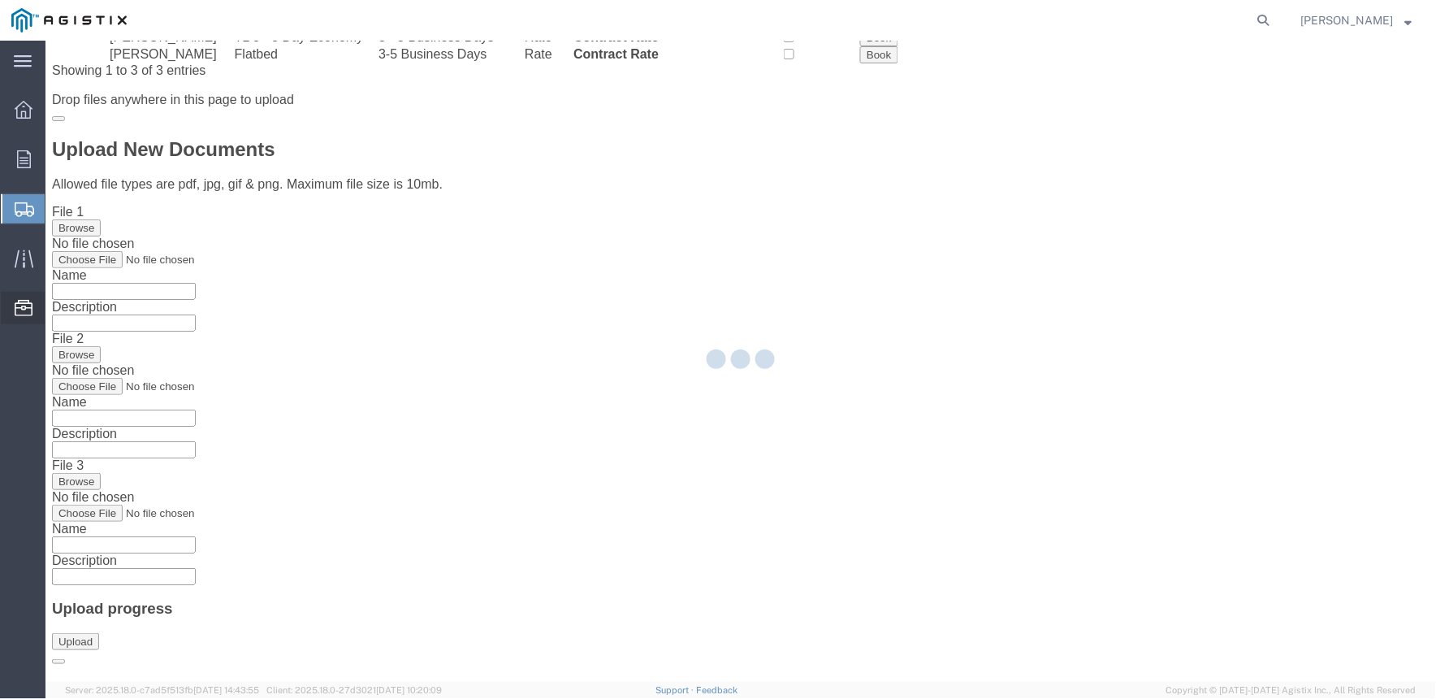
scroll to position [0, 0]
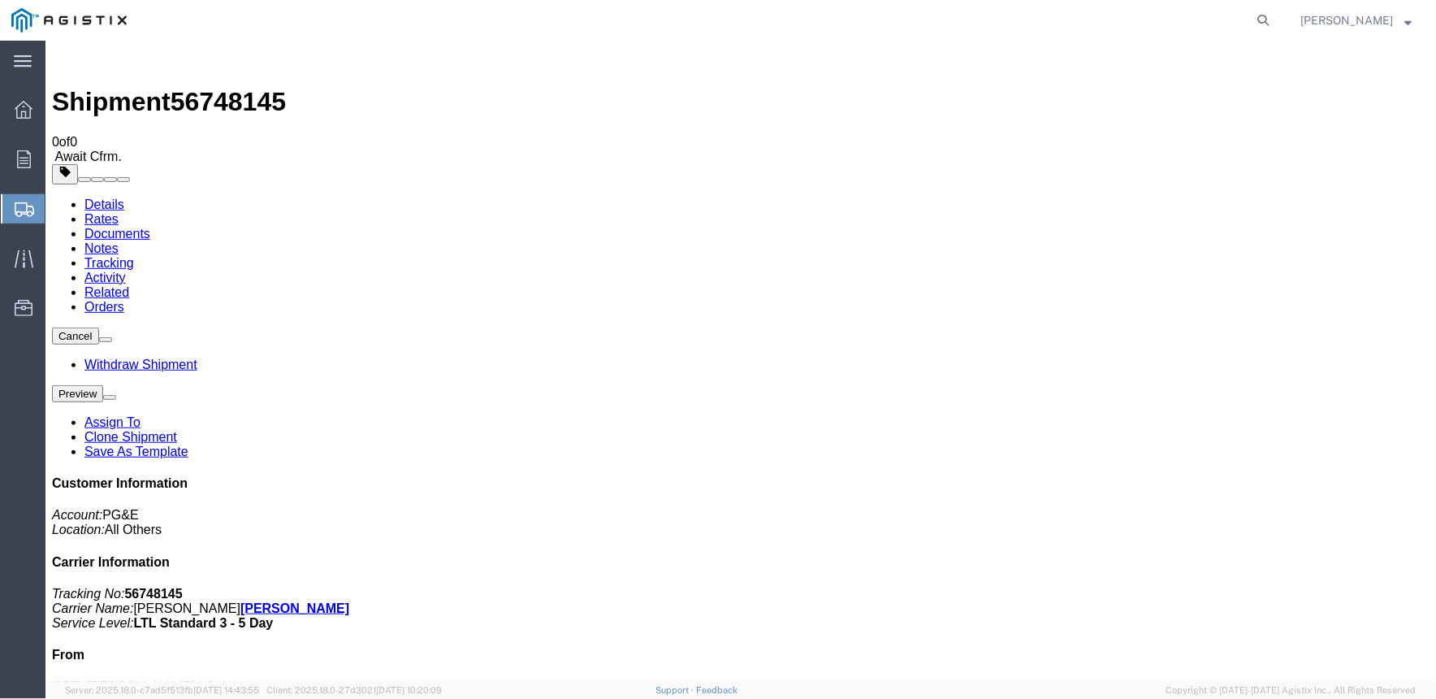
click at [1412, 19] on strong "button" at bounding box center [1408, 20] width 7 height 6
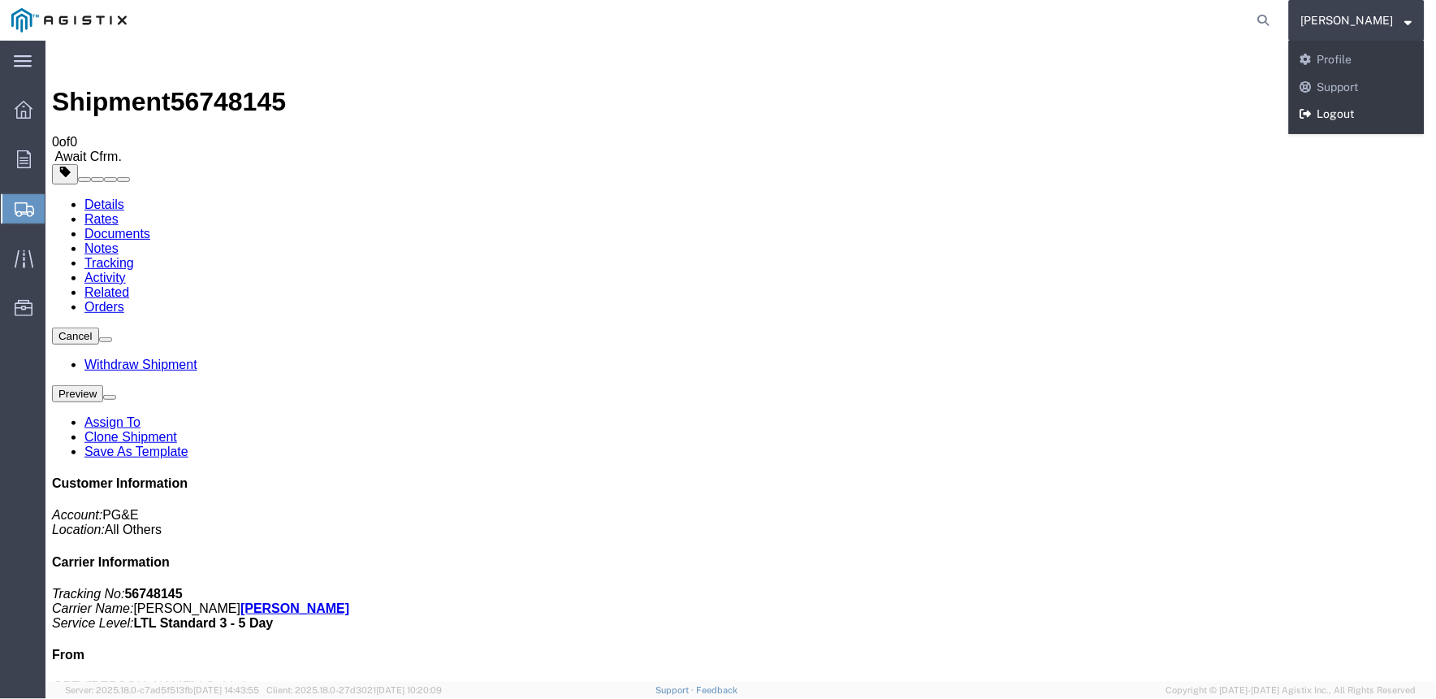
click at [1336, 109] on link "Logout" at bounding box center [1357, 115] width 136 height 28
